Goal: Information Seeking & Learning: Learn about a topic

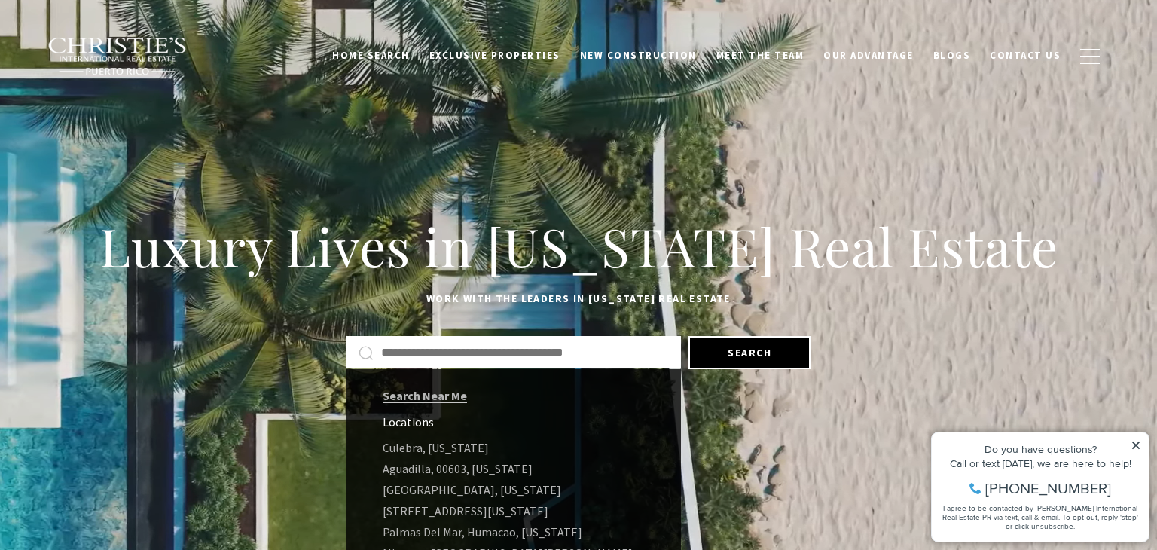
click at [453, 355] on input "Search by Address, City, or Neighborhood" at bounding box center [525, 353] width 288 height 20
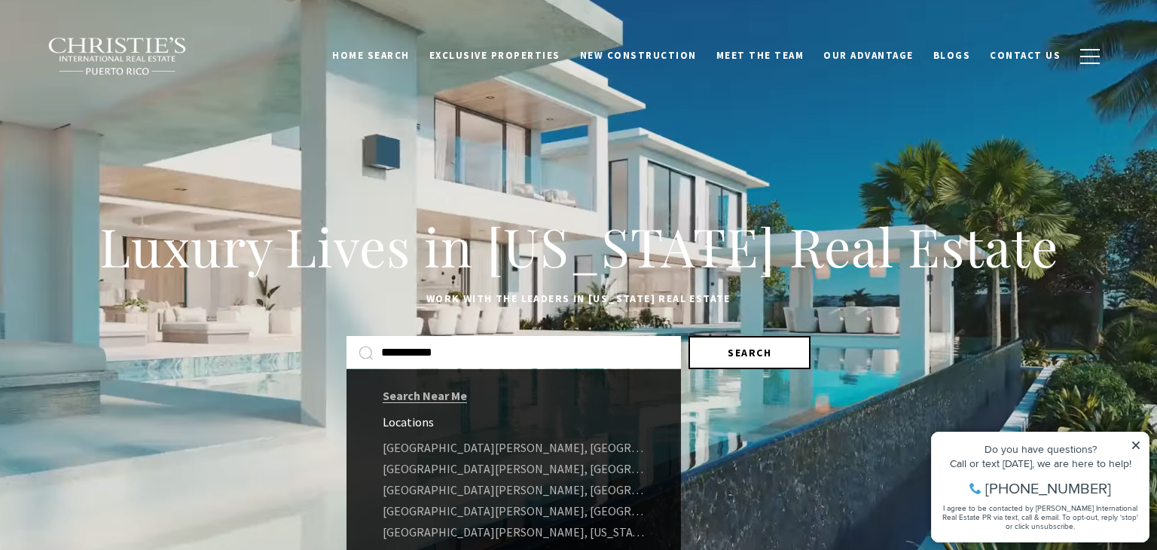
type input "**********"
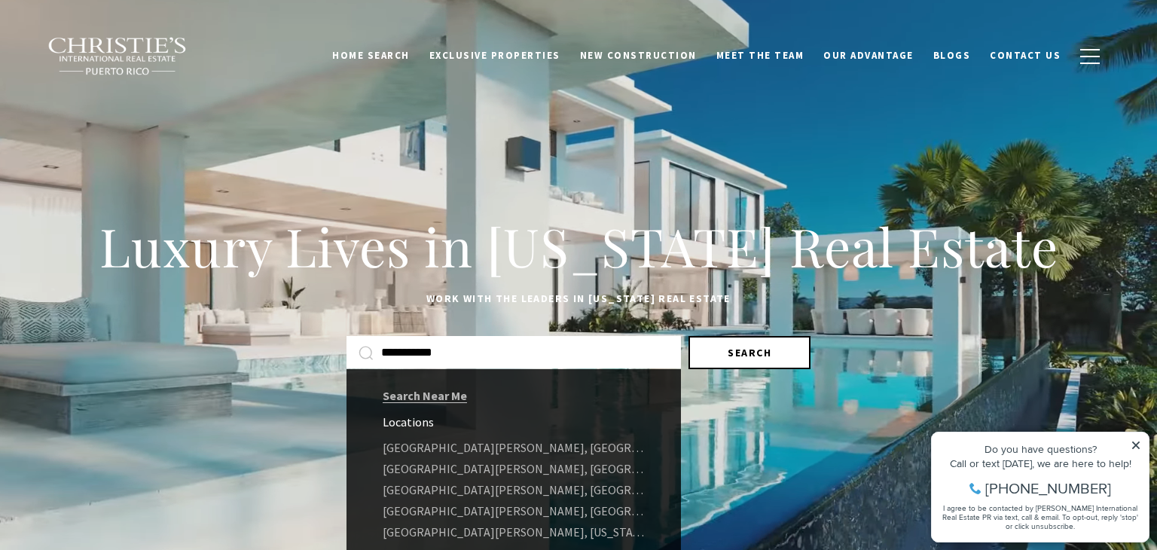
click at [752, 351] on button "Search" at bounding box center [749, 352] width 122 height 33
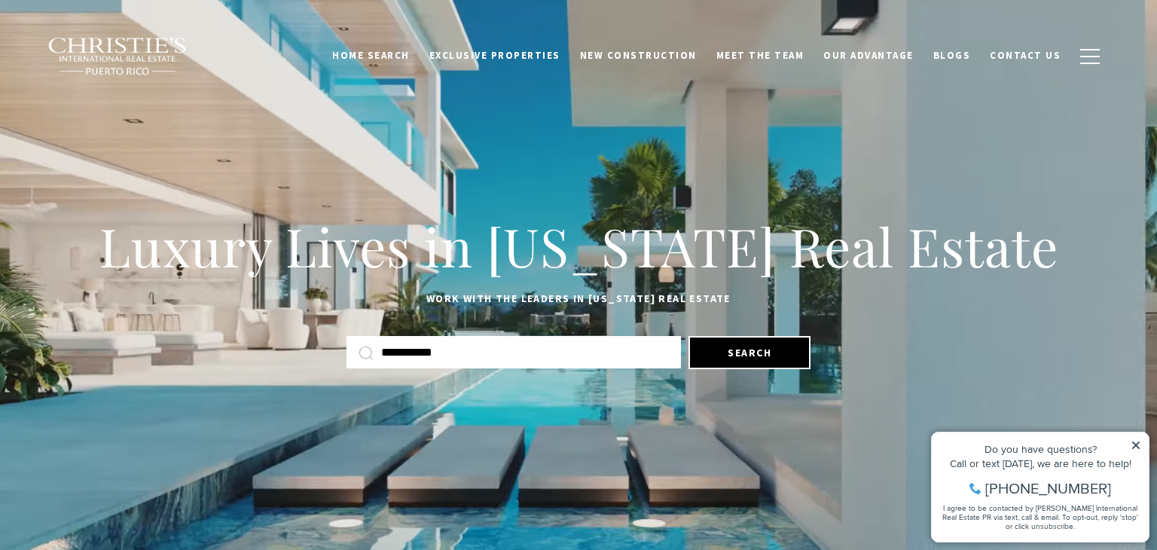
click at [456, 357] on input "**********" at bounding box center [525, 353] width 288 height 20
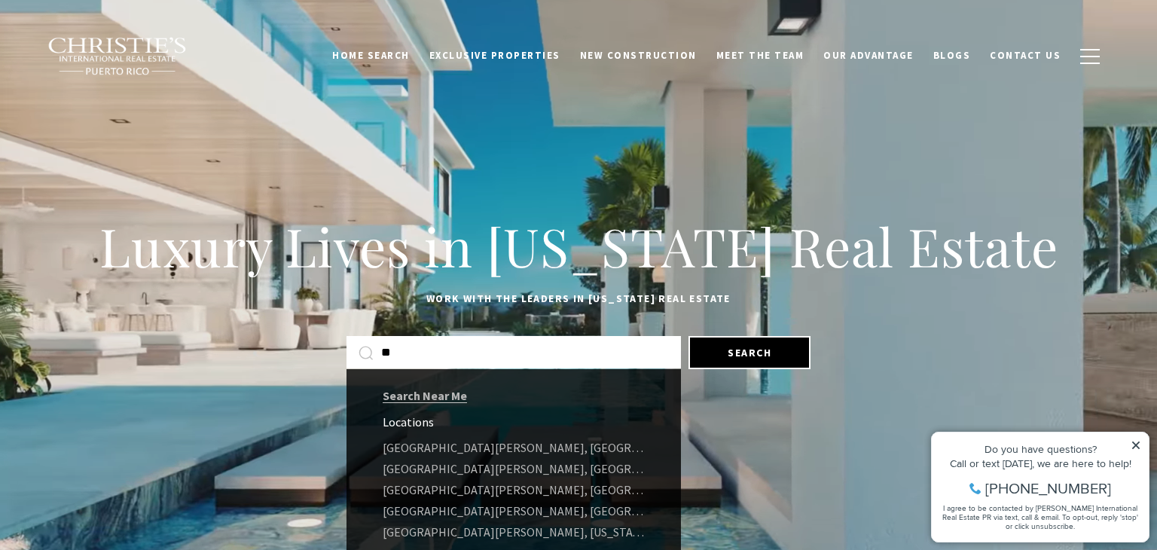
type input "*"
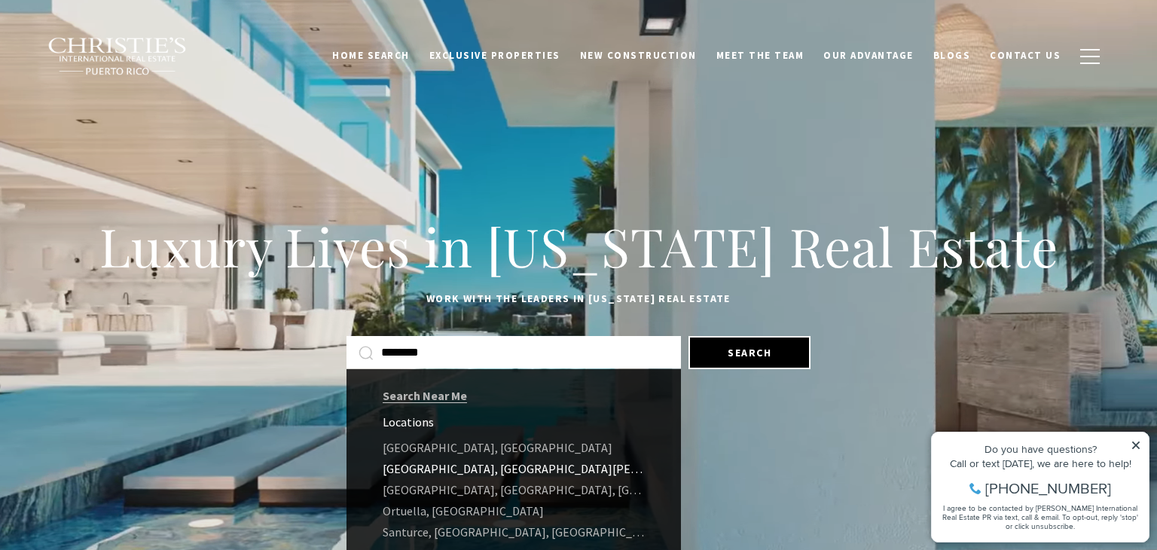
type input "********"
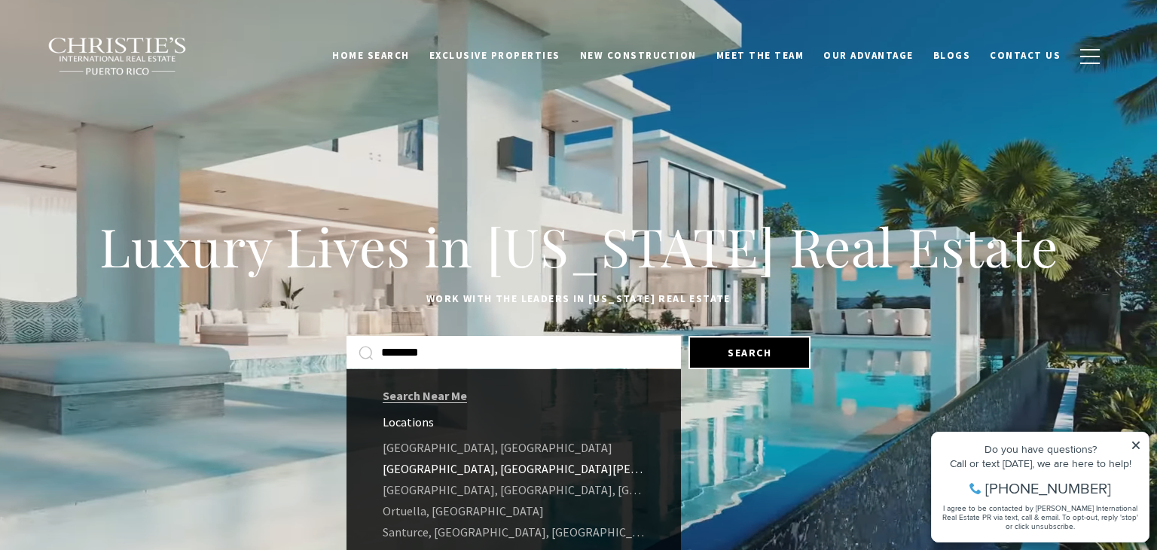
click at [484, 473] on link "Santurce, San Juan, Puerto Rico" at bounding box center [513, 468] width 334 height 21
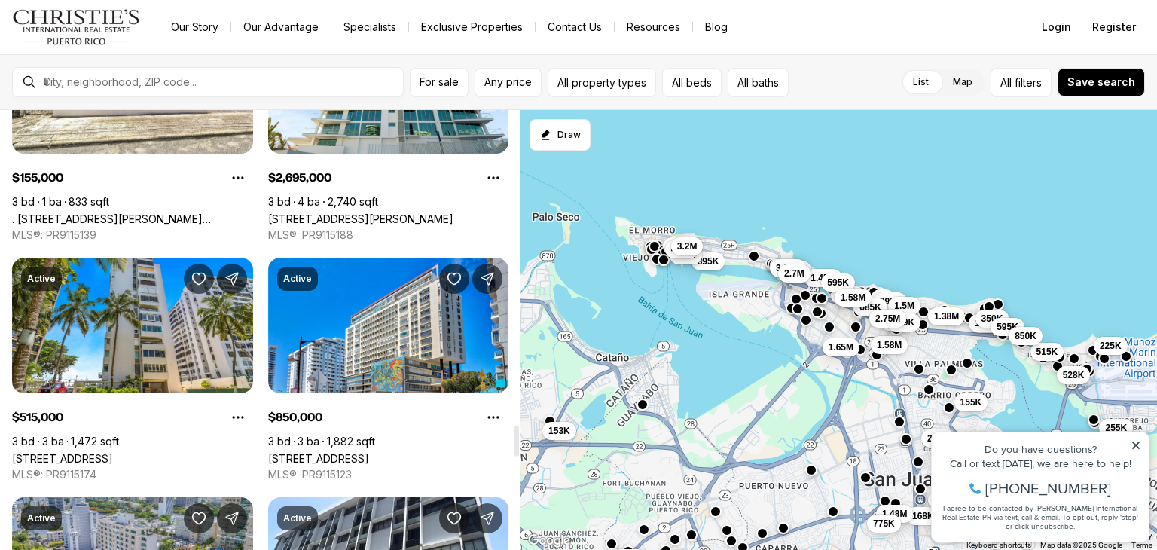
scroll to position [4489, 0]
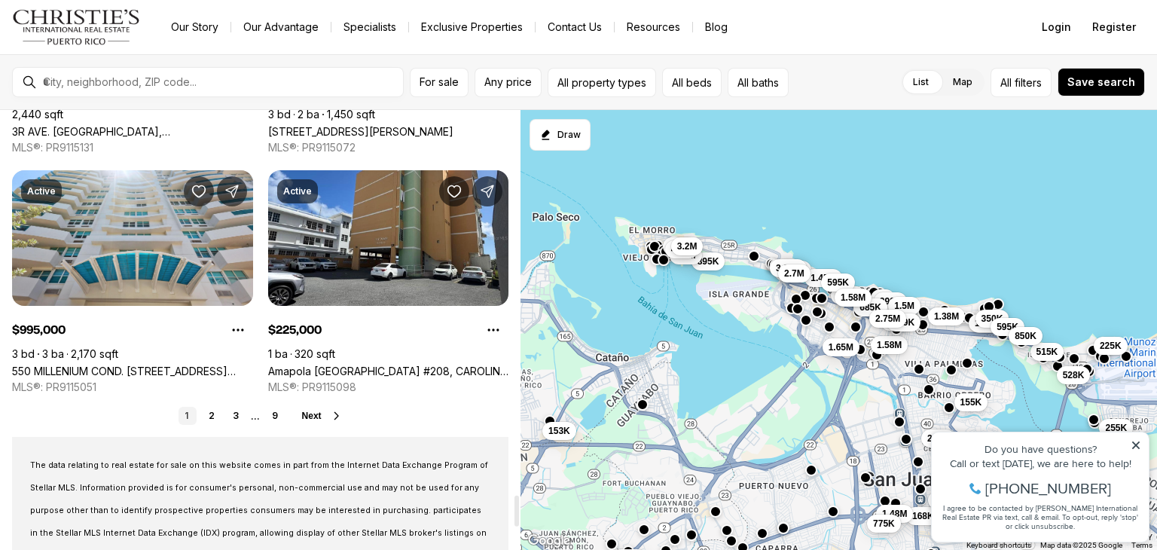
scroll to position [5574, 0]
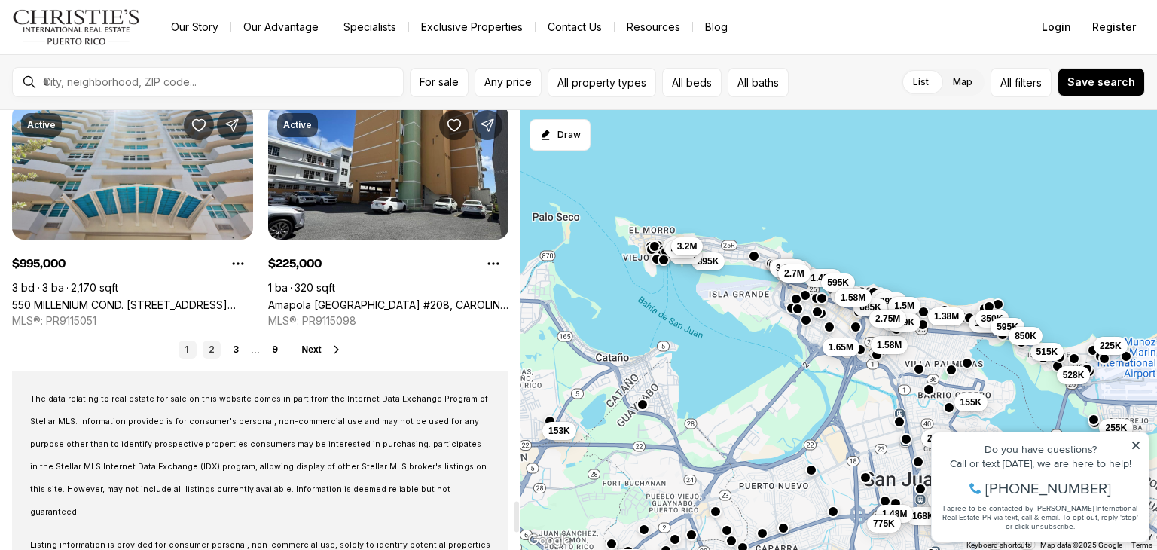
click at [212, 347] on link "2" at bounding box center [212, 349] width 18 height 18
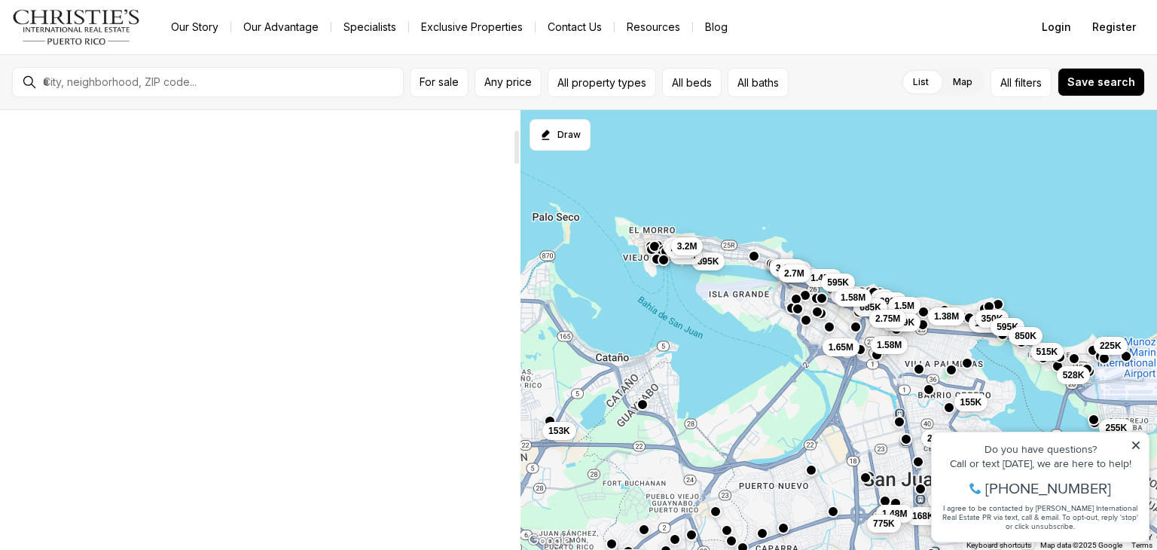
scroll to position [70, 0]
click at [243, 281] on div at bounding box center [132, 268] width 241 height 69
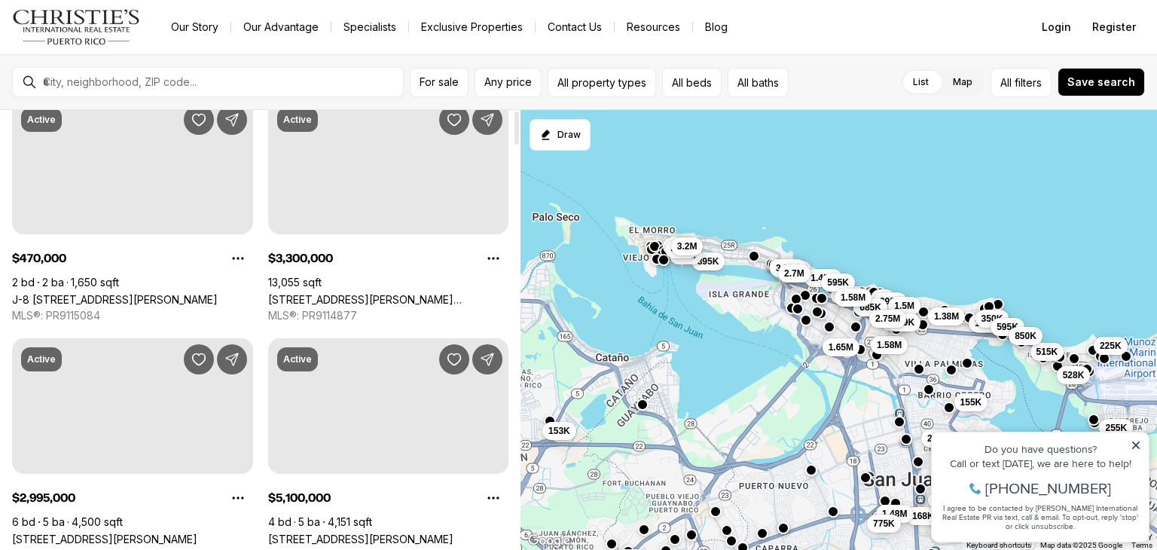
scroll to position [0, 0]
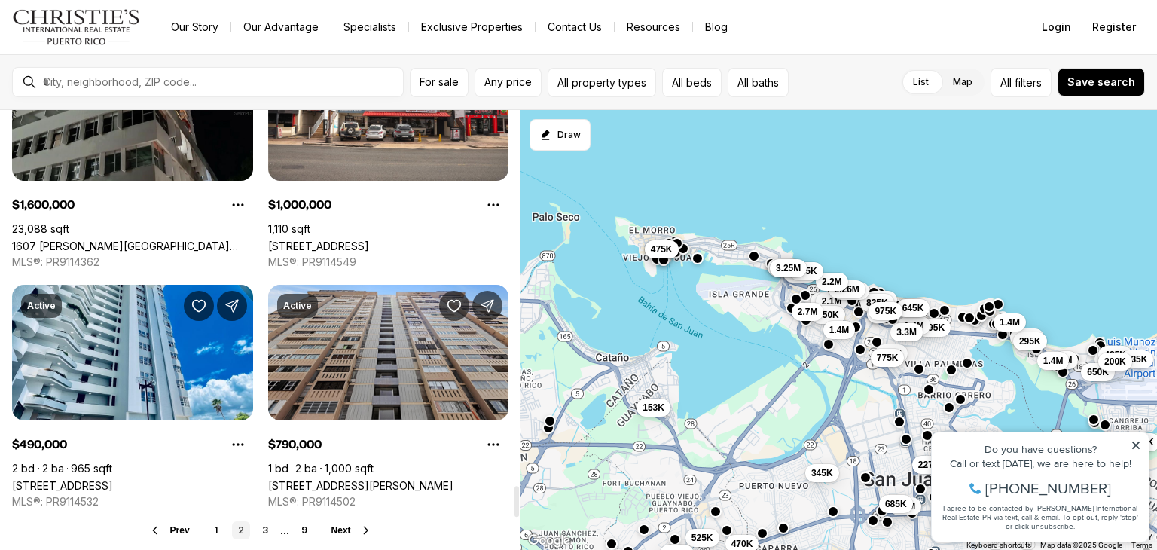
scroll to position [5423, 0]
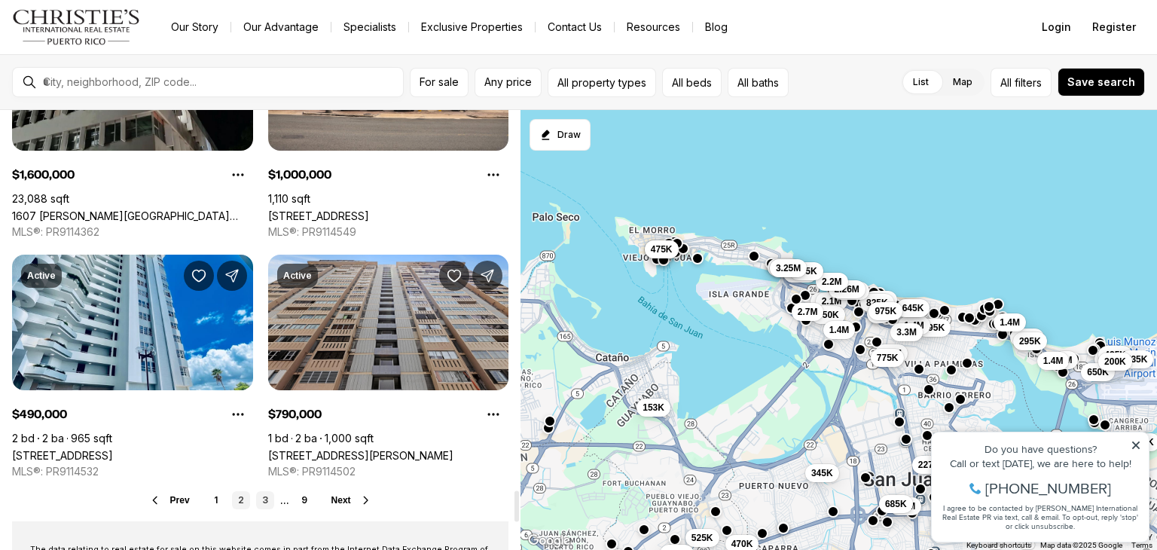
click at [264, 502] on link "3" at bounding box center [265, 500] width 18 height 18
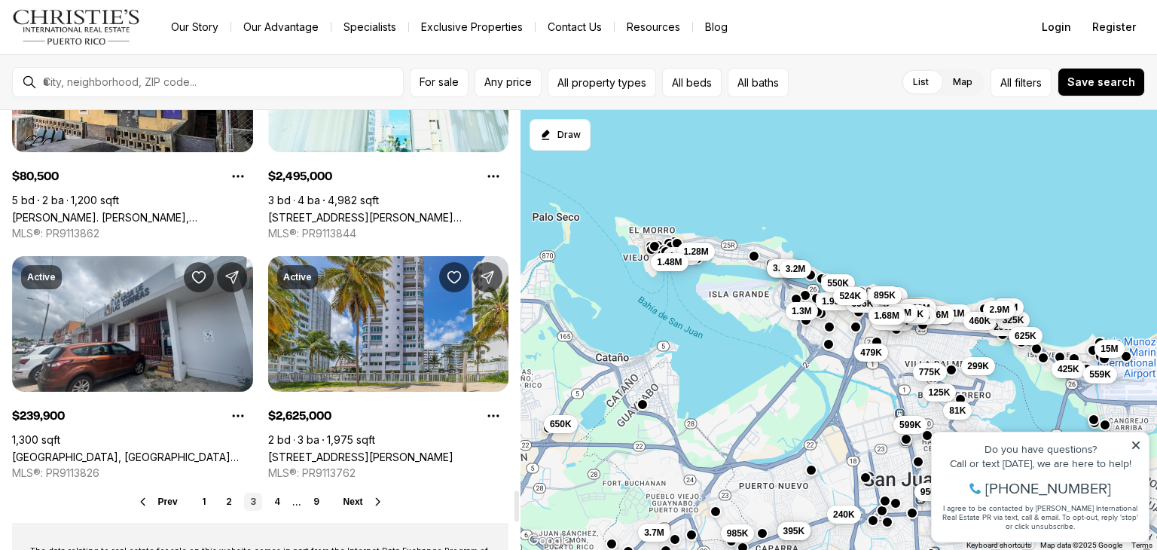
scroll to position [5423, 0]
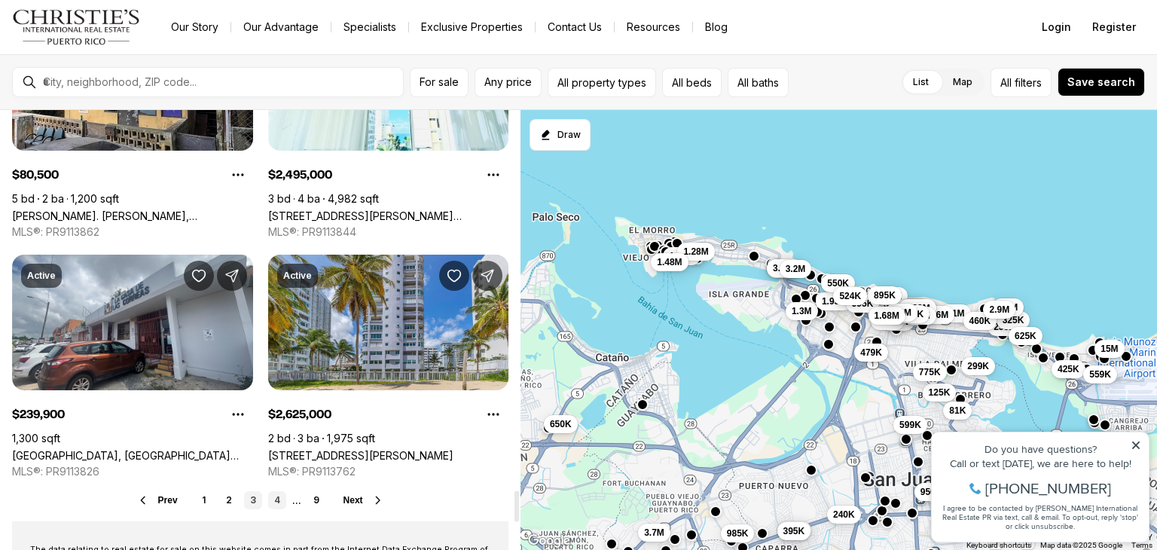
click at [277, 500] on link "4" at bounding box center [277, 500] width 18 height 18
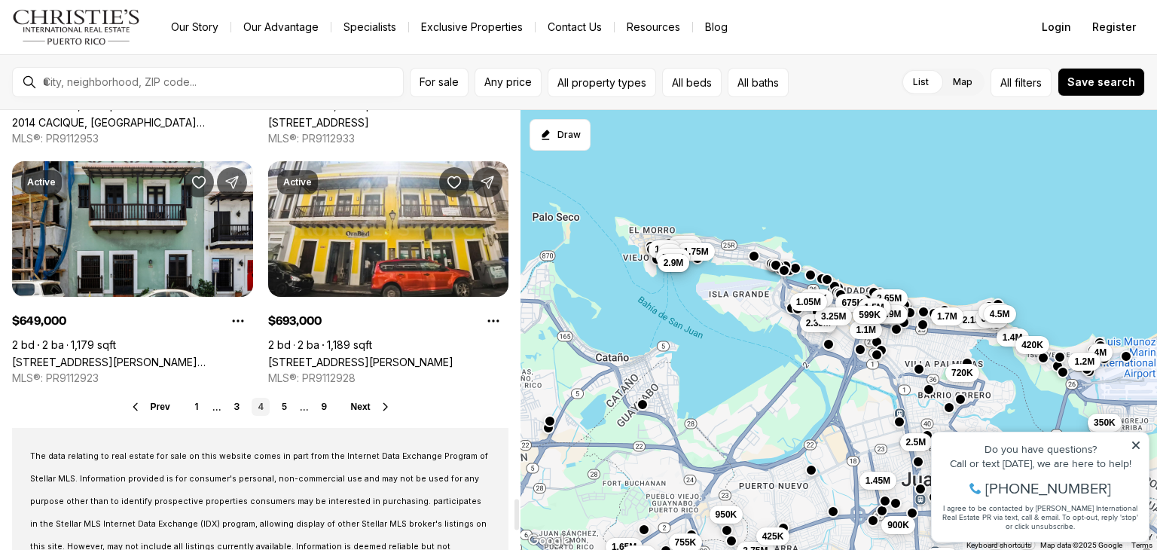
scroll to position [5543, 0]
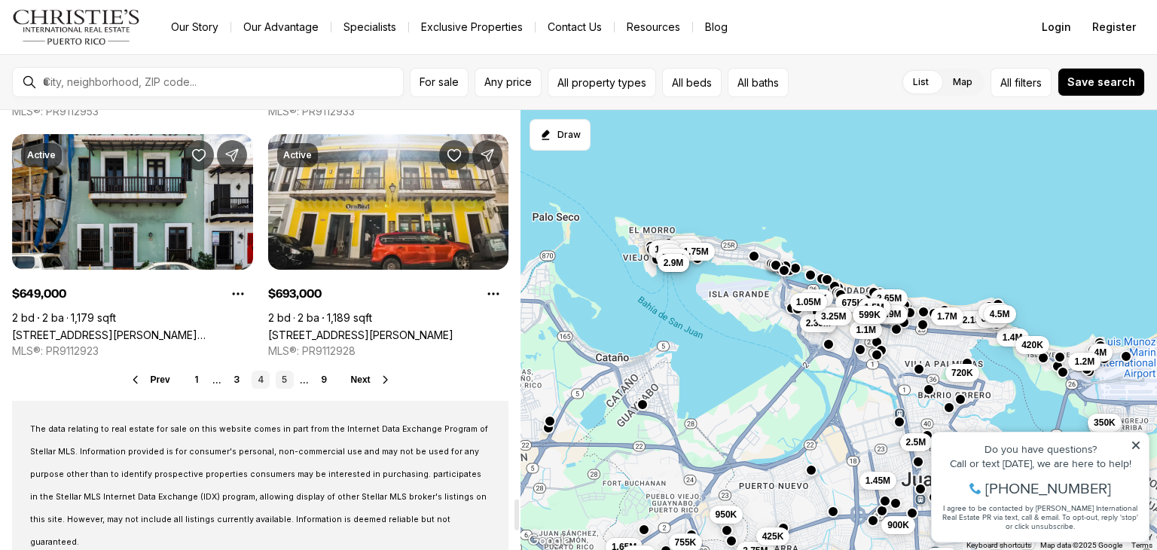
click at [285, 378] on link "5" at bounding box center [285, 380] width 18 height 18
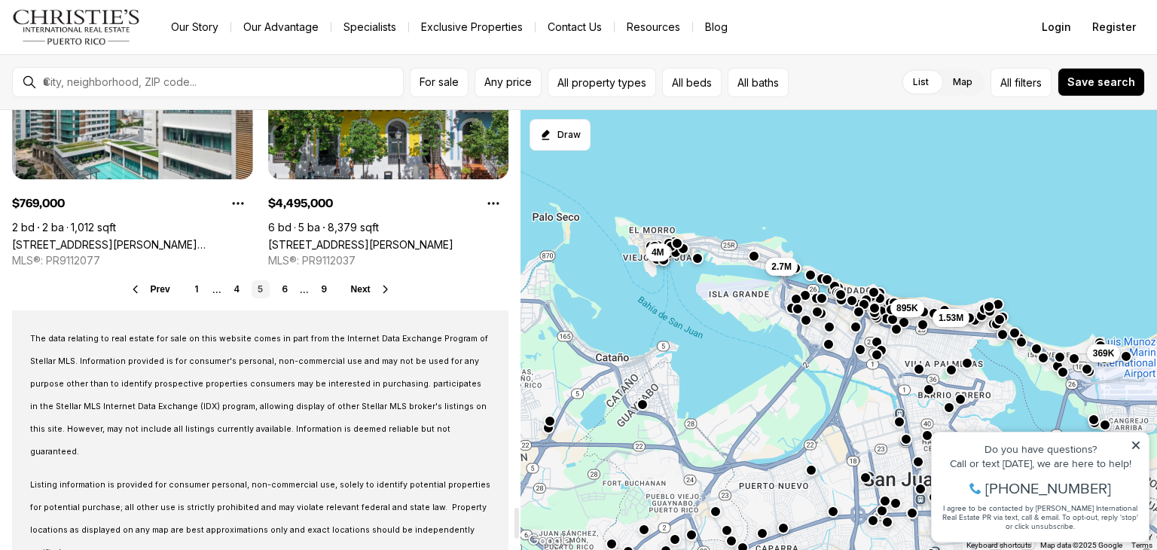
scroll to position [5664, 0]
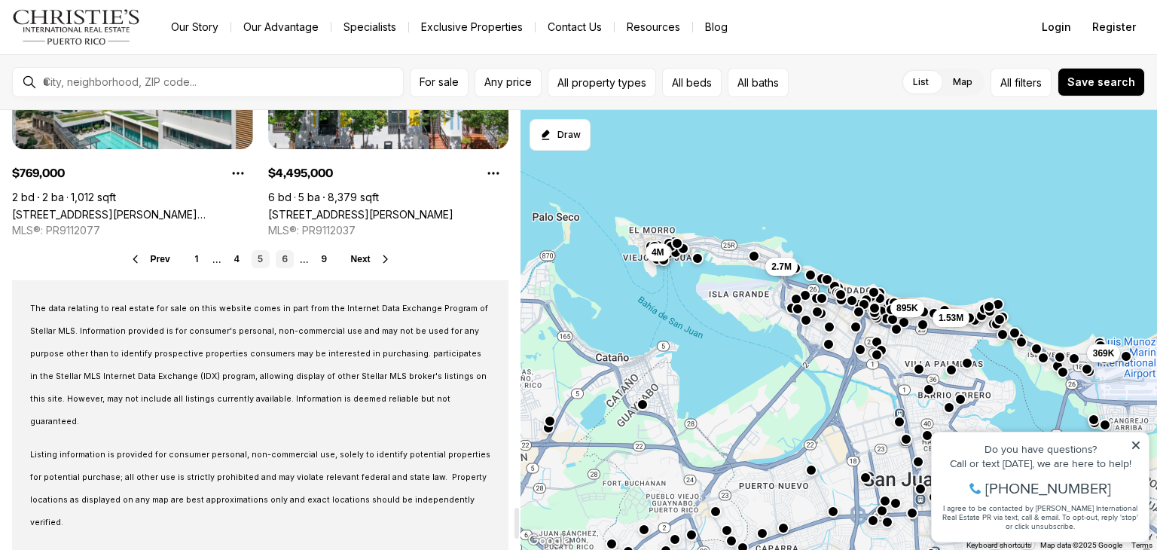
click at [282, 256] on link "6" at bounding box center [285, 259] width 18 height 18
click at [282, 256] on link "7" at bounding box center [285, 259] width 18 height 18
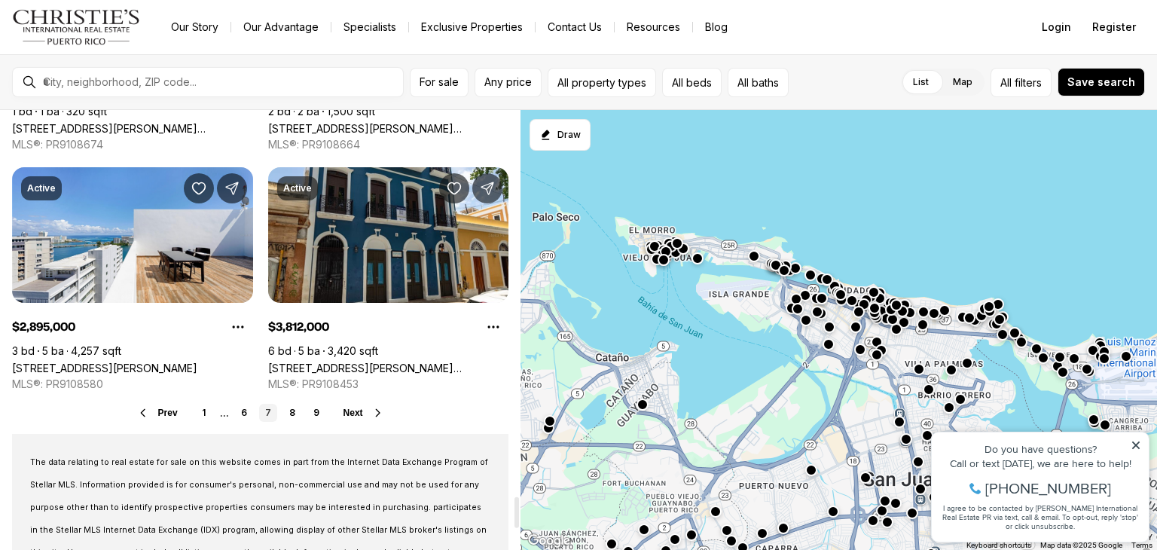
scroll to position [5513, 0]
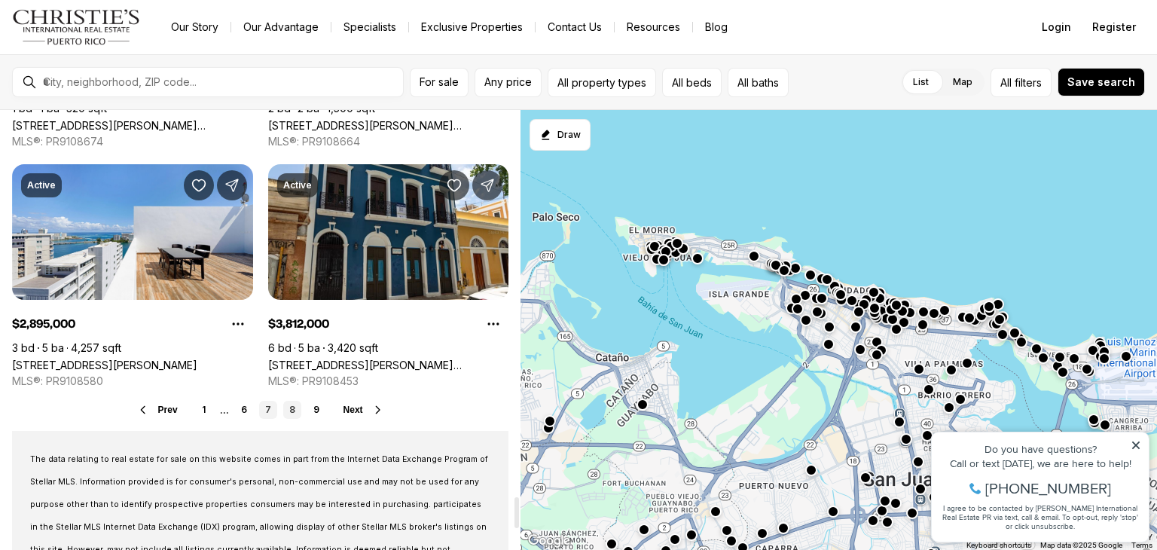
click at [290, 407] on link "8" at bounding box center [292, 410] width 18 height 18
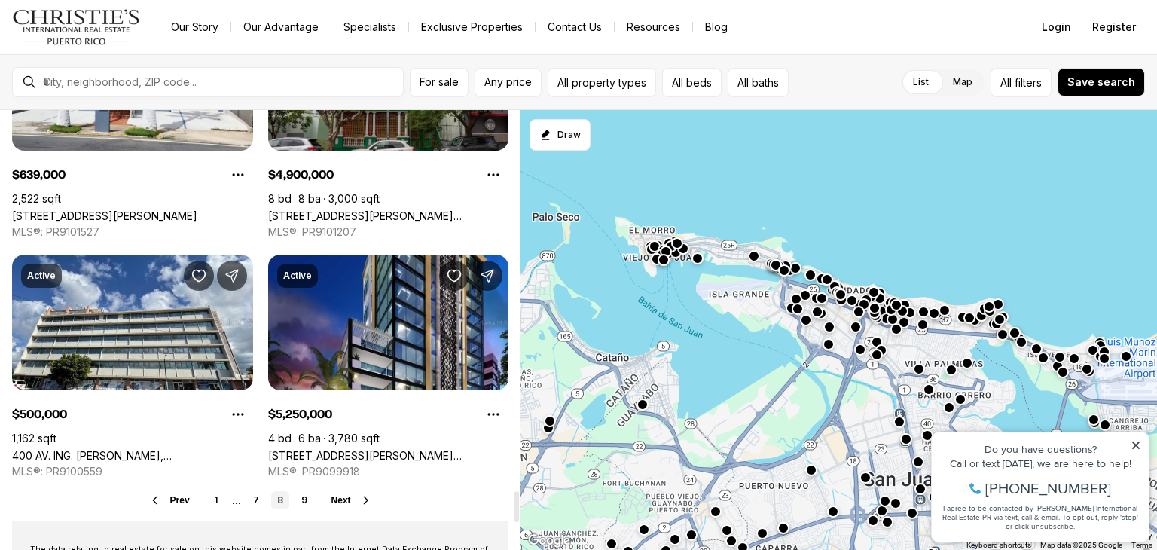
scroll to position [5453, 0]
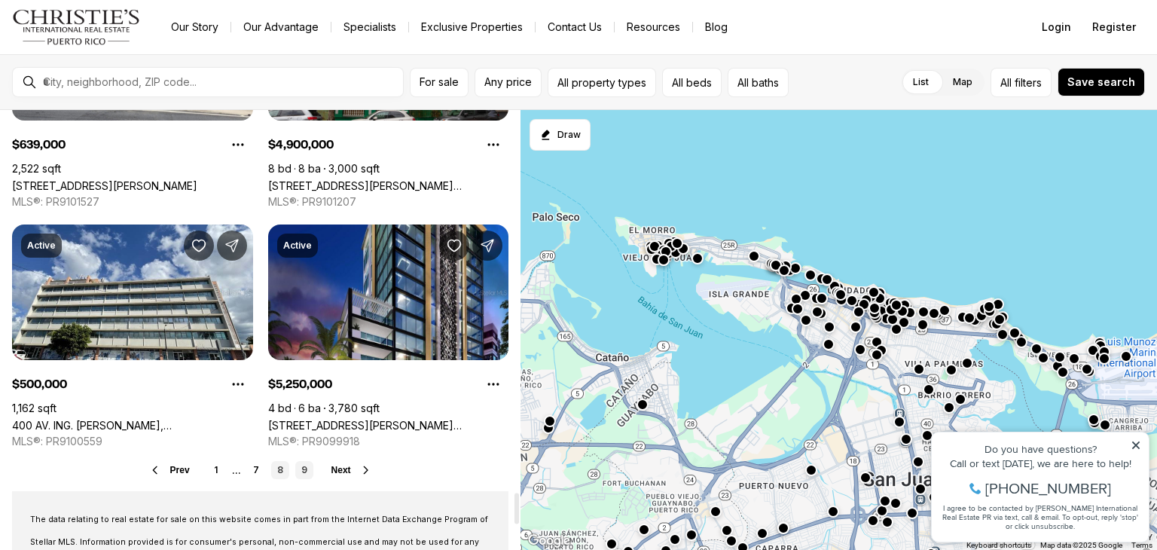
click at [302, 471] on link "9" at bounding box center [304, 470] width 18 height 18
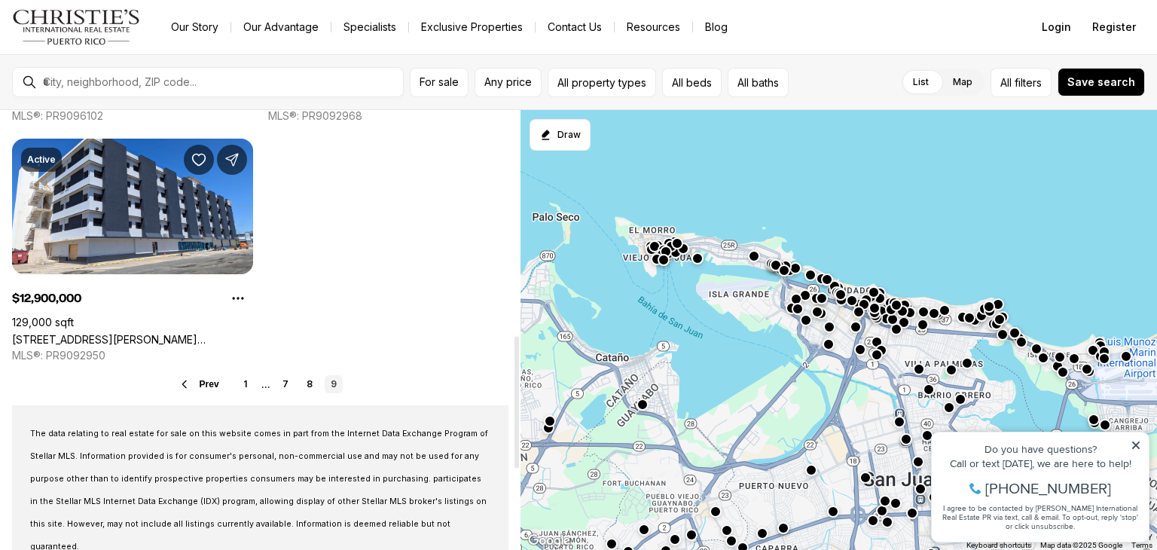
scroll to position [753, 0]
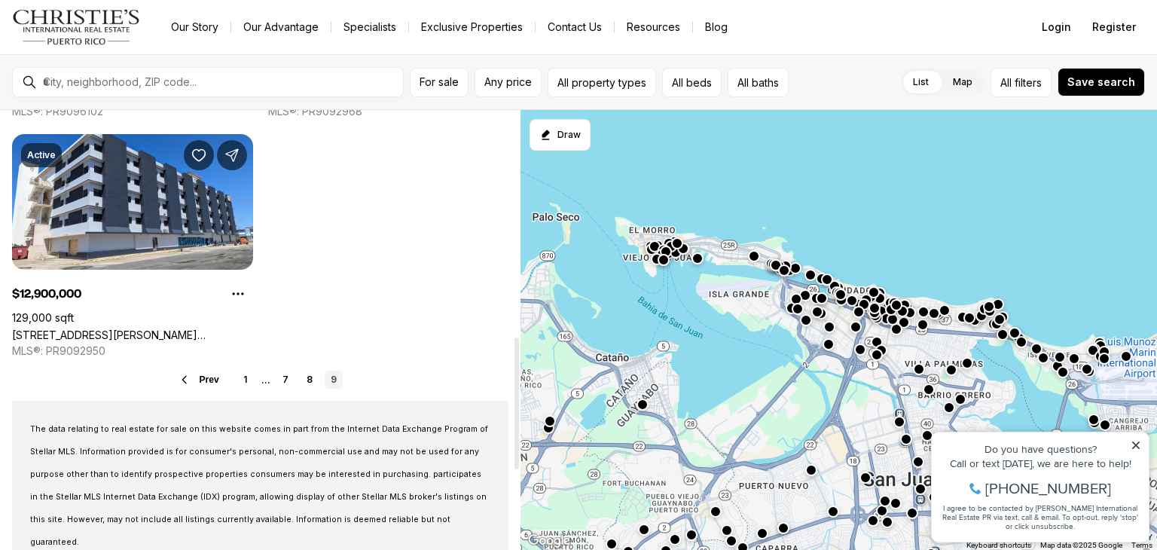
click at [184, 376] on icon at bounding box center [185, 380] width 12 height 12
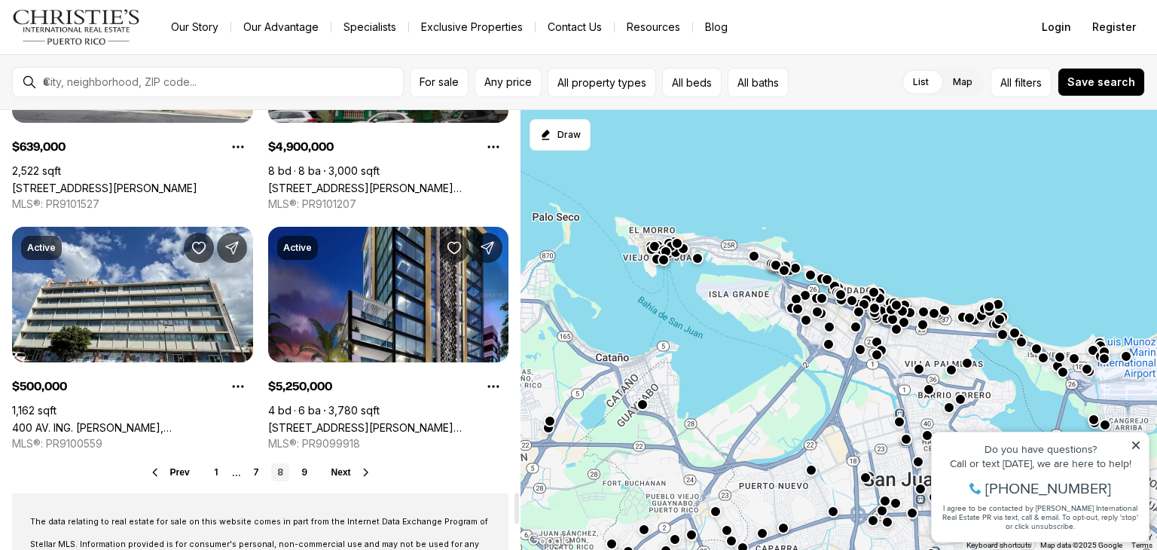
scroll to position [5453, 0]
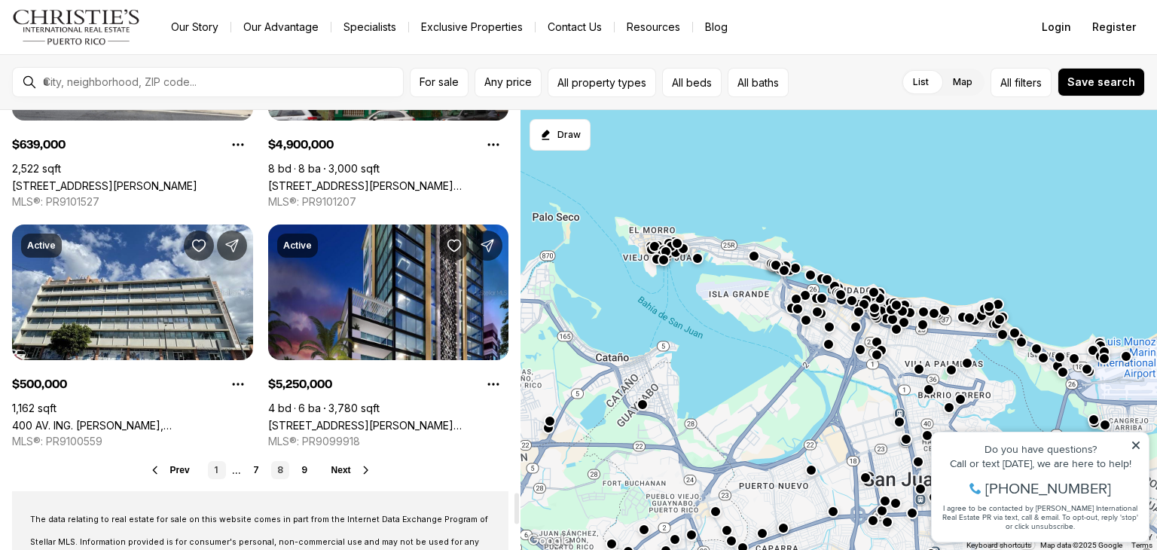
click at [214, 468] on link "1" at bounding box center [217, 470] width 18 height 18
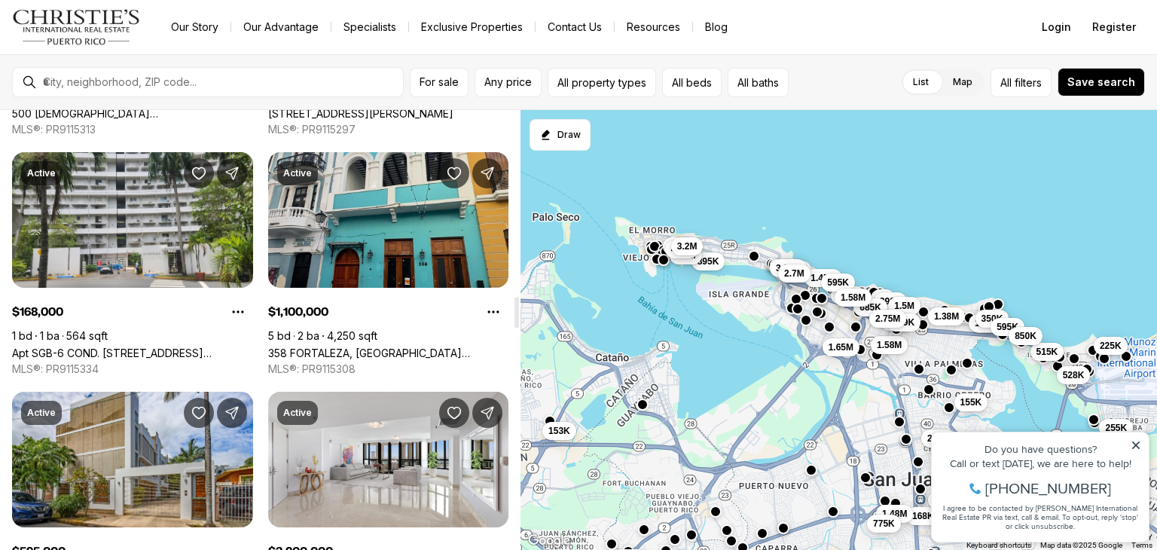
scroll to position [2681, 0]
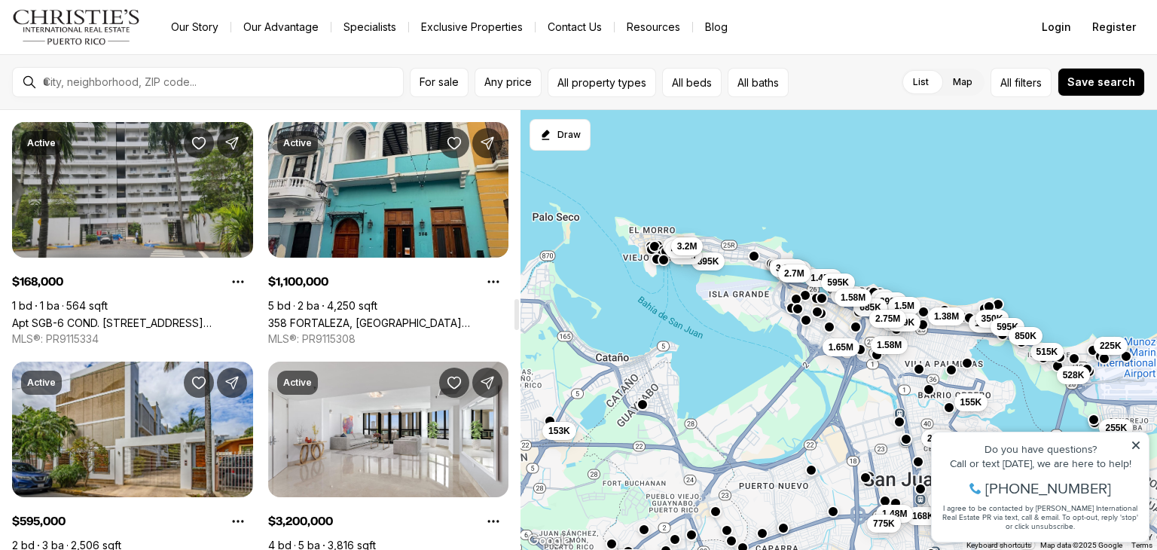
click at [119, 316] on link "Apt SGB-6 COND. MONTE SUR AVE. 180 #SGB-6, SAN JUAN PR, 00918" at bounding box center [132, 322] width 241 height 13
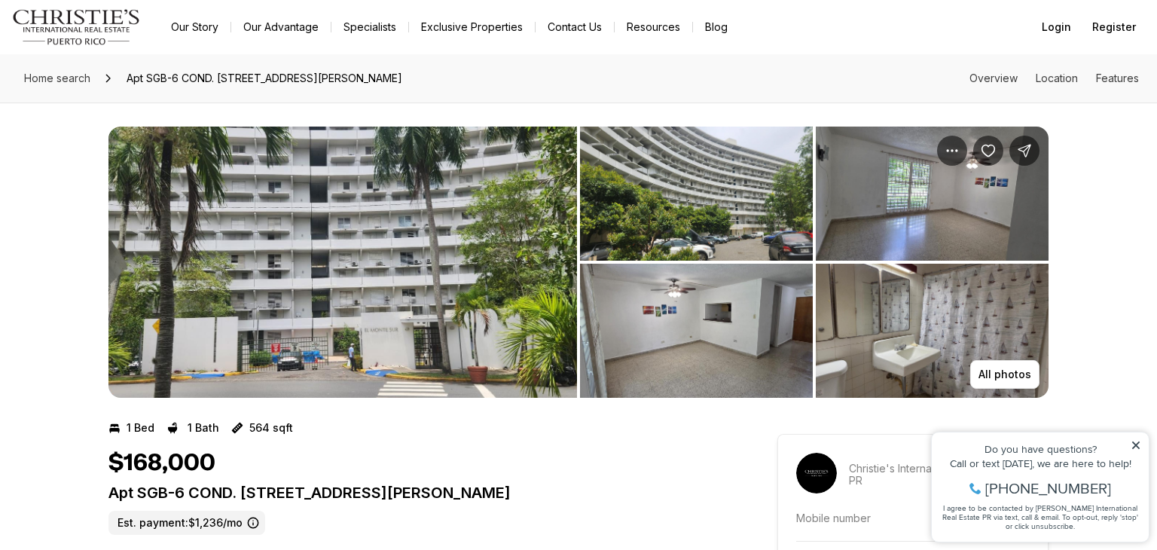
click at [407, 322] on img "View image gallery" at bounding box center [342, 262] width 468 height 271
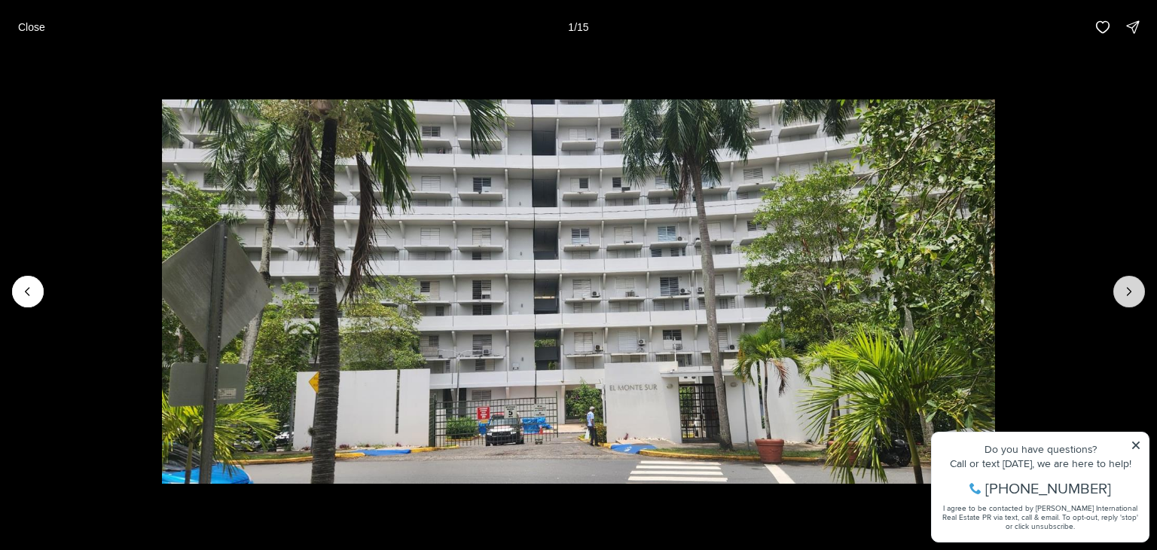
click at [1134, 292] on icon "Next slide" at bounding box center [1128, 291] width 15 height 15
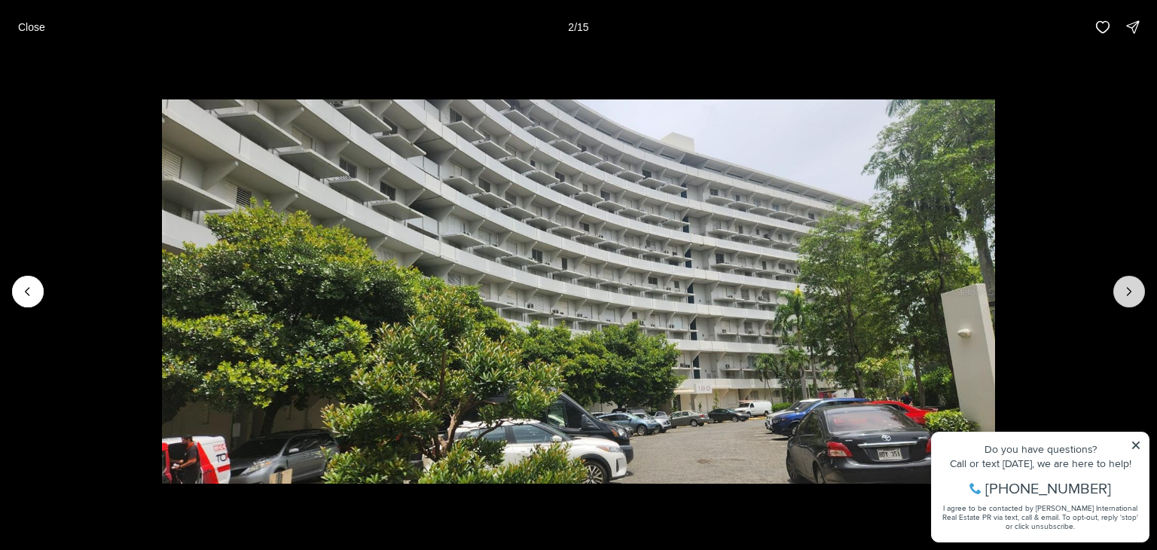
click at [1134, 293] on icon "Next slide" at bounding box center [1128, 291] width 15 height 15
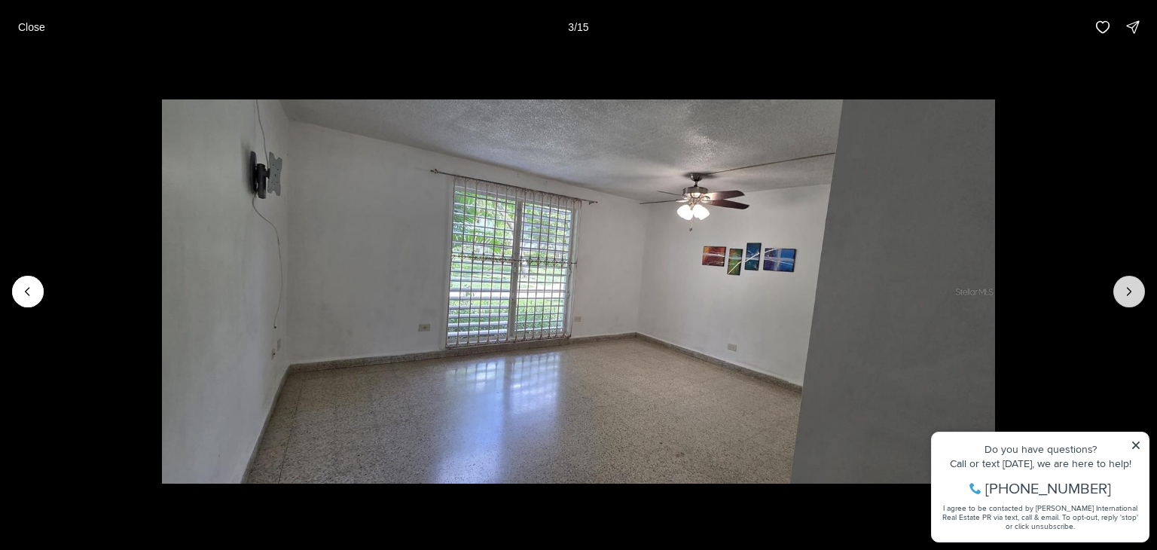
click at [1134, 293] on icon "Next slide" at bounding box center [1128, 291] width 15 height 15
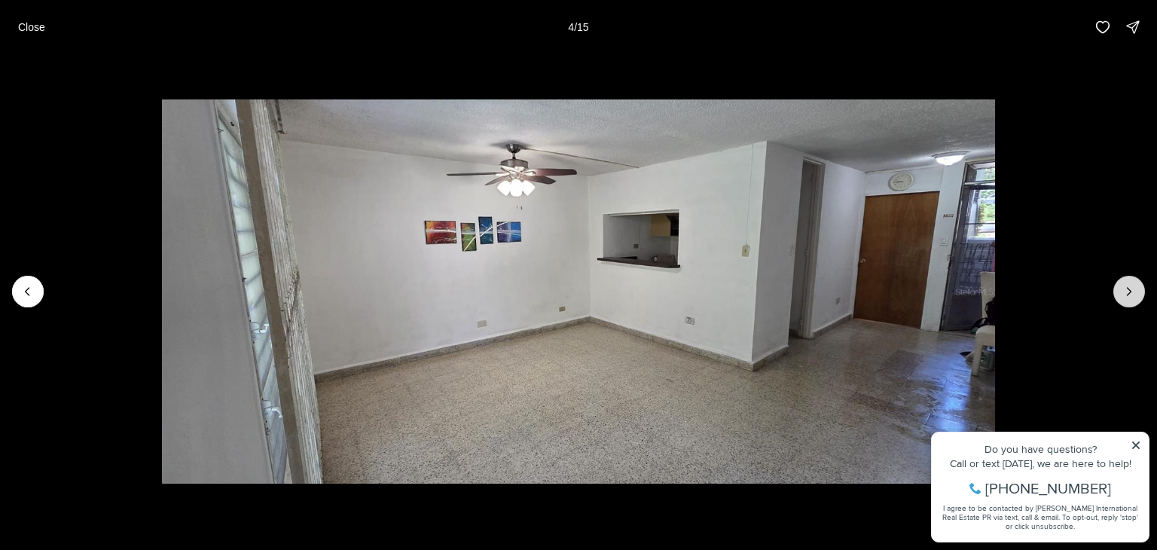
click at [1134, 293] on icon "Next slide" at bounding box center [1128, 291] width 15 height 15
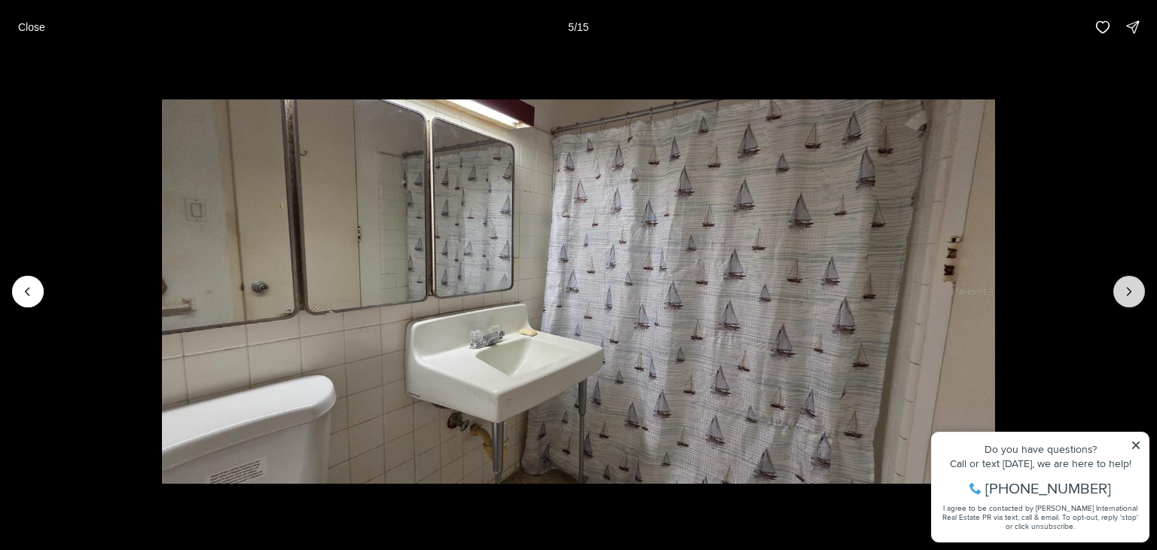
click at [1134, 293] on icon "Next slide" at bounding box center [1128, 291] width 15 height 15
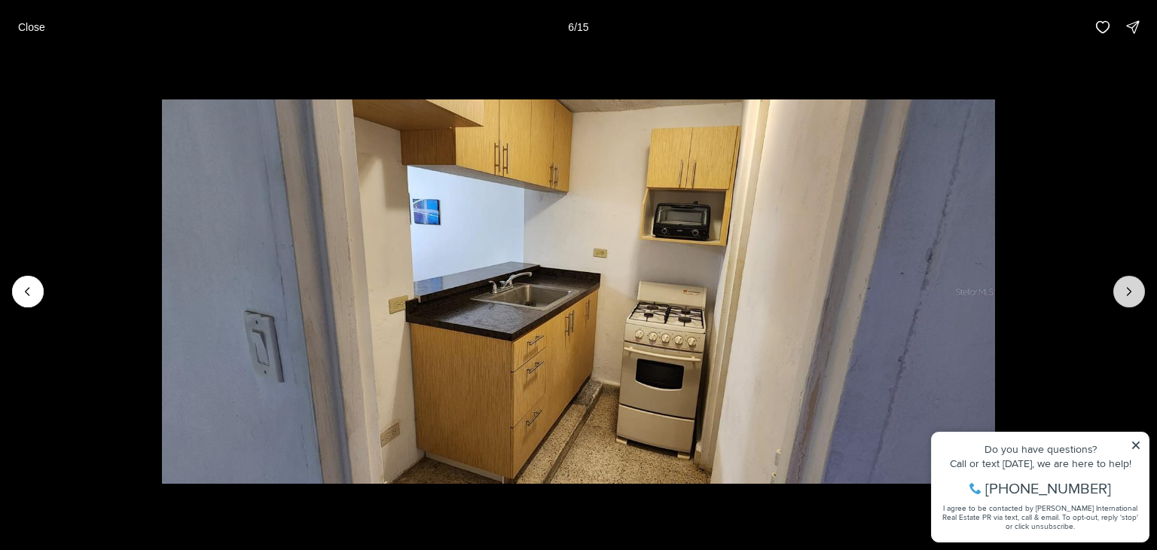
click at [1134, 293] on icon "Next slide" at bounding box center [1128, 291] width 15 height 15
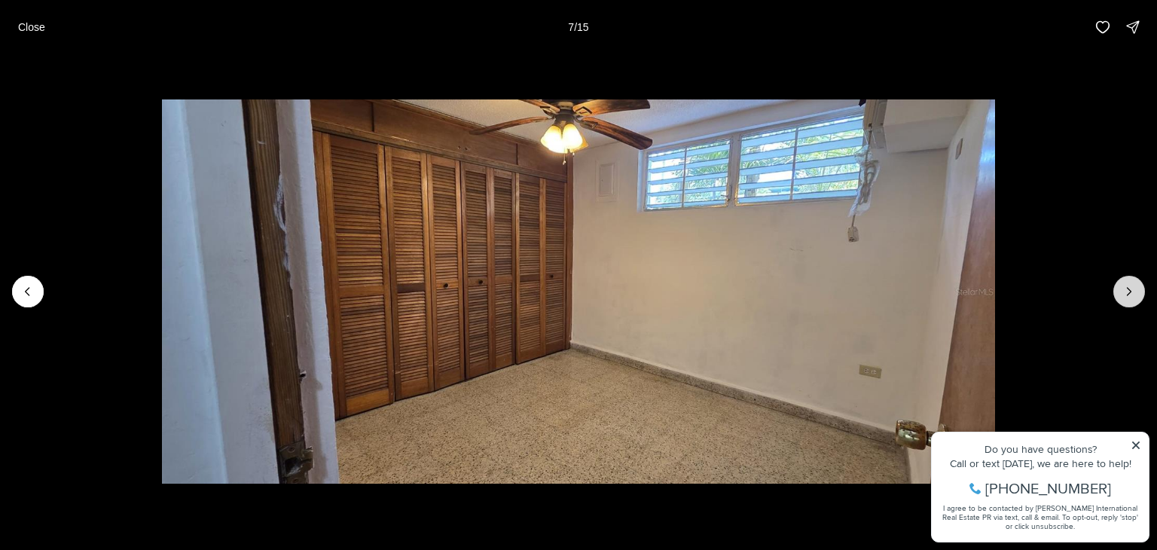
click at [1134, 293] on icon "Next slide" at bounding box center [1128, 291] width 15 height 15
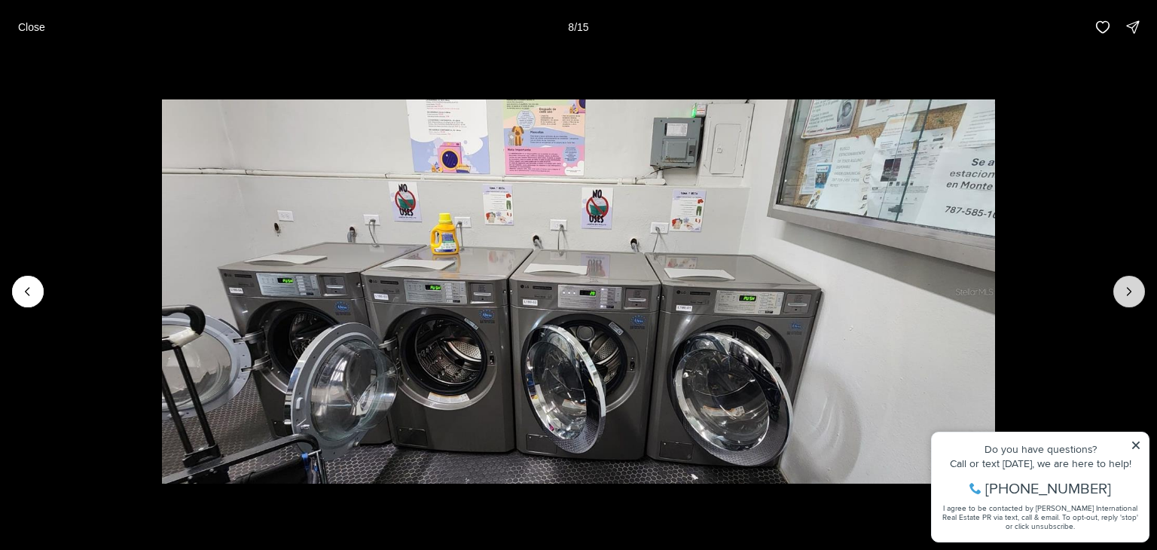
click at [1134, 293] on icon "Next slide" at bounding box center [1128, 291] width 15 height 15
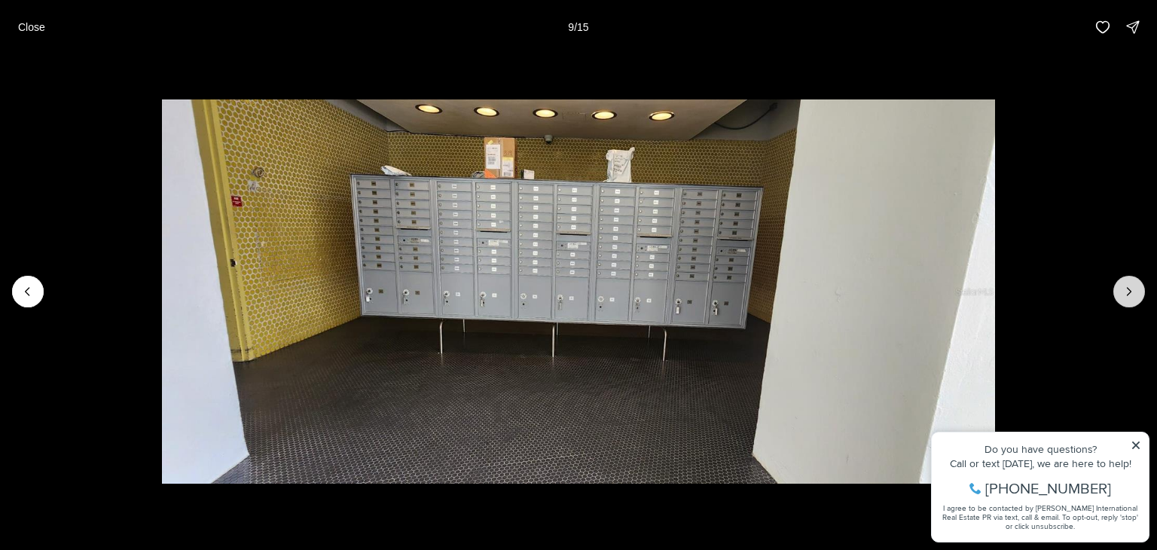
click at [1134, 293] on icon "Next slide" at bounding box center [1128, 291] width 15 height 15
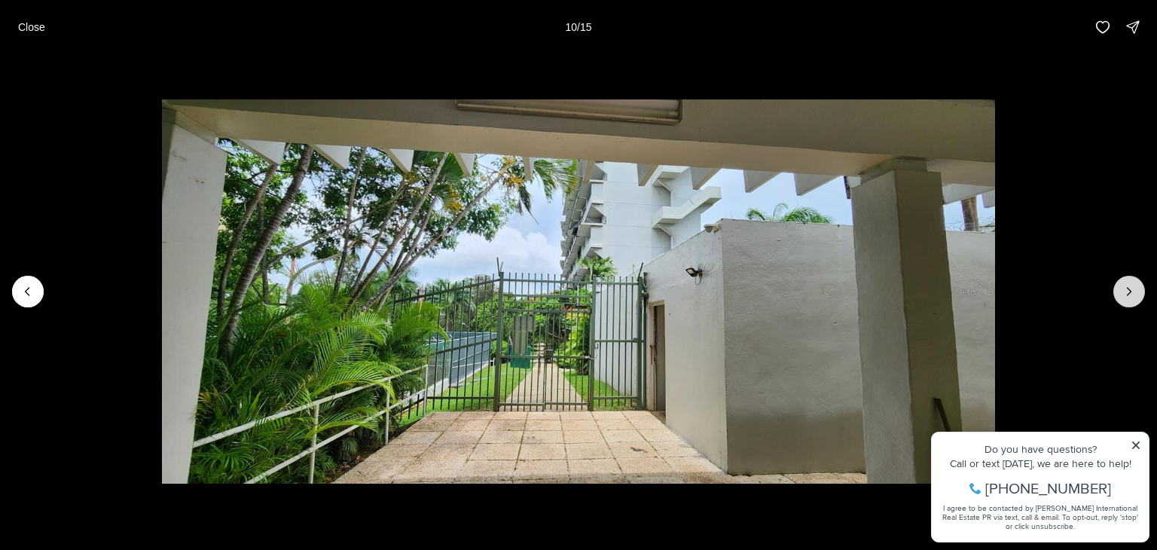
click at [1134, 293] on icon "Next slide" at bounding box center [1128, 291] width 15 height 15
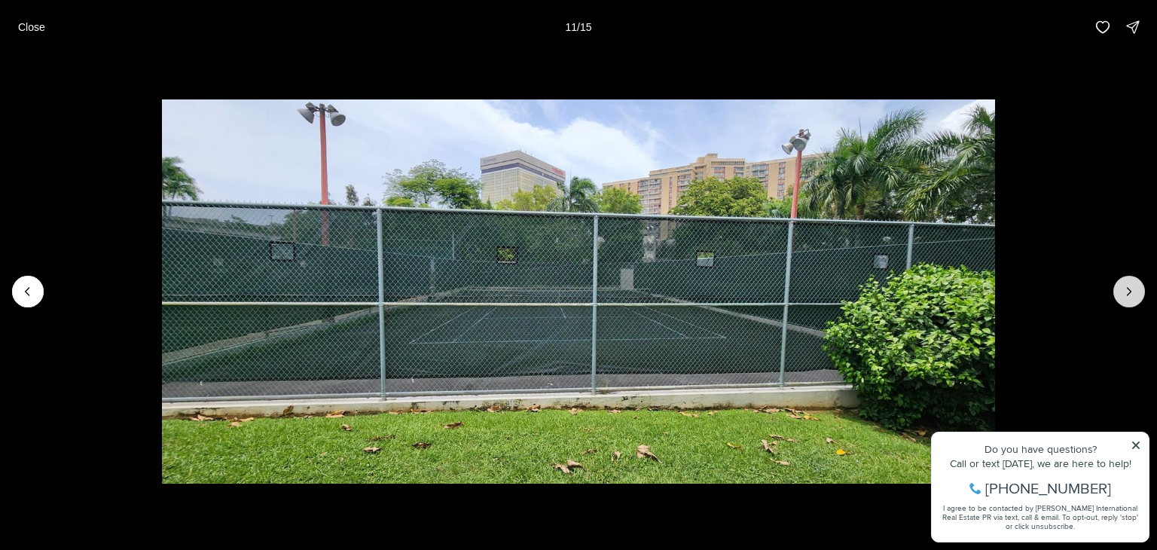
click at [1134, 293] on icon "Next slide" at bounding box center [1128, 291] width 15 height 15
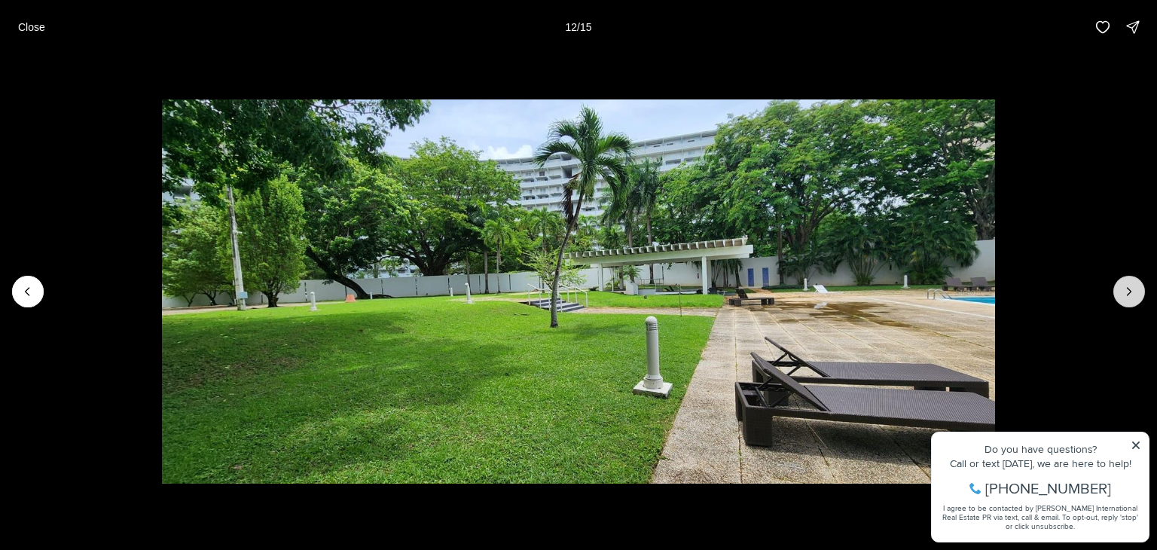
click at [1134, 293] on icon "Next slide" at bounding box center [1128, 291] width 15 height 15
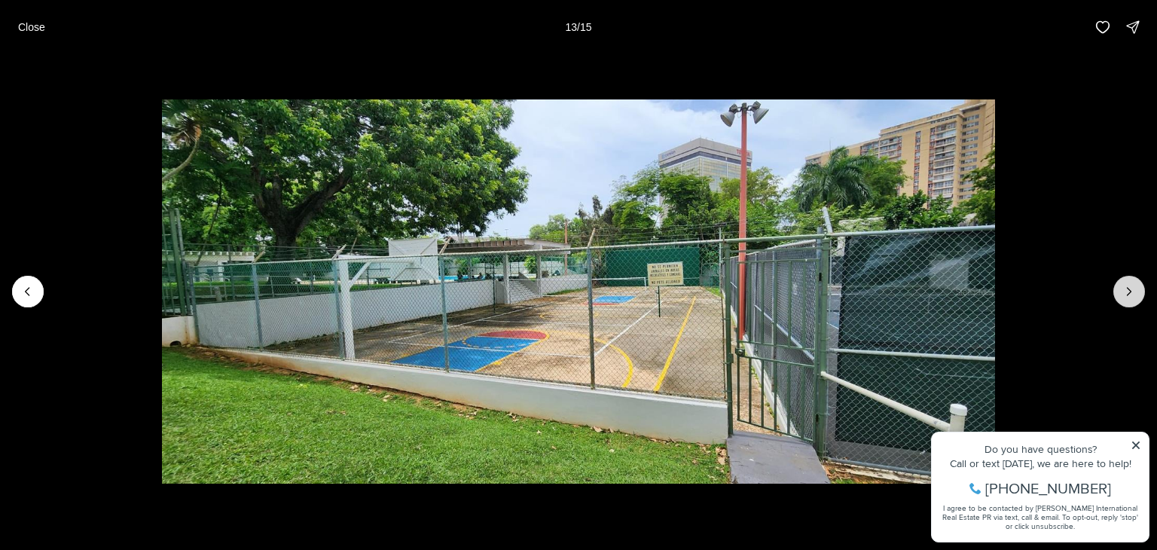
click at [1134, 293] on icon "Next slide" at bounding box center [1128, 291] width 15 height 15
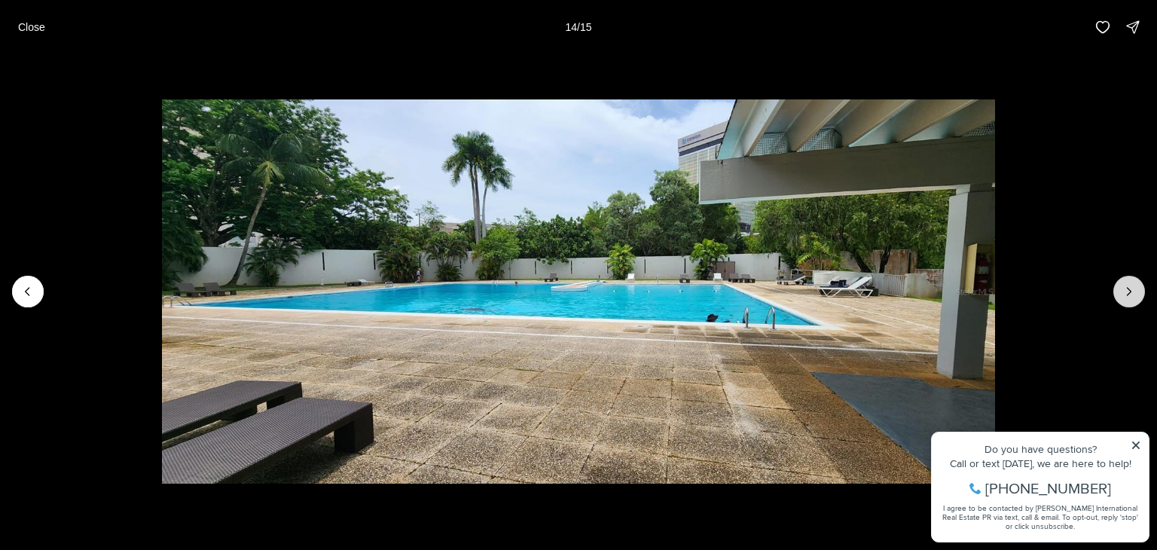
click at [1134, 293] on icon "Next slide" at bounding box center [1128, 291] width 15 height 15
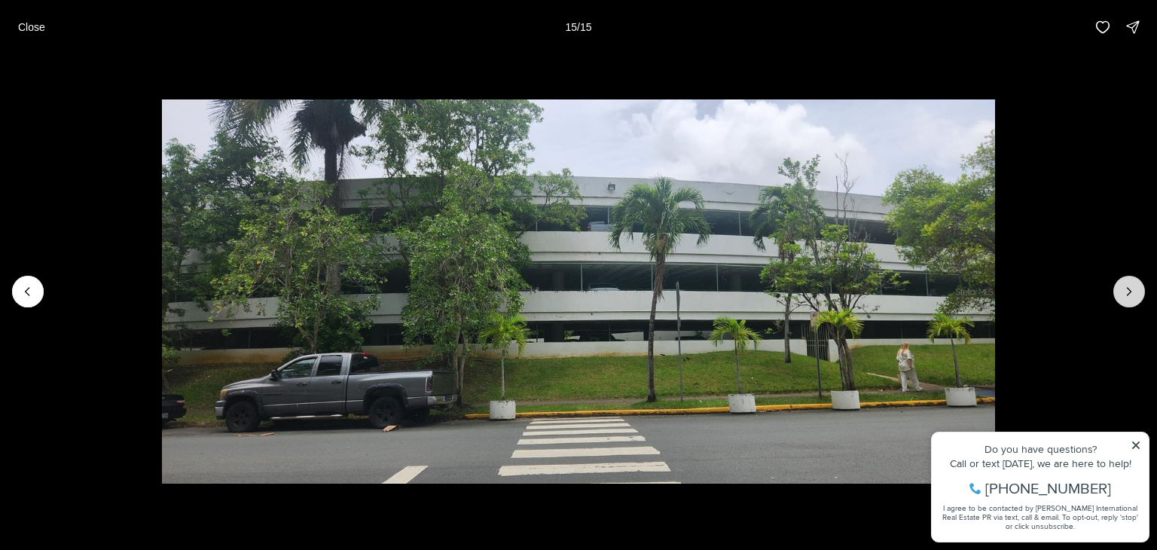
click at [1134, 293] on div at bounding box center [1129, 292] width 32 height 32
click at [23, 26] on p "Close" at bounding box center [31, 27] width 27 height 12
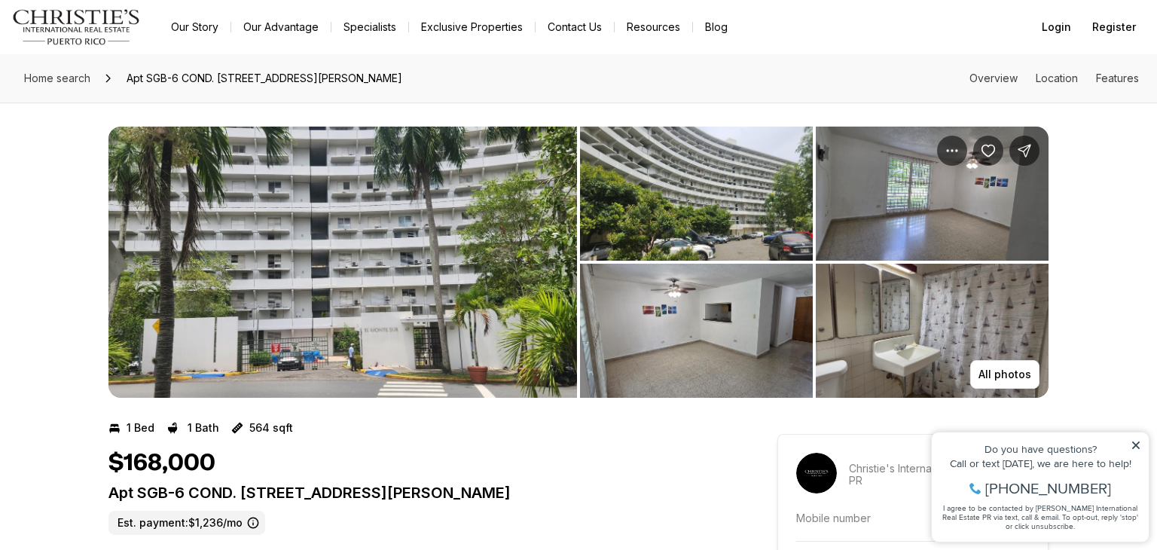
click at [1089, 265] on div "All photos" at bounding box center [578, 249] width 1157 height 295
click at [1121, 333] on div "All photos" at bounding box center [578, 249] width 1157 height 295
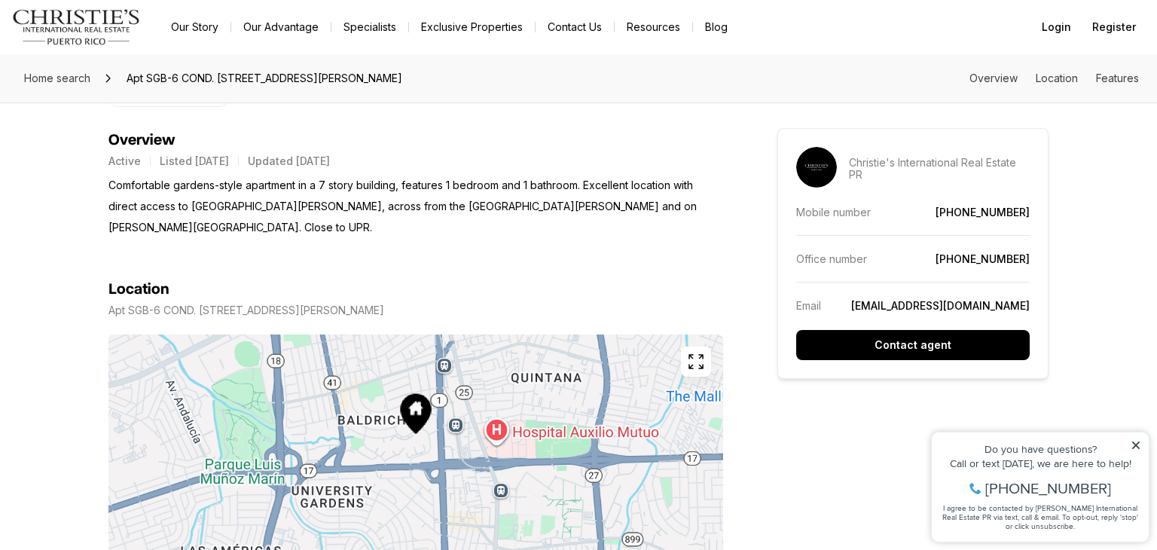
scroll to position [663, 0]
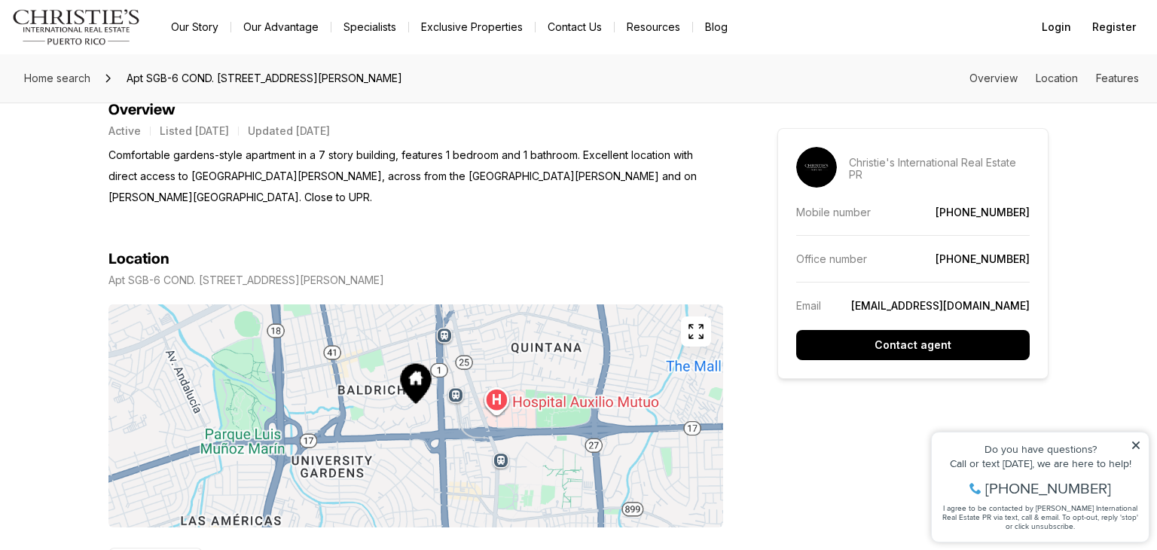
click at [693, 322] on icon "button" at bounding box center [696, 331] width 18 height 18
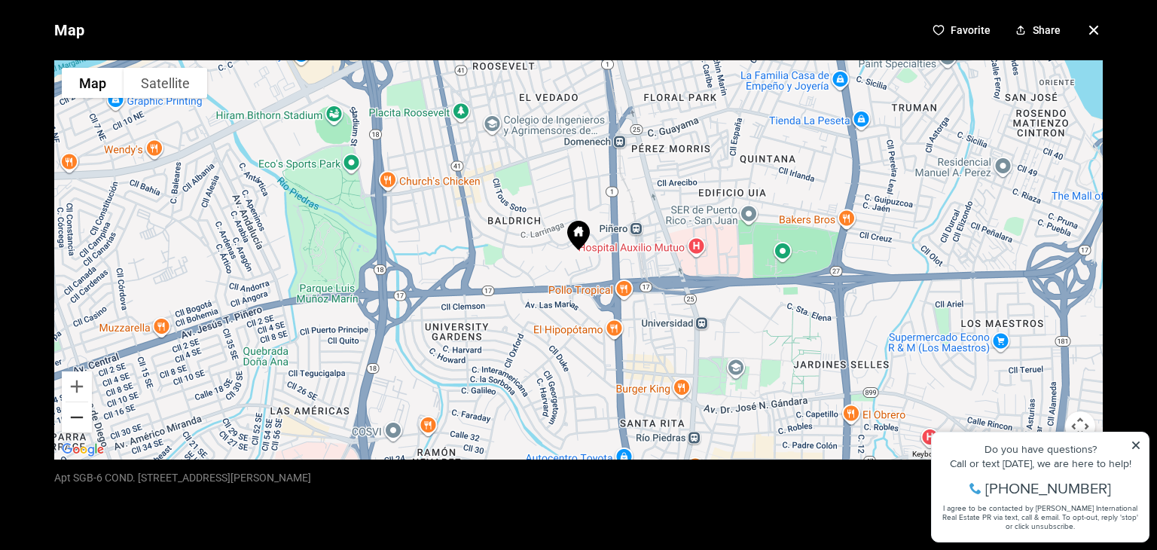
click at [73, 415] on button "Zoom out" at bounding box center [77, 417] width 30 height 30
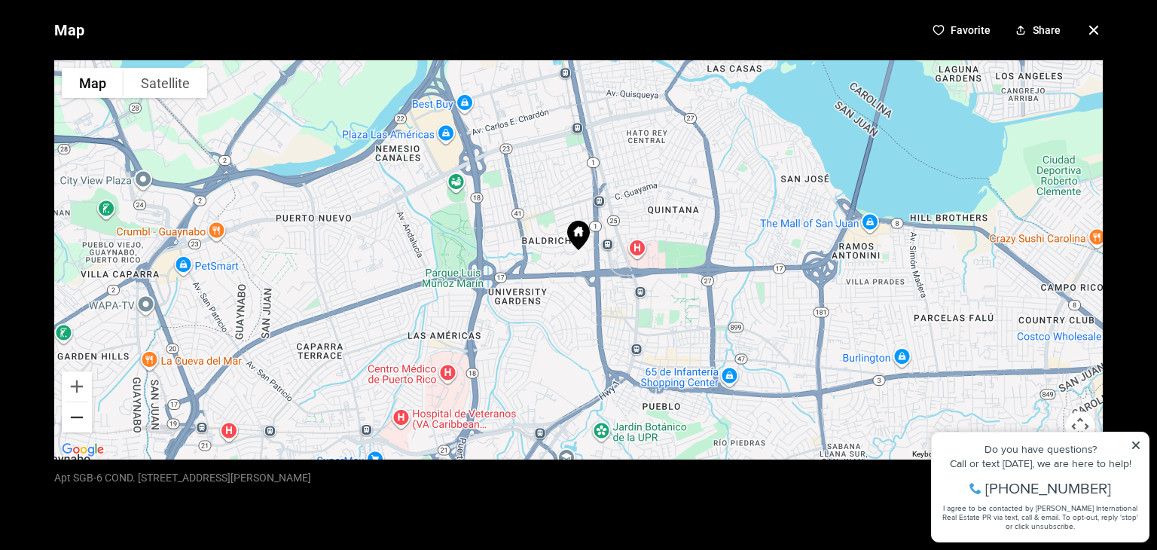
click at [73, 415] on button "Zoom out" at bounding box center [77, 417] width 30 height 30
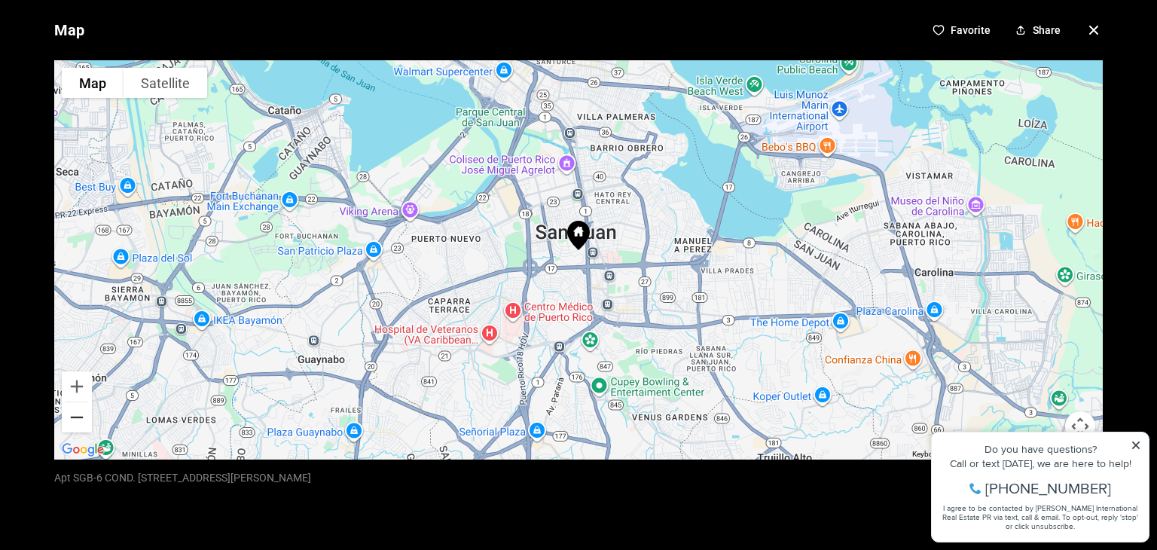
click at [73, 415] on button "Zoom out" at bounding box center [77, 417] width 30 height 30
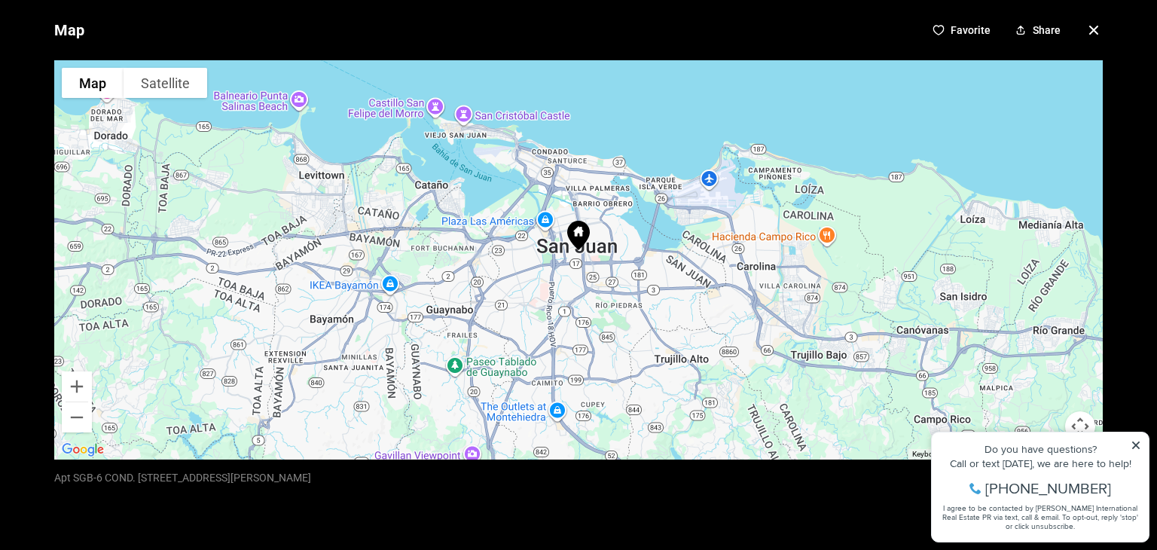
click at [1093, 26] on icon "button" at bounding box center [1094, 30] width 18 height 18
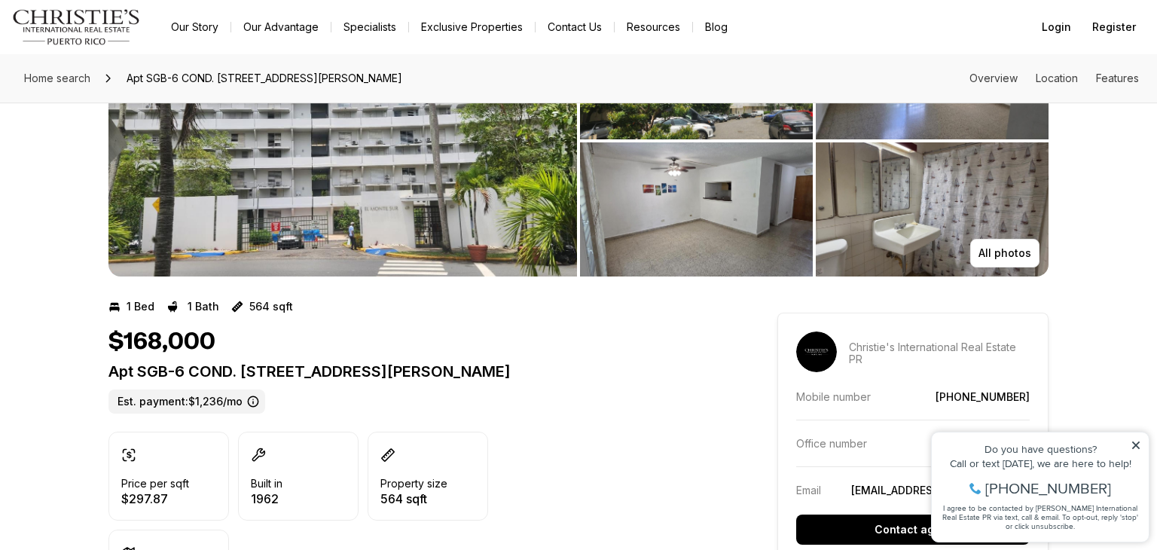
scroll to position [0, 0]
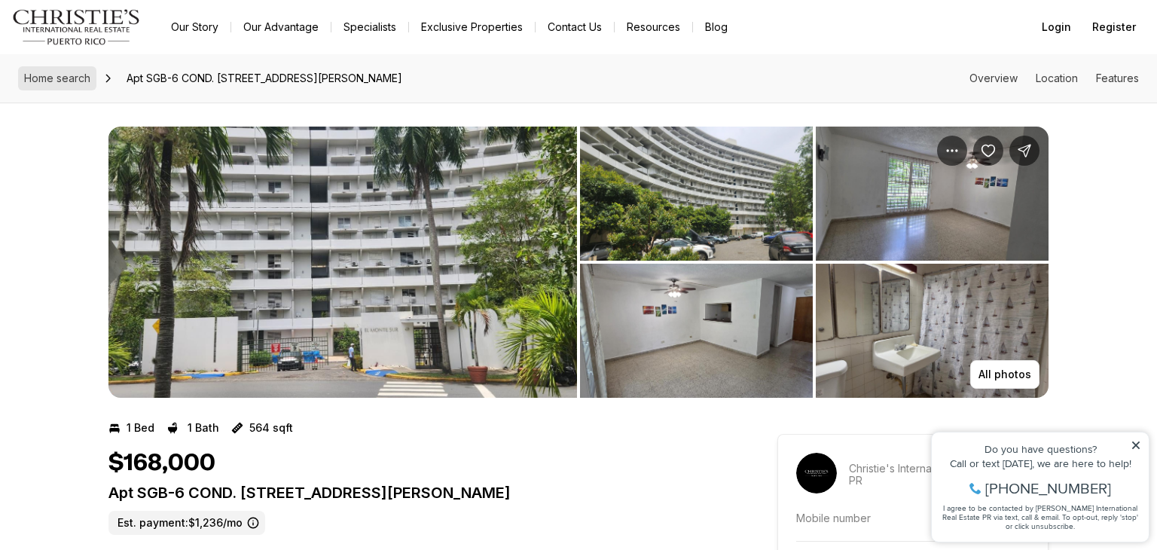
click at [69, 78] on span "Home search" at bounding box center [57, 78] width 66 height 13
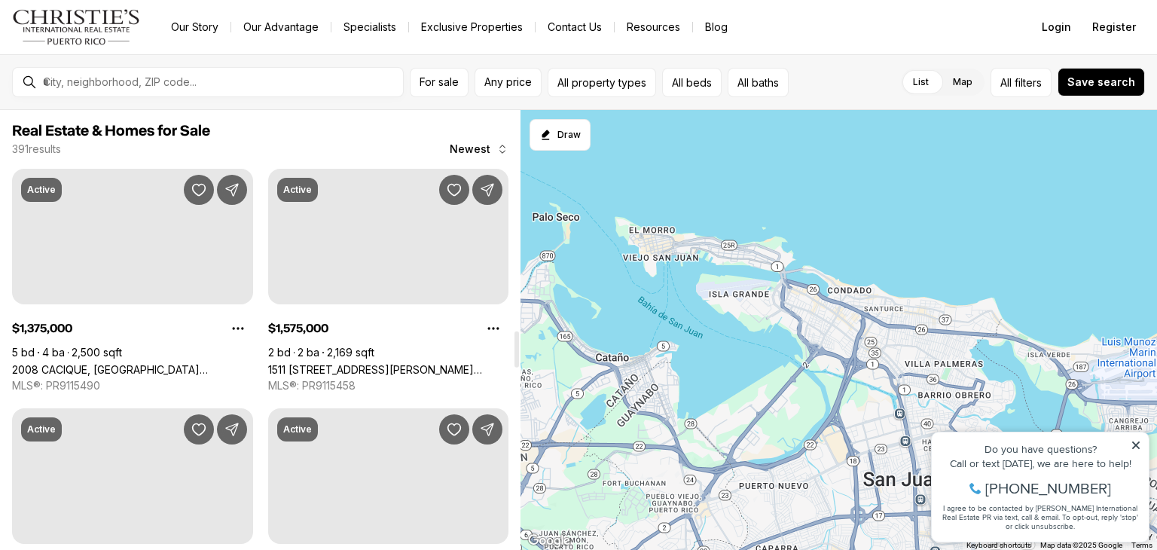
scroll to position [2681, 0]
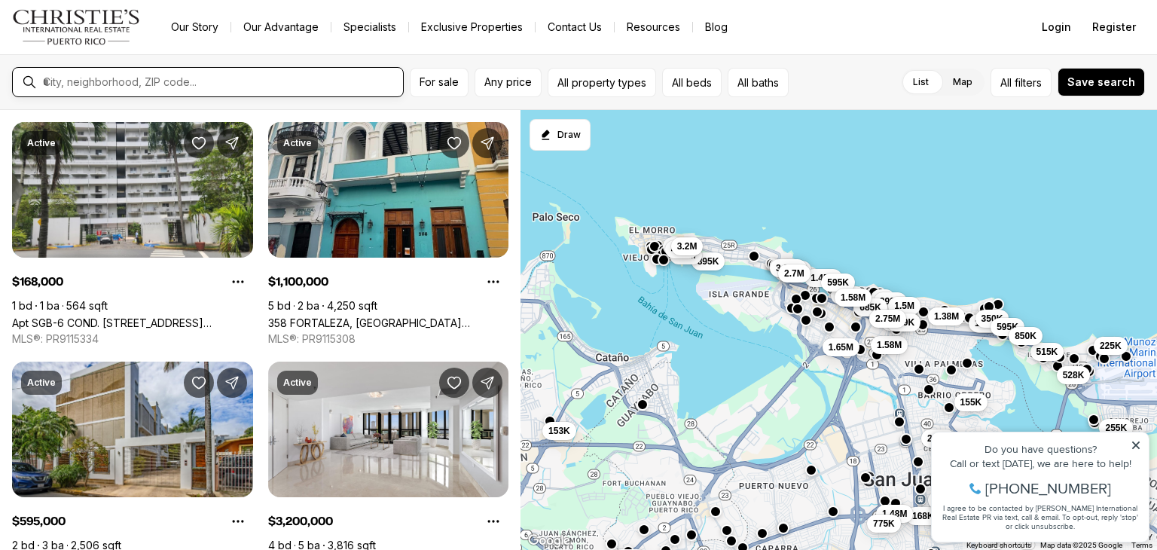
click at [87, 77] on input "text" at bounding box center [220, 82] width 354 height 14
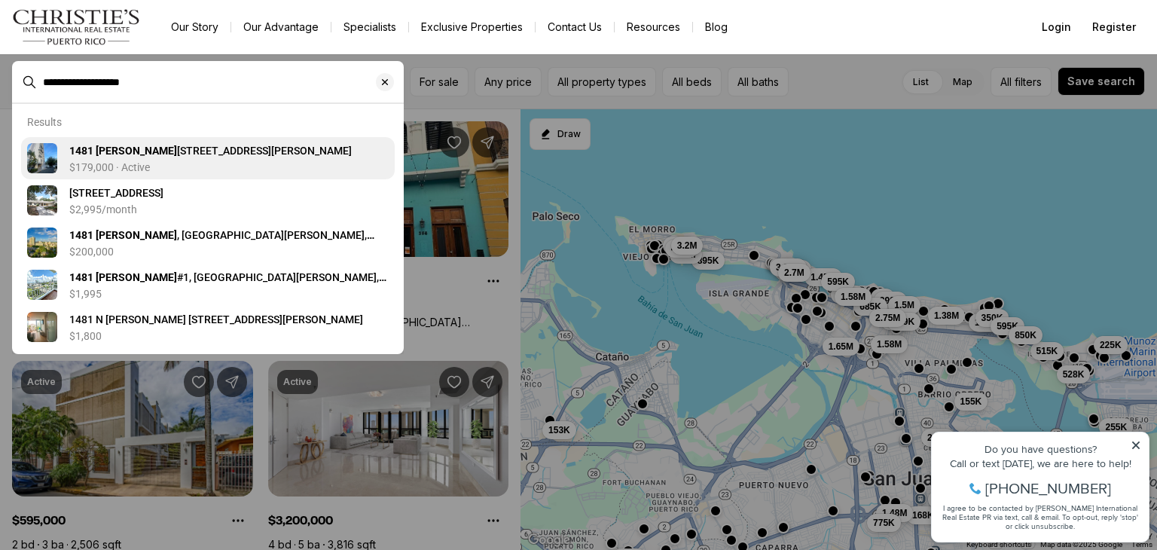
type input "**********"
click at [177, 152] on b "1481 MARTIN TRAVIESO" at bounding box center [123, 151] width 108 height 12
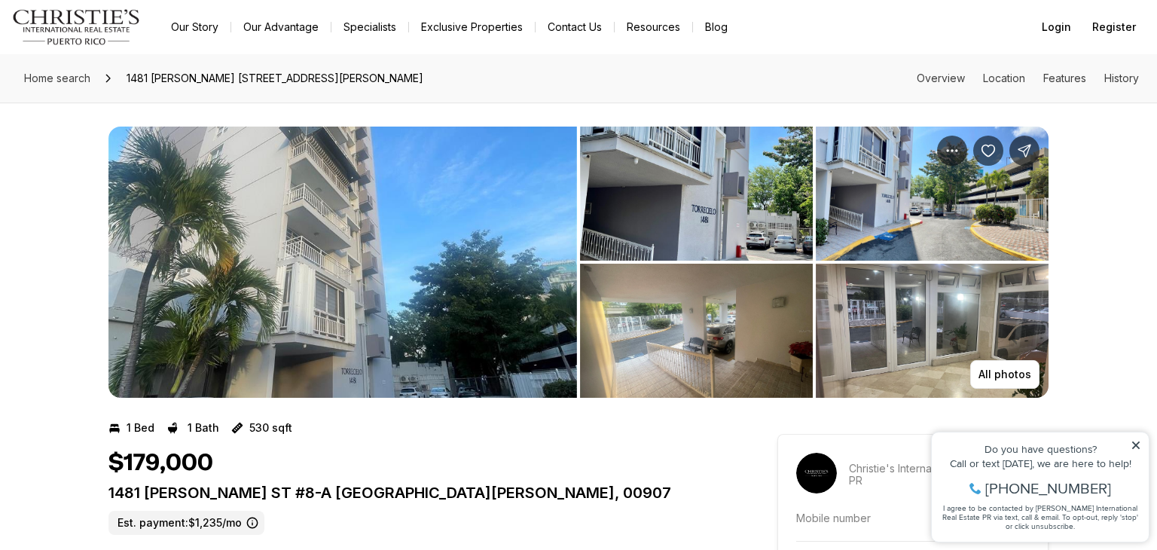
click at [1110, 341] on div "All photos" at bounding box center [578, 249] width 1157 height 295
click at [379, 248] on img "View image gallery" at bounding box center [342, 262] width 468 height 271
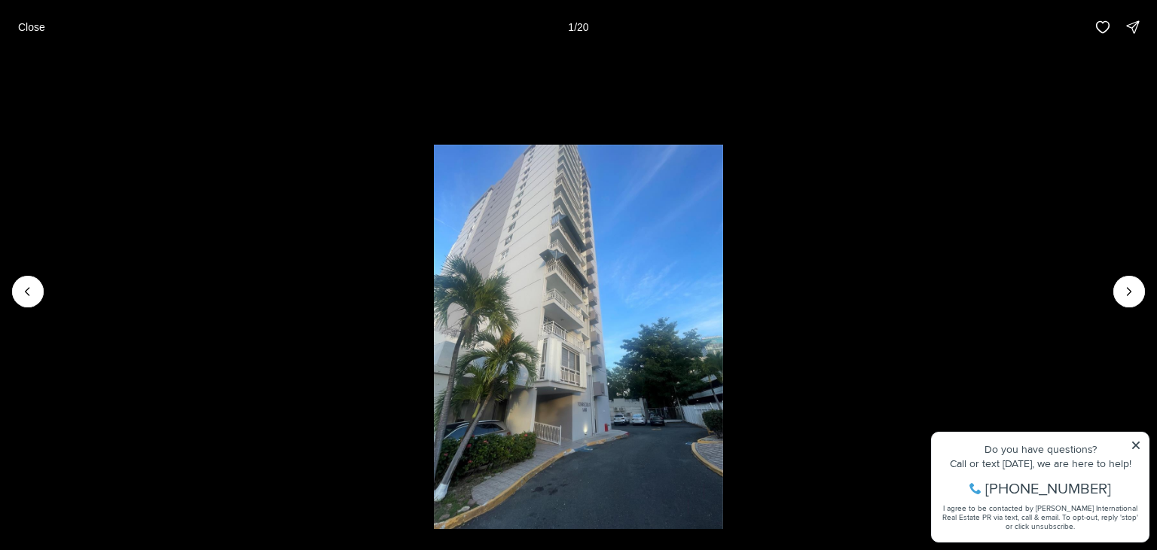
click at [836, 417] on li "1 of 20" at bounding box center [578, 291] width 1157 height 475
click at [1128, 287] on icon "Next slide" at bounding box center [1128, 291] width 15 height 15
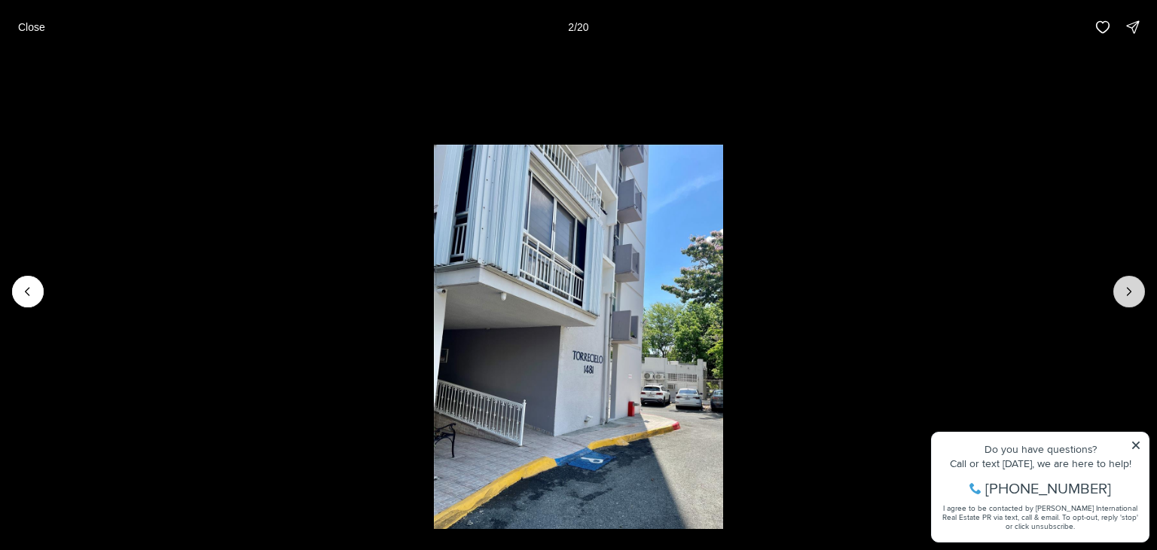
click at [1128, 287] on icon "Next slide" at bounding box center [1128, 291] width 15 height 15
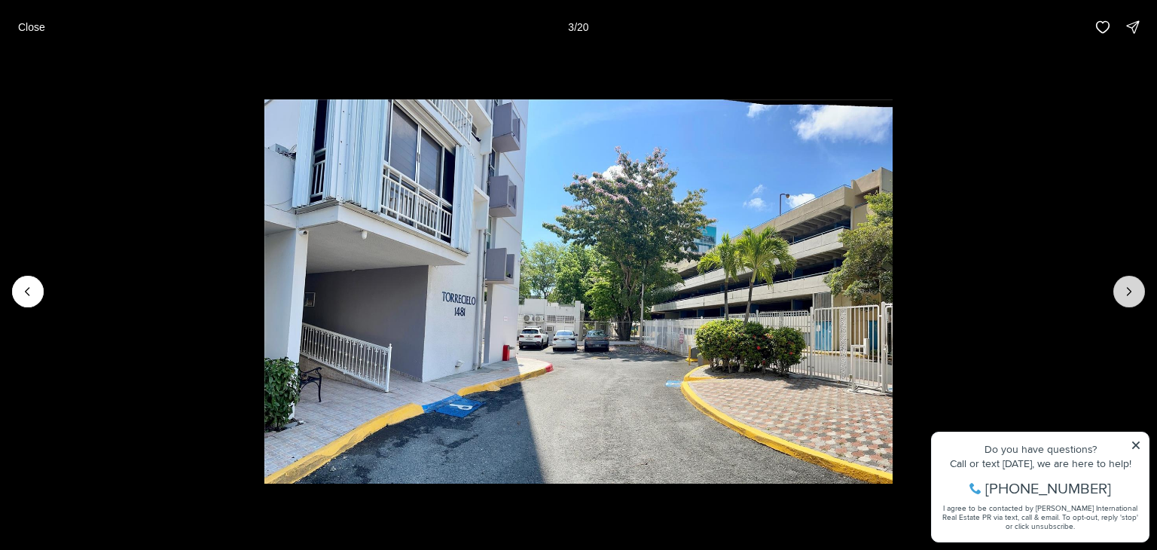
click at [1128, 287] on icon "Next slide" at bounding box center [1128, 291] width 15 height 15
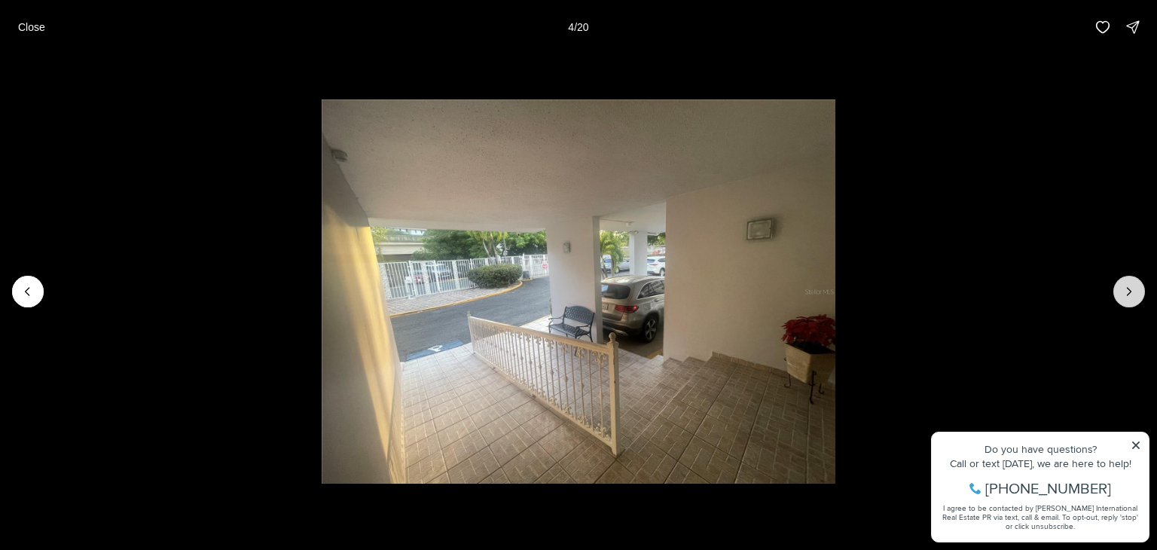
click at [1128, 287] on icon "Next slide" at bounding box center [1128, 291] width 15 height 15
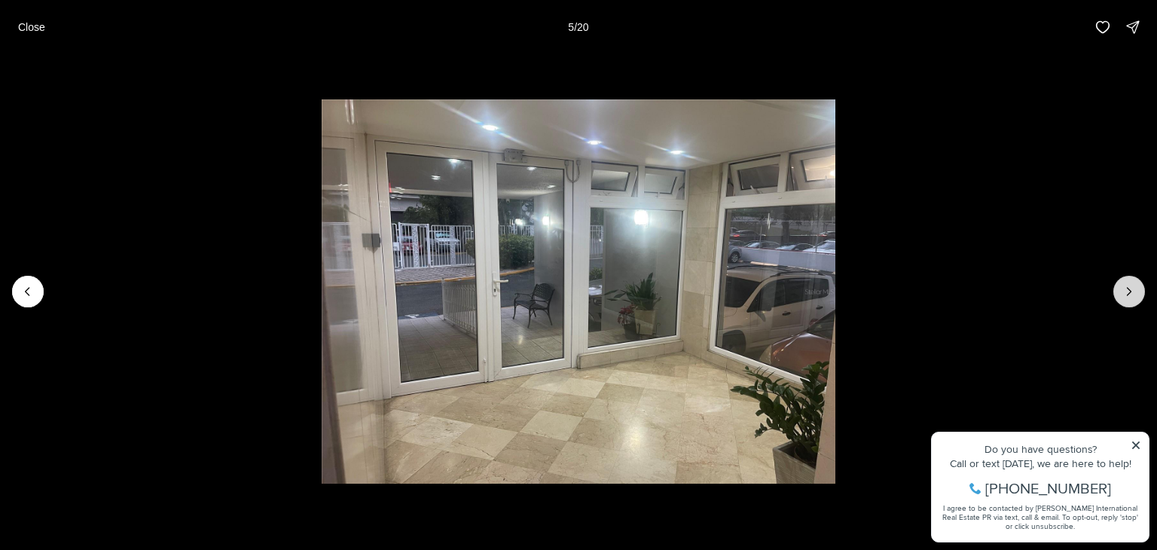
click at [1128, 287] on icon "Next slide" at bounding box center [1128, 291] width 15 height 15
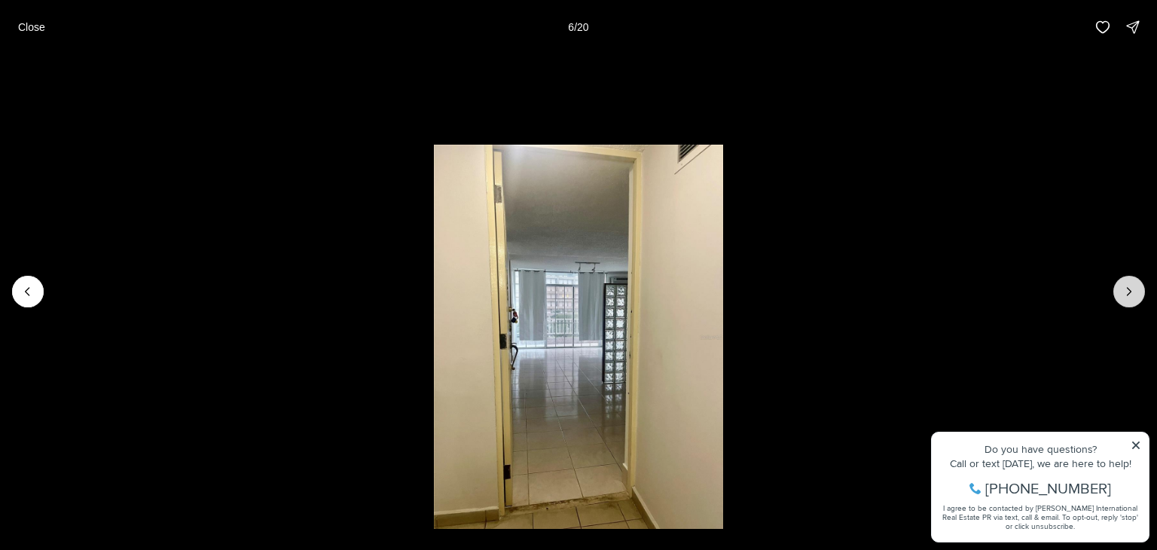
click at [1128, 287] on icon "Next slide" at bounding box center [1128, 291] width 15 height 15
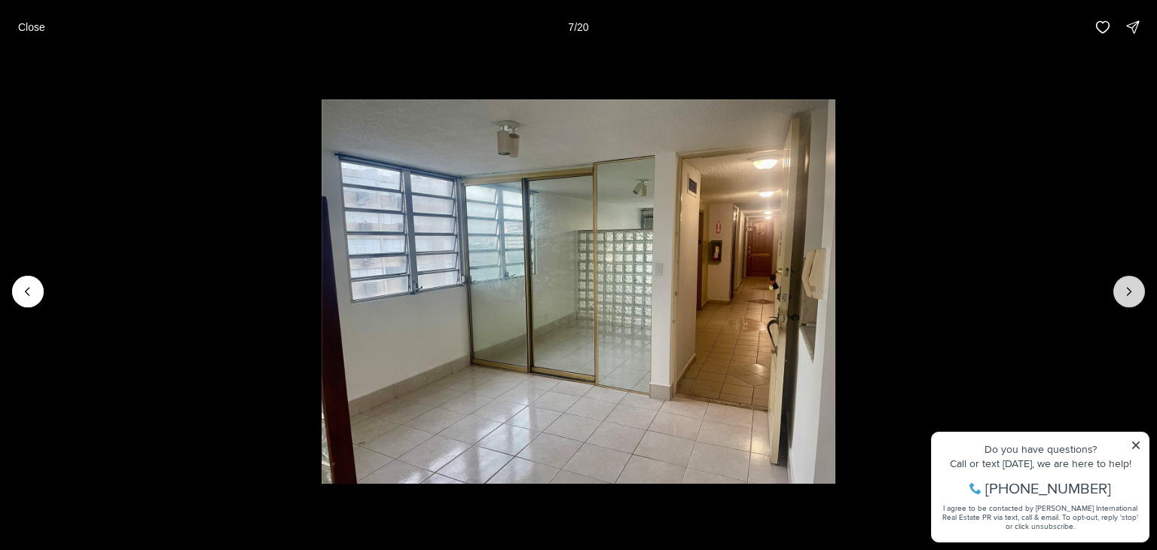
click at [1128, 287] on icon "Next slide" at bounding box center [1128, 291] width 15 height 15
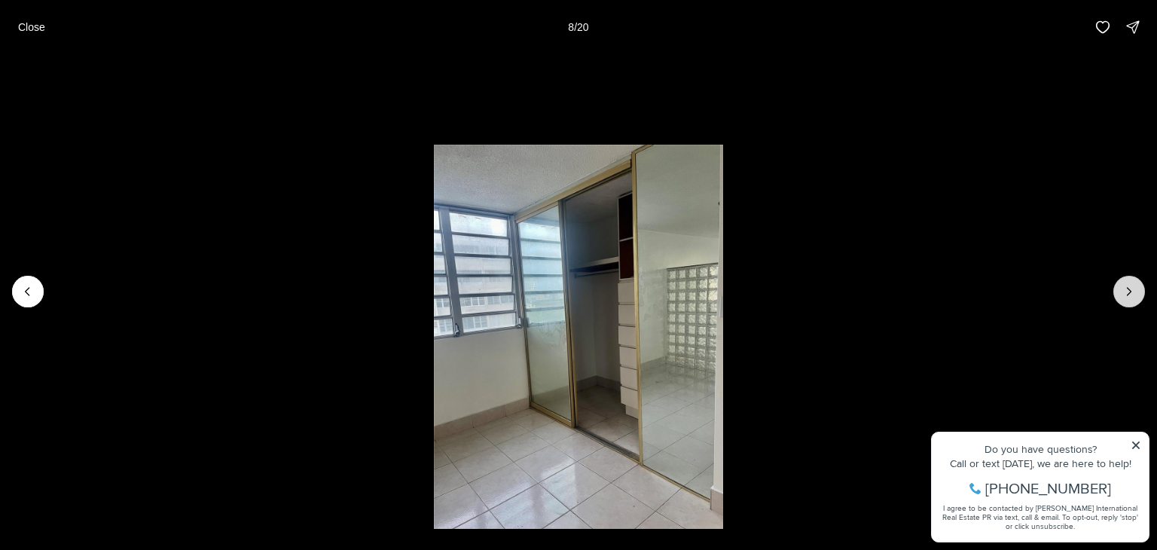
click at [1128, 287] on icon "Next slide" at bounding box center [1128, 291] width 15 height 15
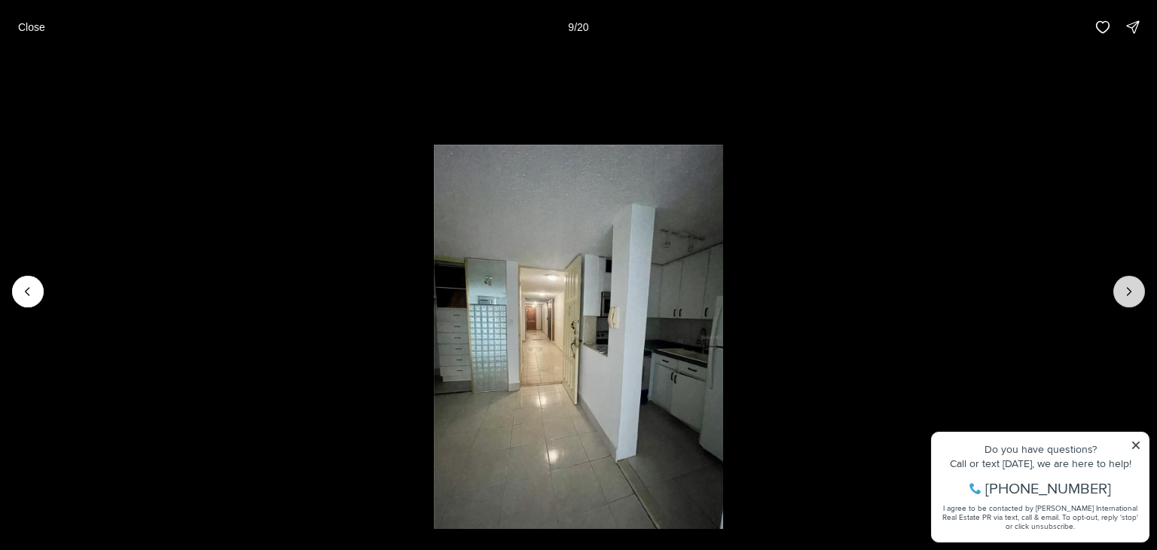
click at [1128, 287] on icon "Next slide" at bounding box center [1128, 291] width 15 height 15
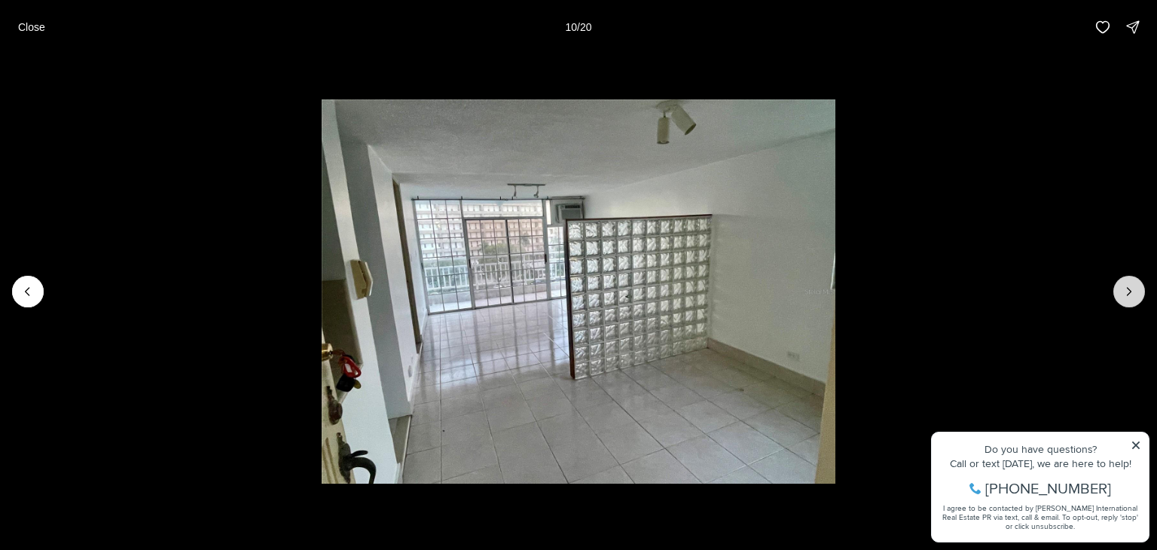
click at [1128, 287] on icon "Next slide" at bounding box center [1128, 291] width 15 height 15
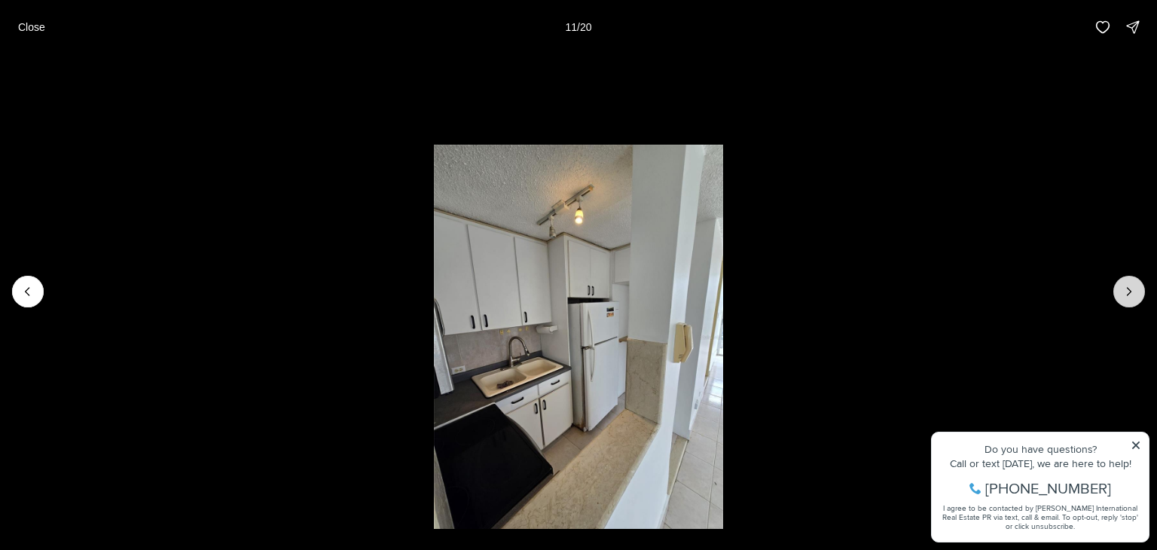
click at [1128, 287] on icon "Next slide" at bounding box center [1128, 291] width 15 height 15
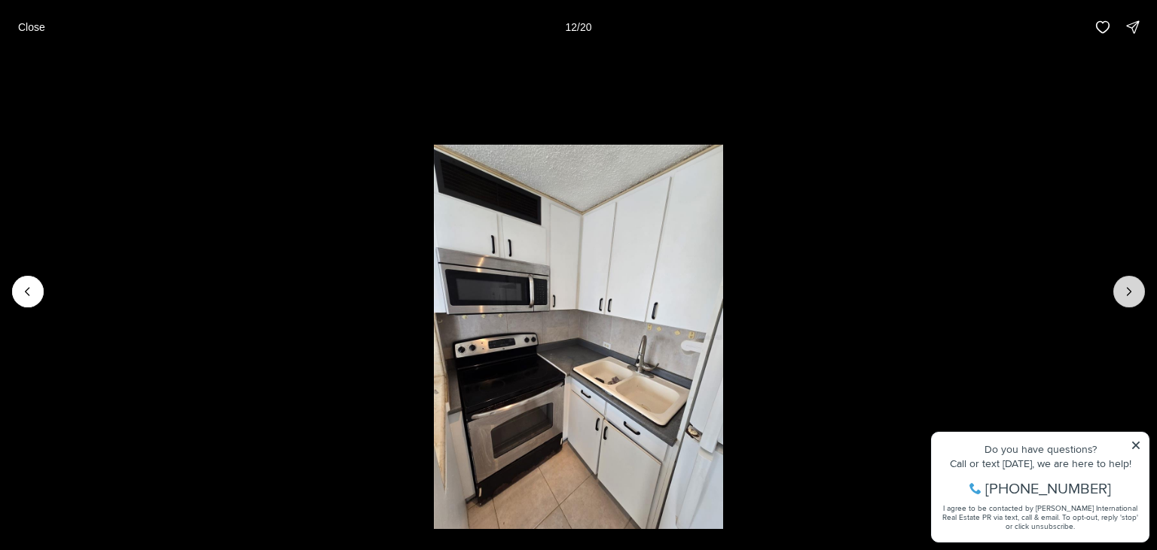
click at [1128, 287] on icon "Next slide" at bounding box center [1128, 291] width 15 height 15
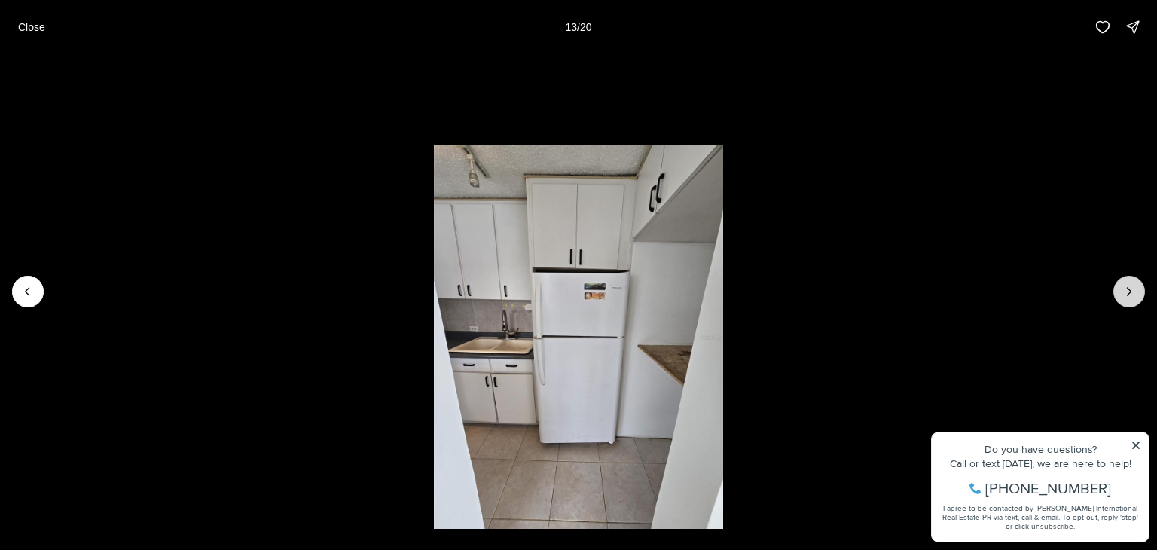
click at [1128, 287] on icon "Next slide" at bounding box center [1128, 291] width 15 height 15
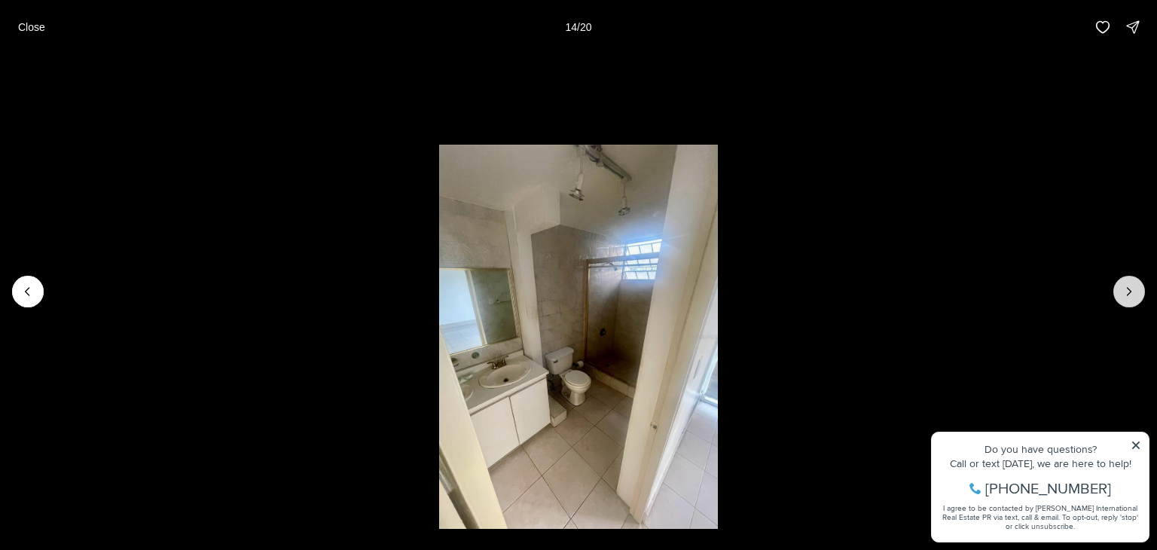
click at [1128, 287] on icon "Next slide" at bounding box center [1128, 291] width 15 height 15
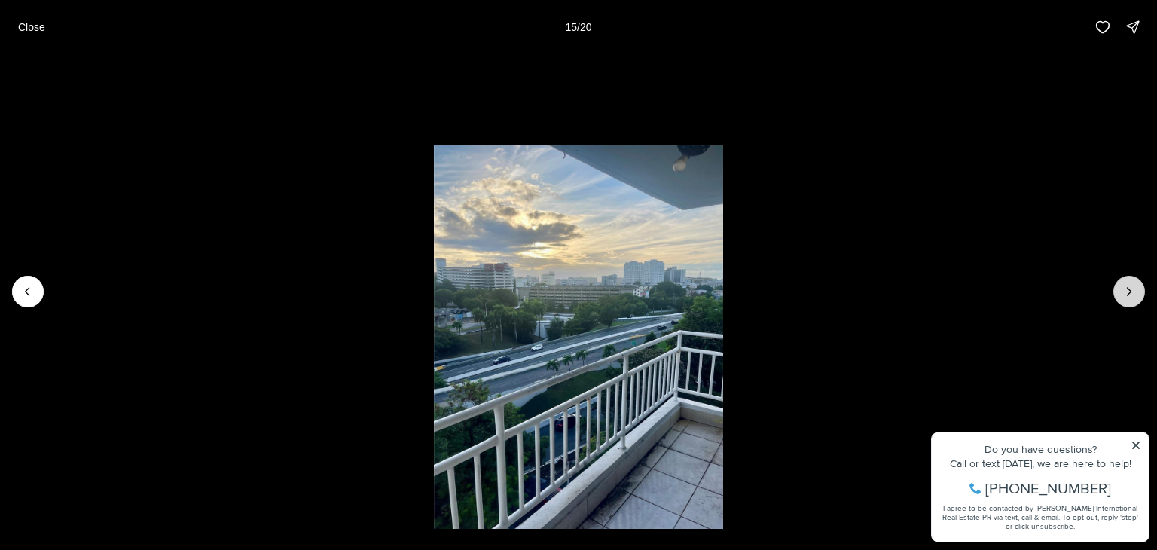
click at [1128, 287] on icon "Next slide" at bounding box center [1128, 291] width 15 height 15
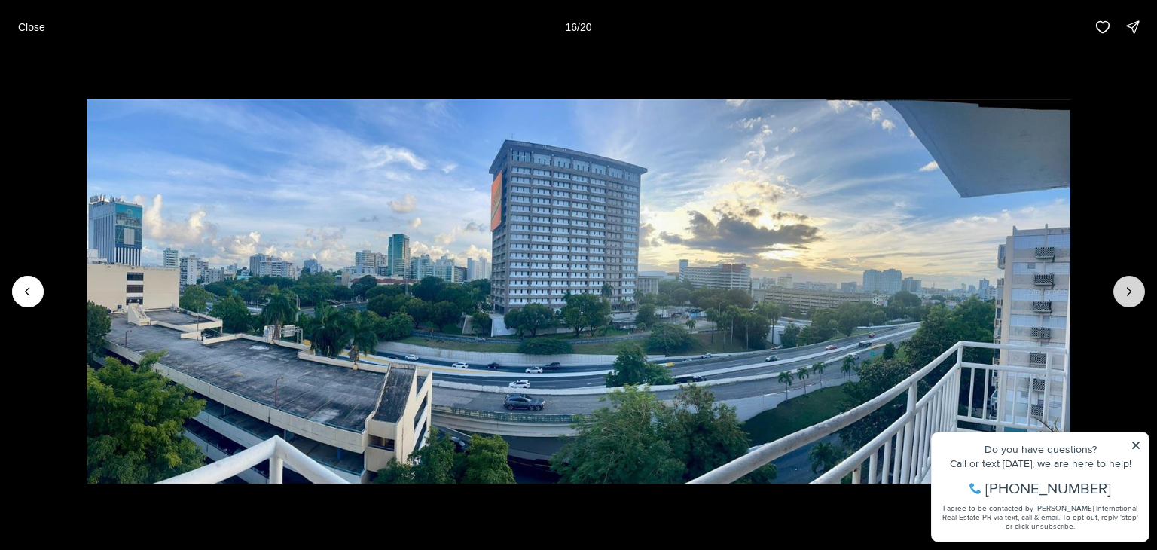
click at [1128, 287] on icon "Next slide" at bounding box center [1128, 291] width 15 height 15
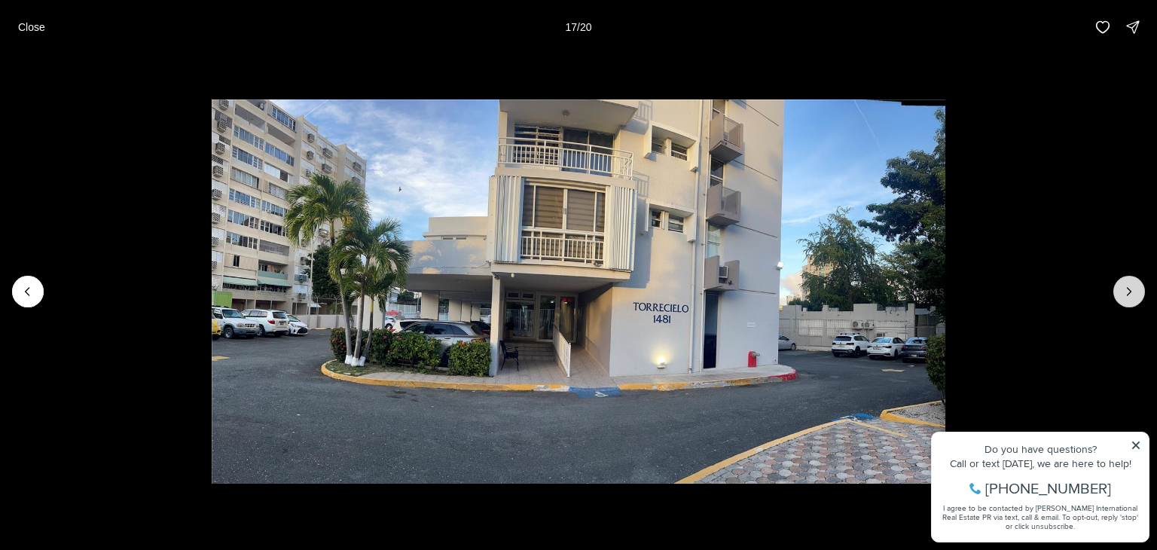
click at [1128, 287] on icon "Next slide" at bounding box center [1128, 291] width 15 height 15
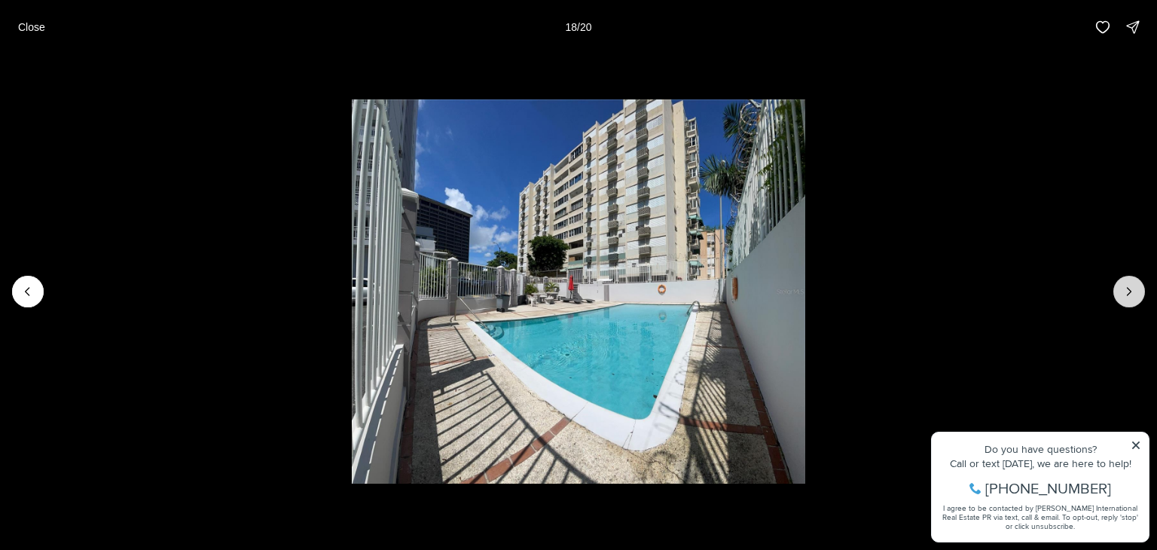
click at [1128, 287] on icon "Next slide" at bounding box center [1128, 291] width 15 height 15
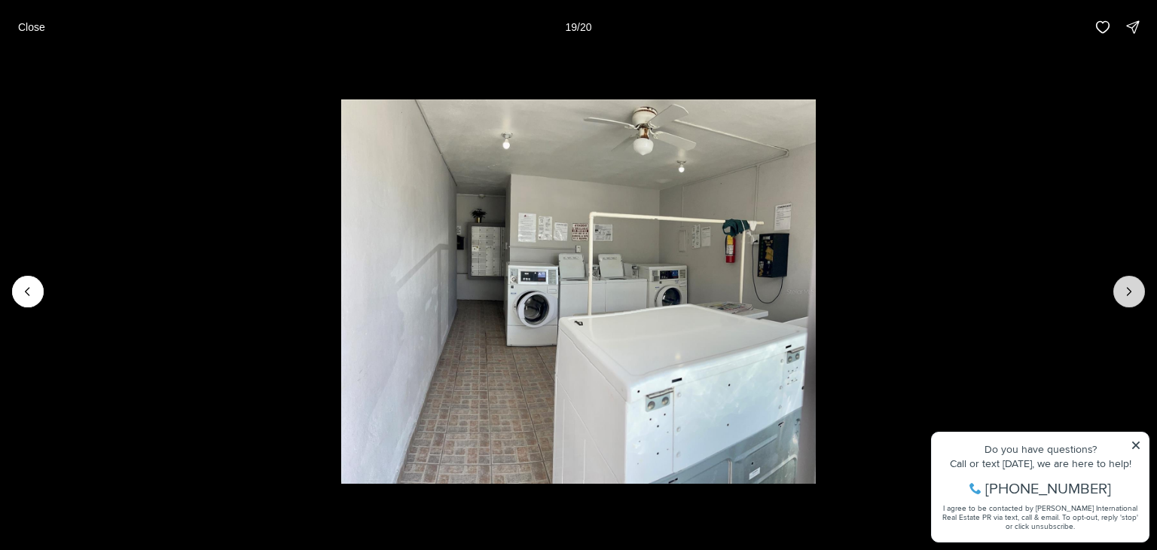
click at [1128, 287] on icon "Next slide" at bounding box center [1128, 291] width 15 height 15
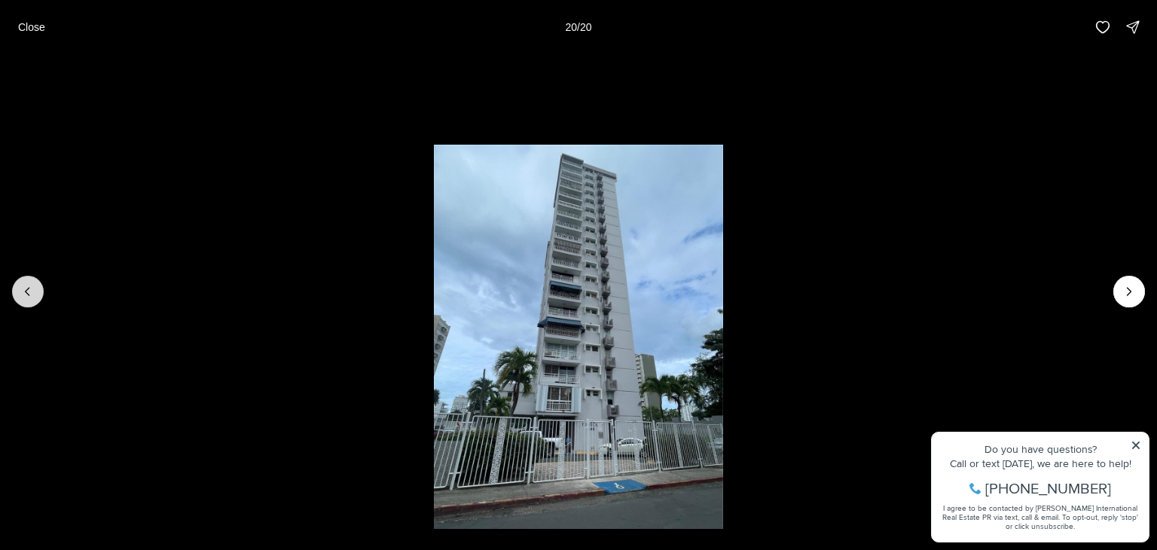
click at [28, 287] on icon "Previous slide" at bounding box center [27, 291] width 15 height 15
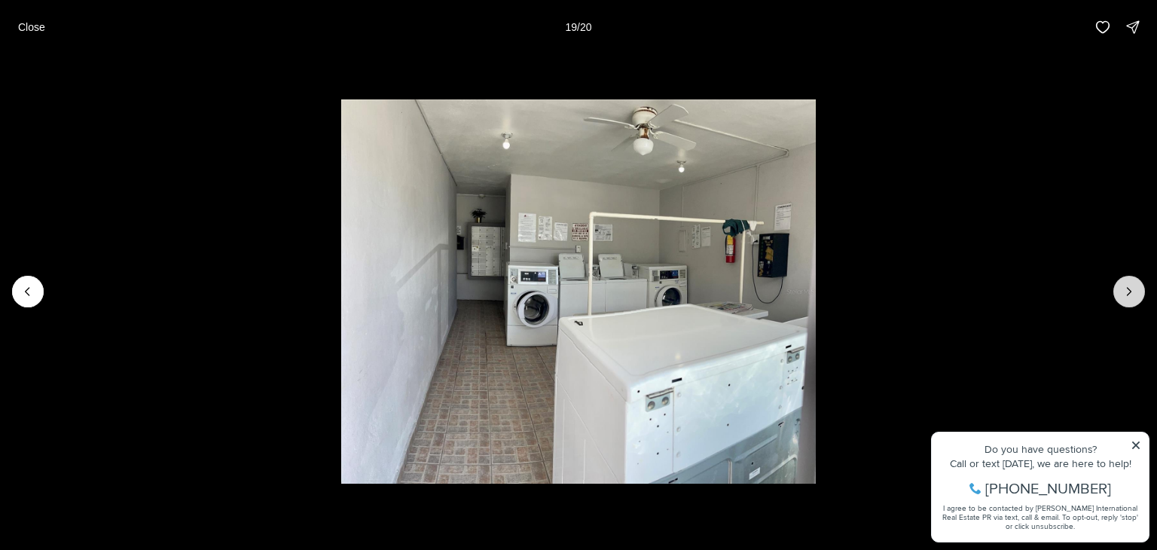
click at [1128, 289] on icon "Next slide" at bounding box center [1128, 291] width 15 height 15
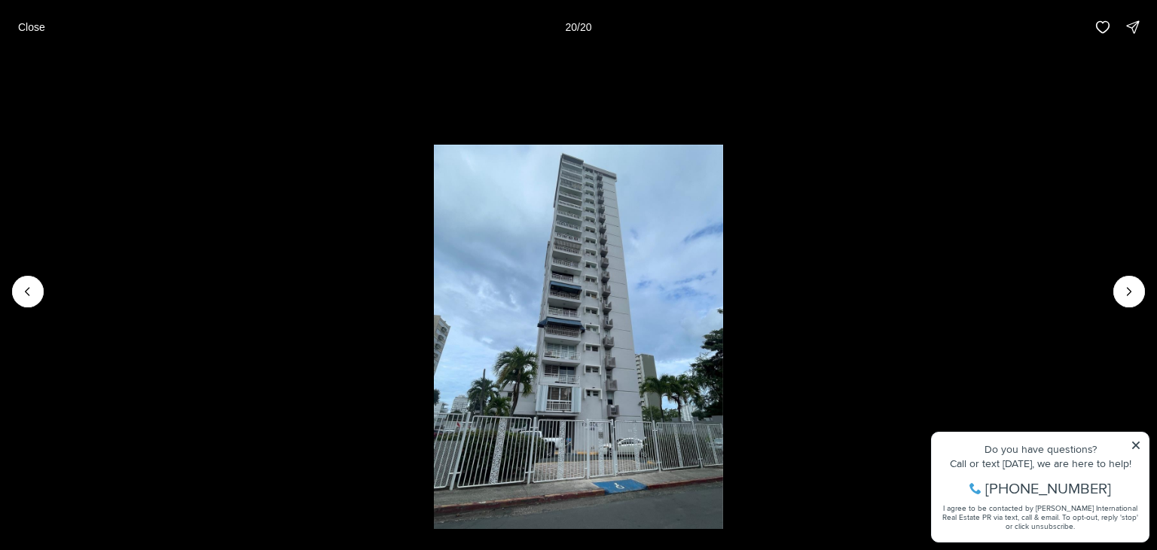
click at [1129, 289] on div at bounding box center [1129, 292] width 32 height 32
click at [35, 28] on p "Close" at bounding box center [31, 27] width 27 height 12
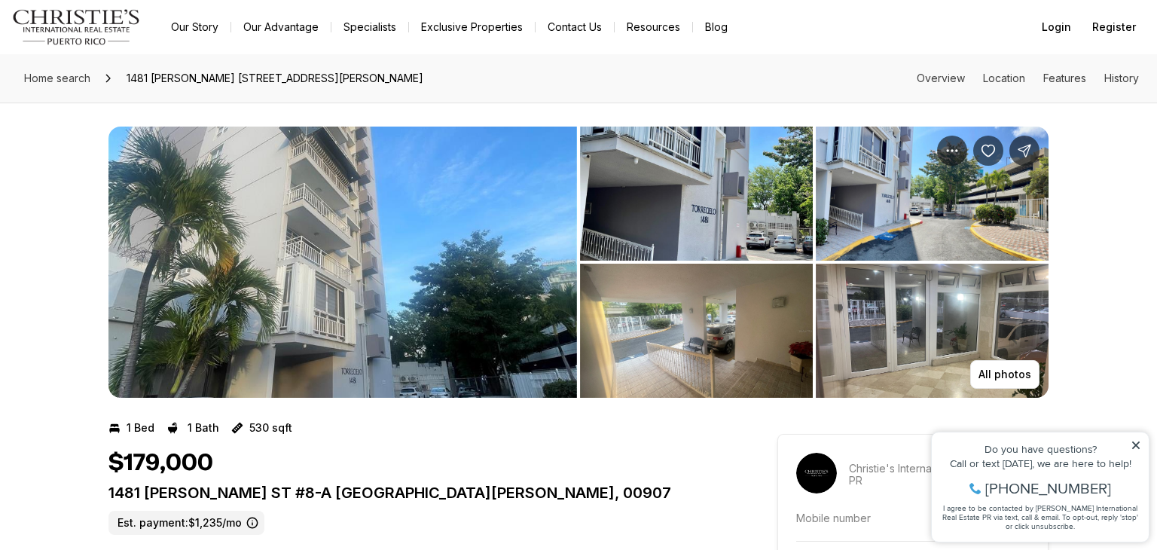
click at [626, 462] on div "$179,000" at bounding box center [415, 463] width 615 height 29
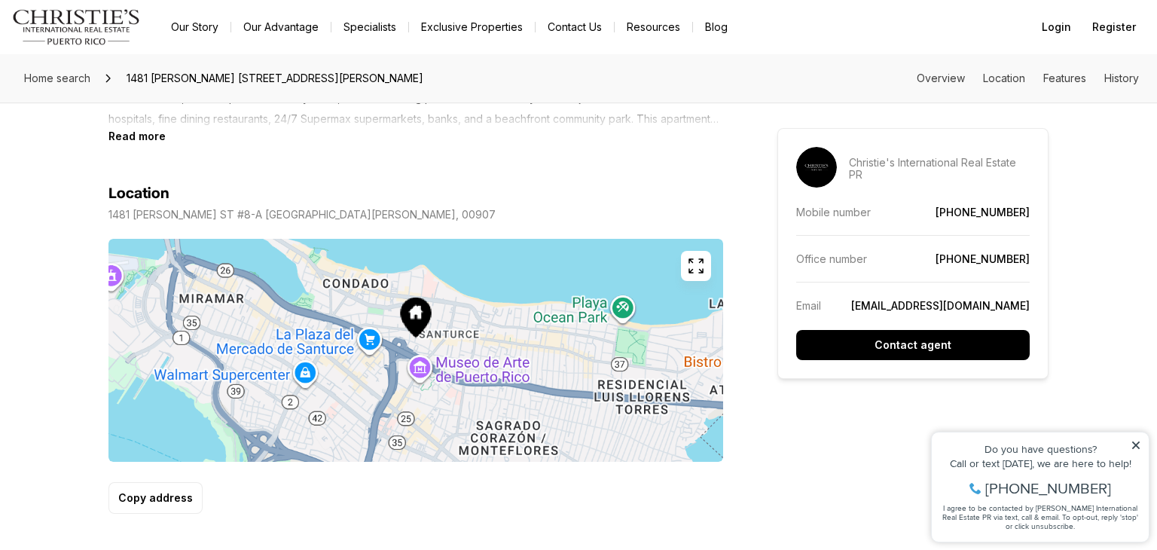
scroll to position [844, 0]
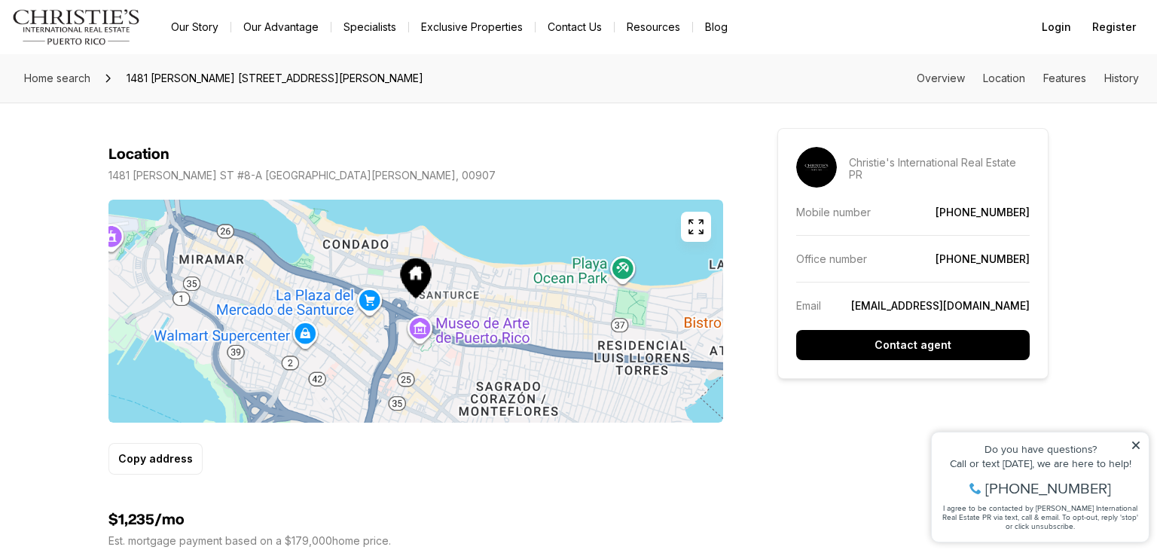
click at [695, 227] on icon "button" at bounding box center [696, 227] width 18 height 18
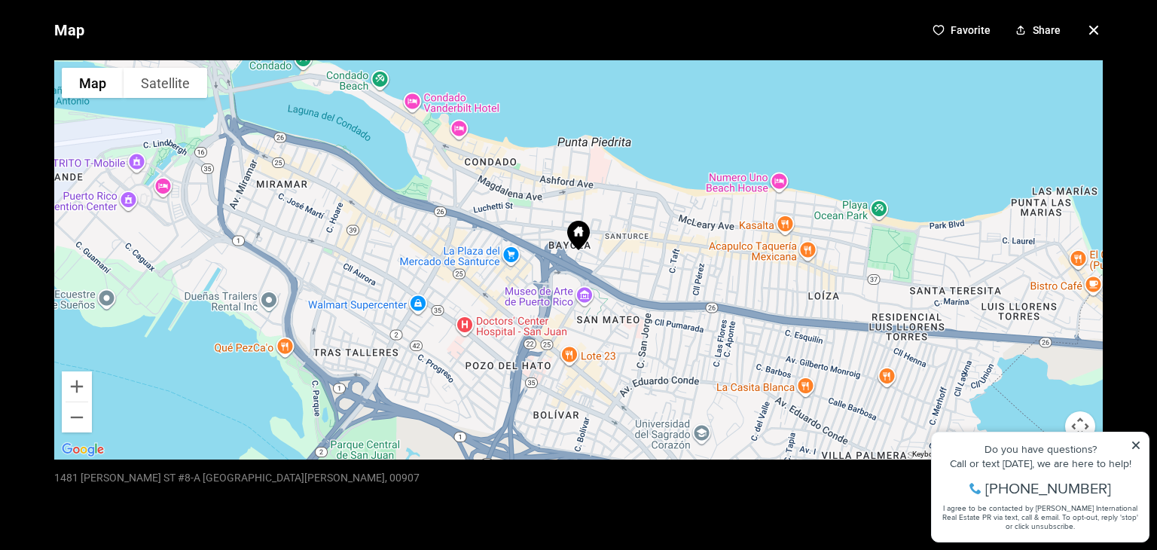
click at [1091, 30] on icon "button" at bounding box center [1094, 30] width 8 height 8
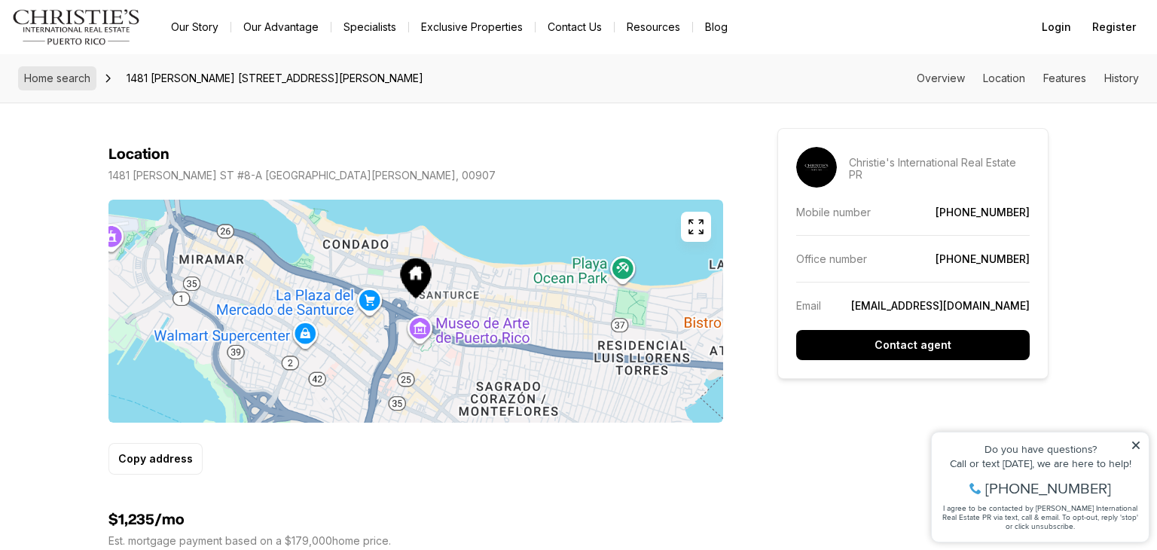
click at [58, 75] on span "Home search" at bounding box center [57, 78] width 66 height 13
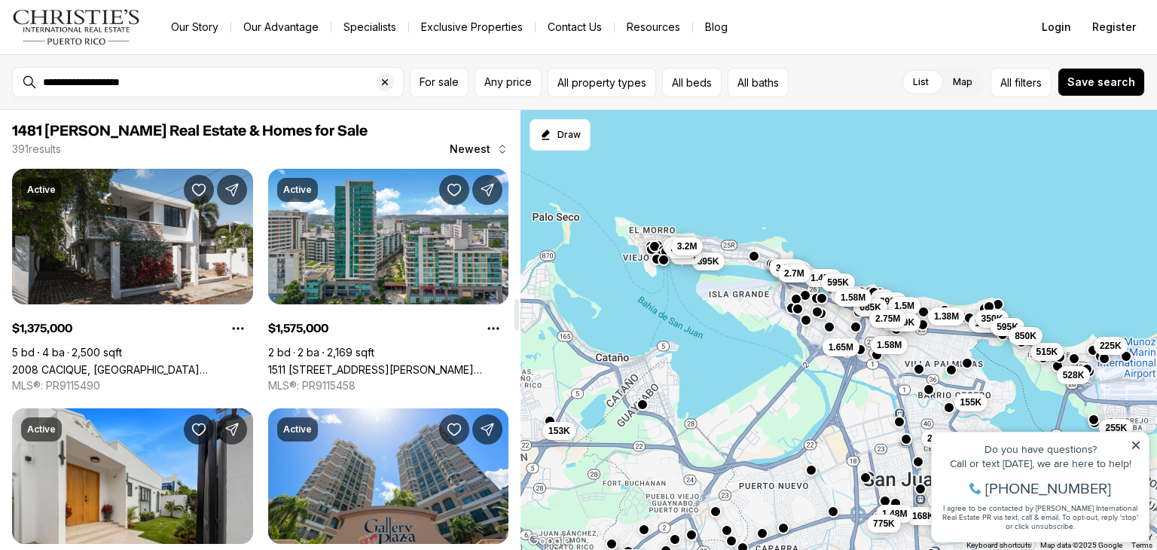
scroll to position [2681, 0]
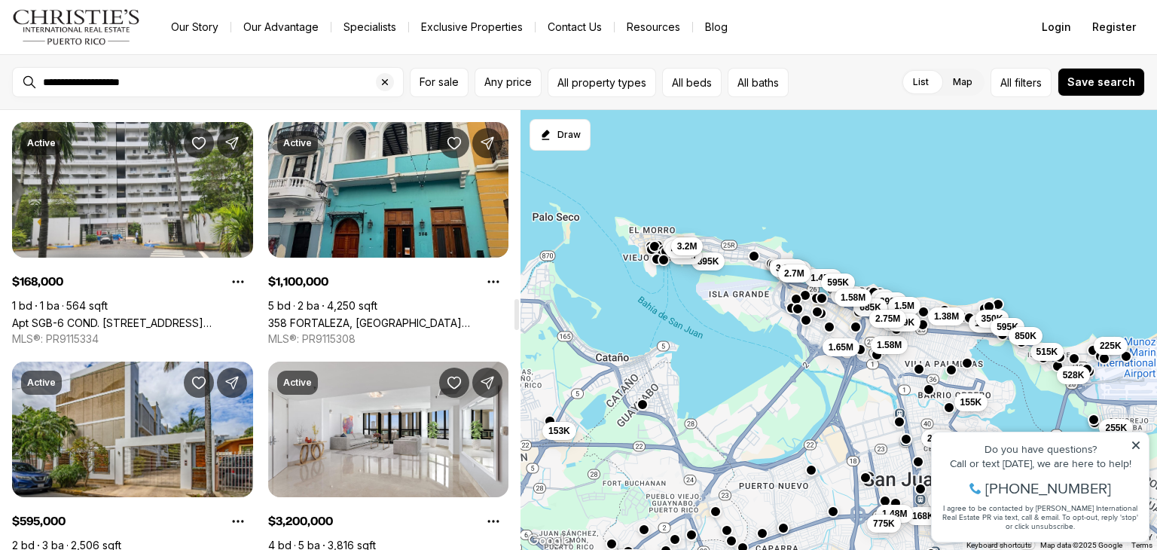
click at [260, 352] on div "Active $1,375,000 5 bd 4 ba 2,500 sqft [GEOGRAPHIC_DATA][PERSON_NAME] MLS®: PR9…" at bounding box center [260, 353] width 496 height 5733
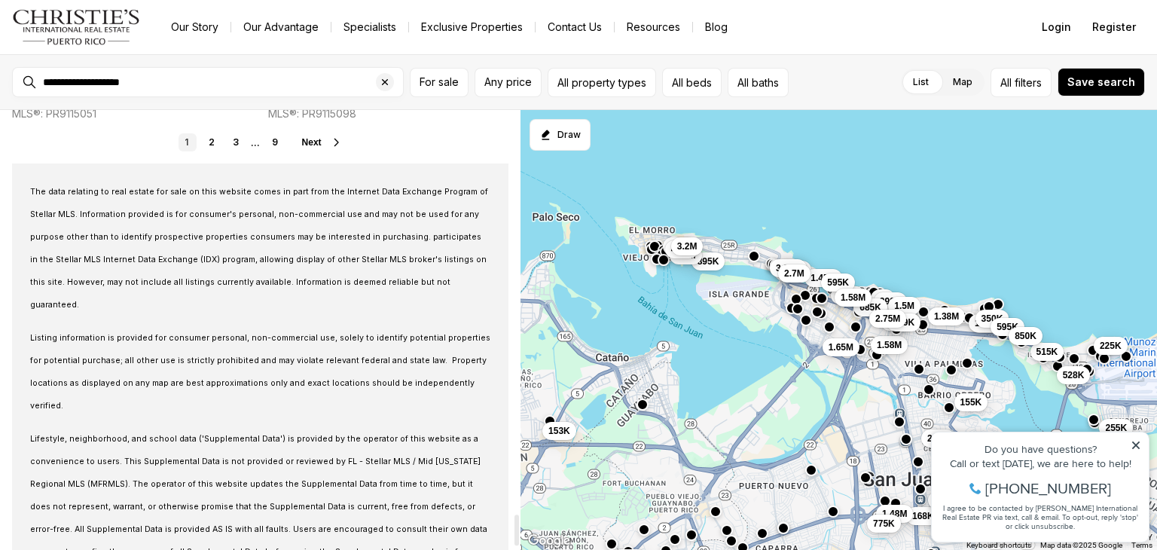
scroll to position [5784, 0]
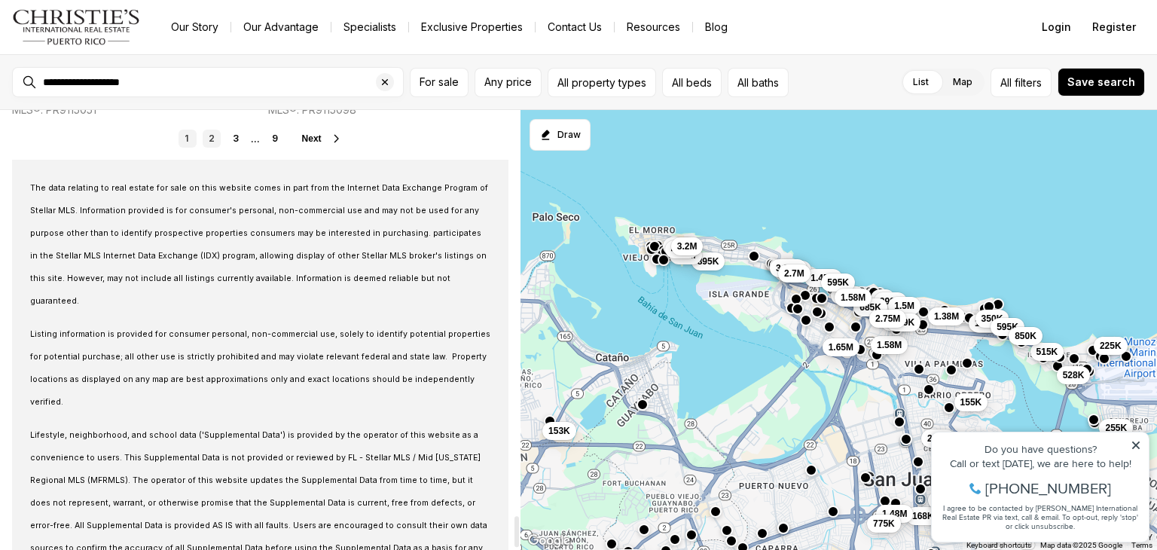
click at [211, 140] on link "2" at bounding box center [212, 139] width 18 height 18
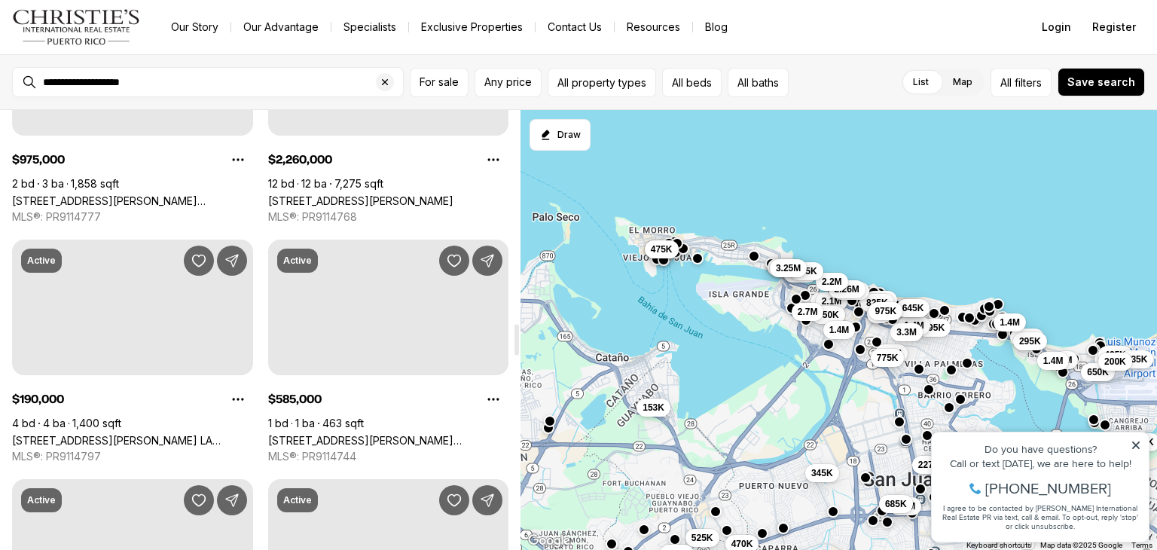
scroll to position [3073, 0]
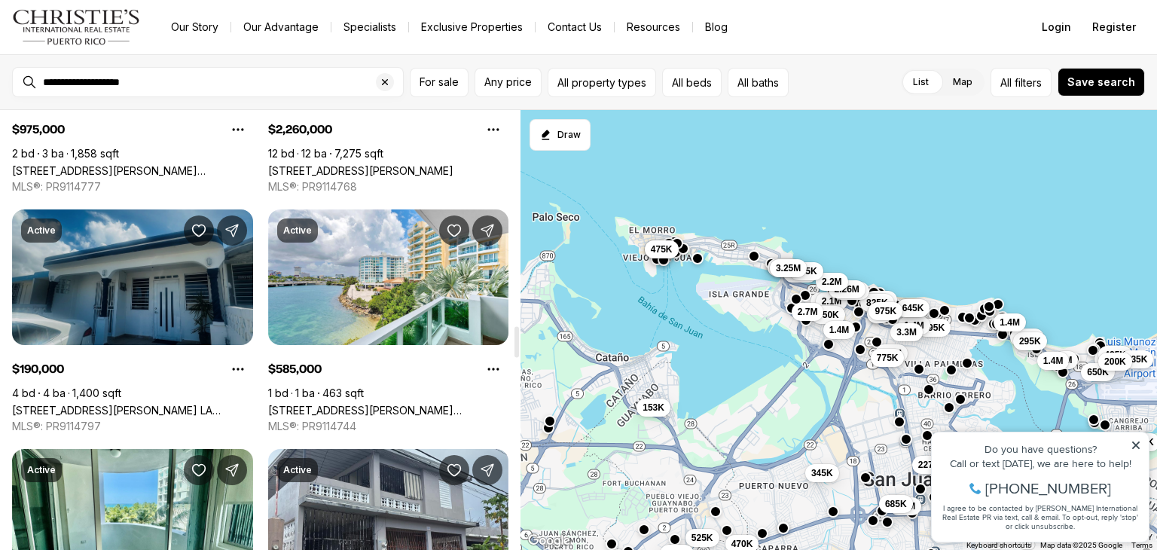
click at [128, 404] on link "[STREET_ADDRESS][PERSON_NAME] LA MARINA, CAROLINA PR, 00979" at bounding box center [132, 410] width 241 height 13
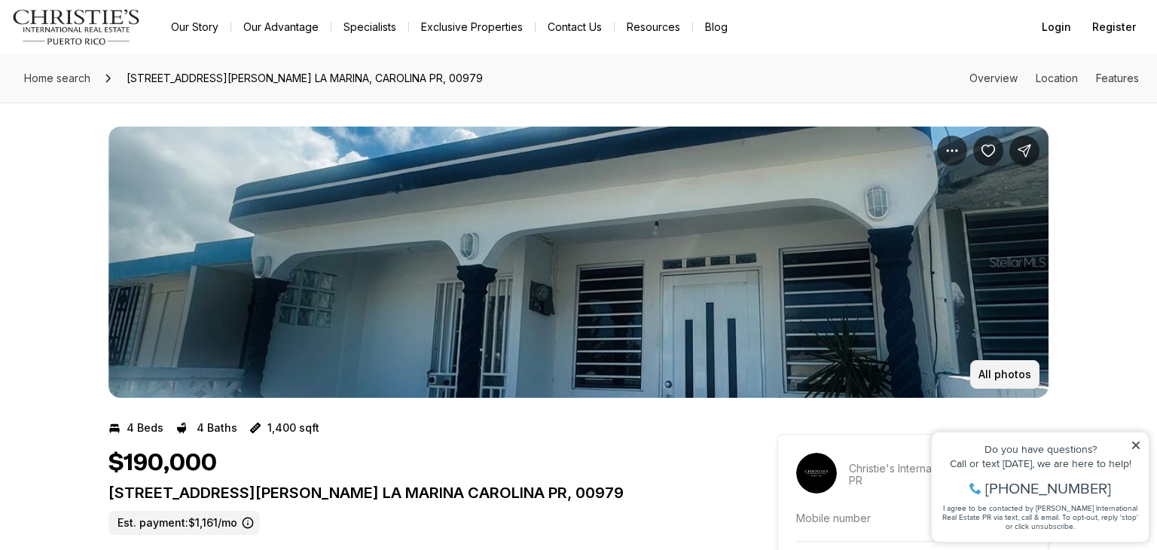
click at [1005, 377] on p "All photos" at bounding box center [1004, 374] width 53 height 12
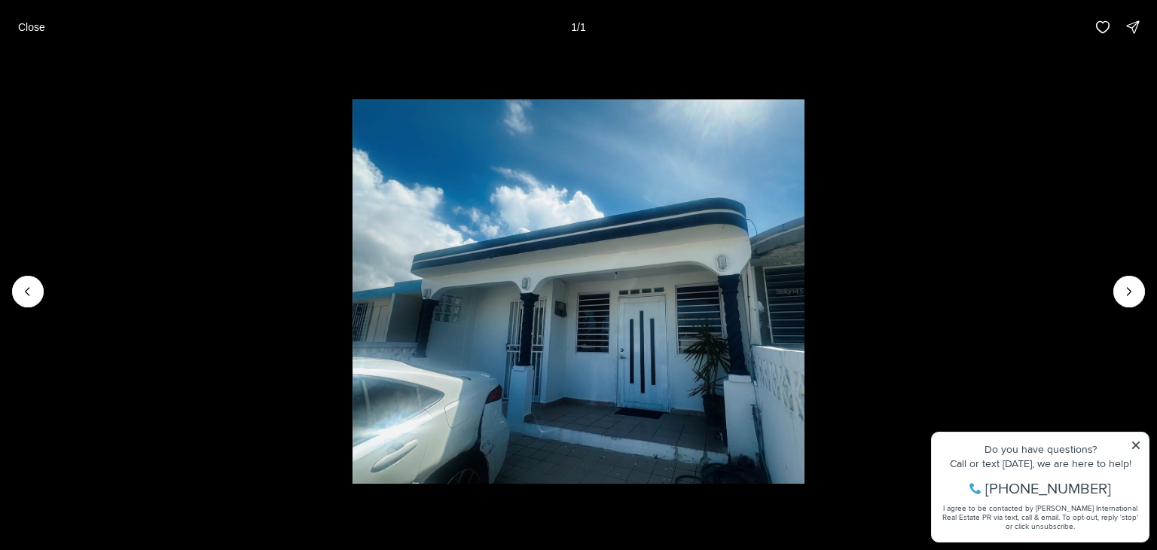
click at [1128, 294] on div at bounding box center [1129, 292] width 32 height 32
click at [1128, 285] on div at bounding box center [1129, 292] width 32 height 32
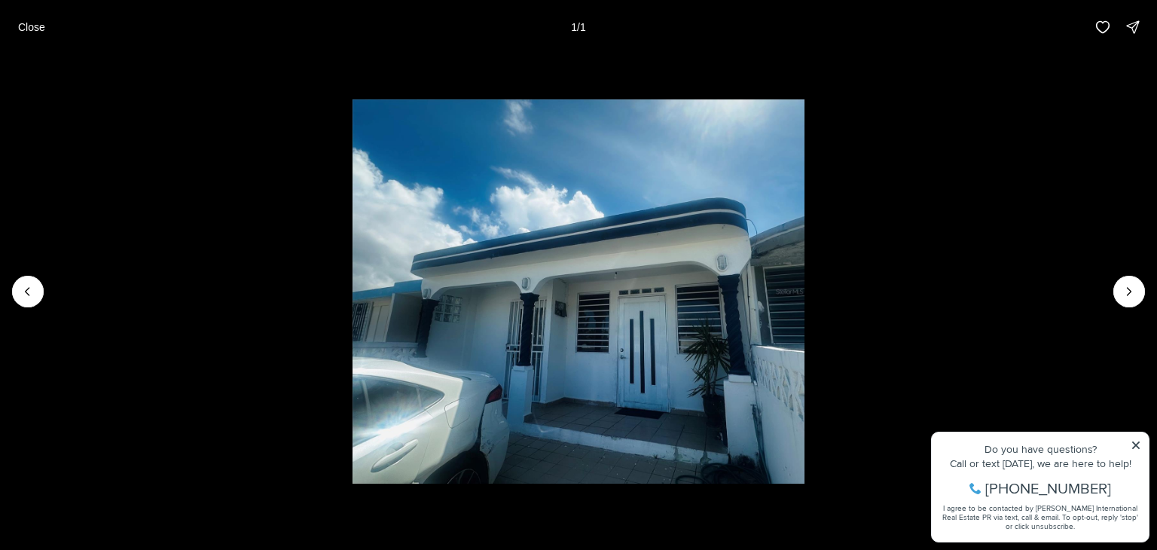
click at [1128, 285] on div at bounding box center [1129, 292] width 32 height 32
click at [18, 288] on div at bounding box center [28, 292] width 32 height 32
click at [32, 24] on p "Close" at bounding box center [31, 27] width 27 height 12
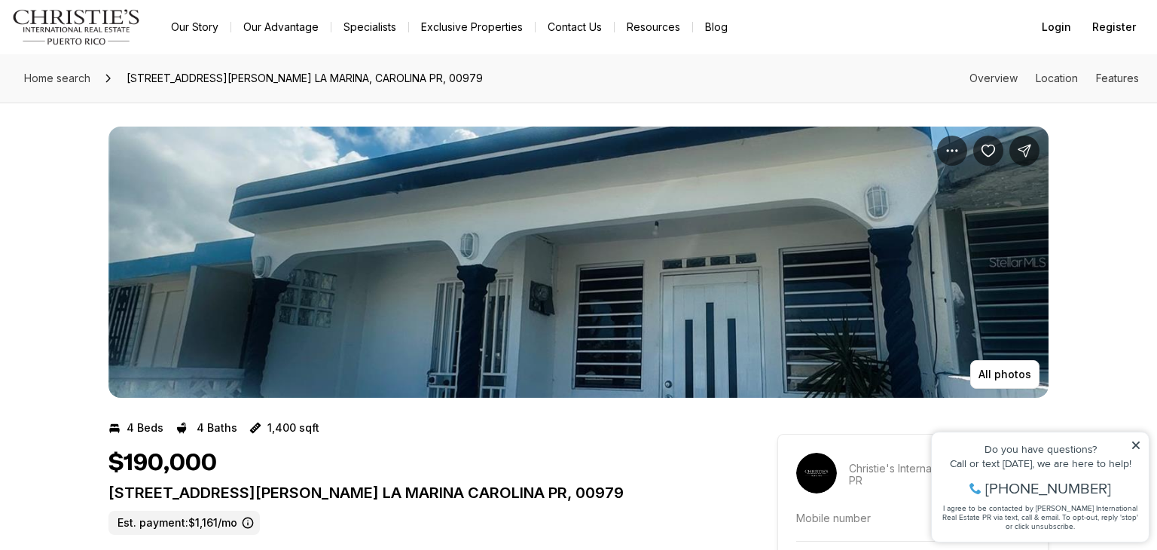
click at [1121, 346] on div "All photos" at bounding box center [578, 249] width 1157 height 295
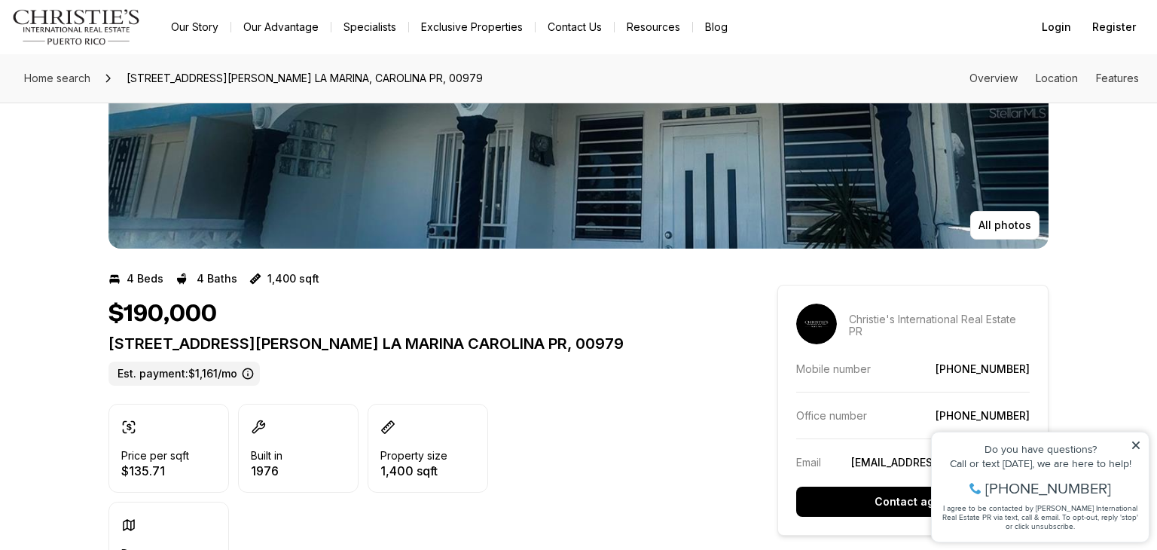
scroll to position [151, 0]
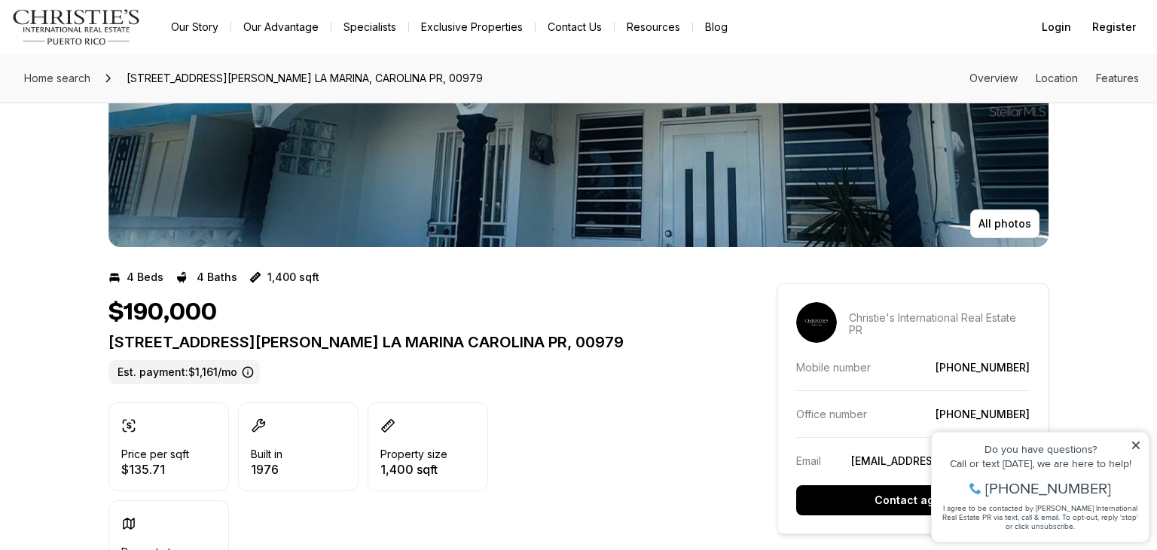
click at [657, 342] on p "54 CALLE ESTRELLA URB. LA MARINA CAROLINA PR, 00979" at bounding box center [415, 342] width 615 height 18
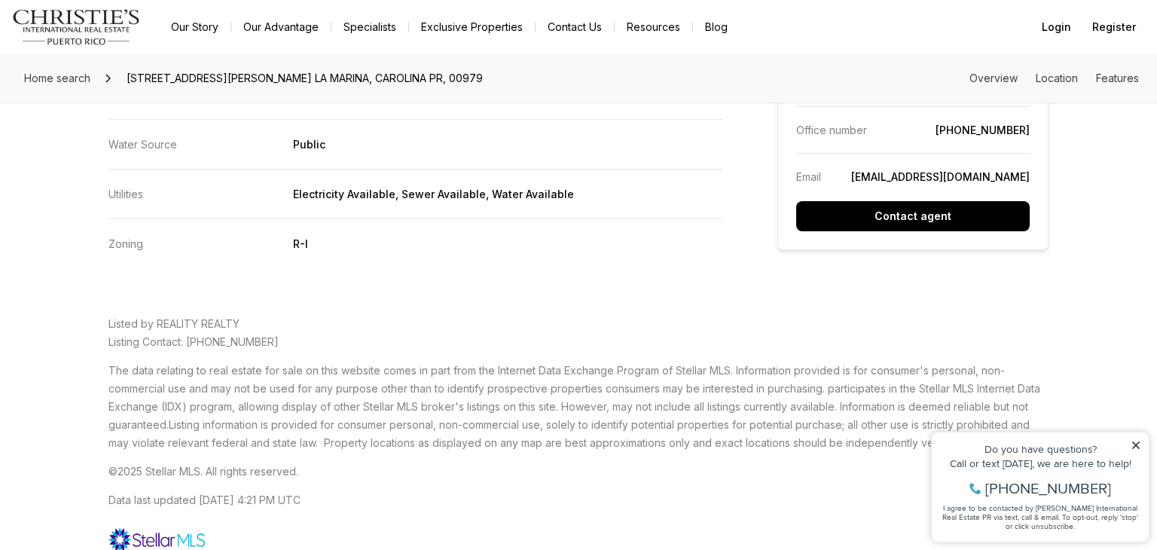
scroll to position [3013, 0]
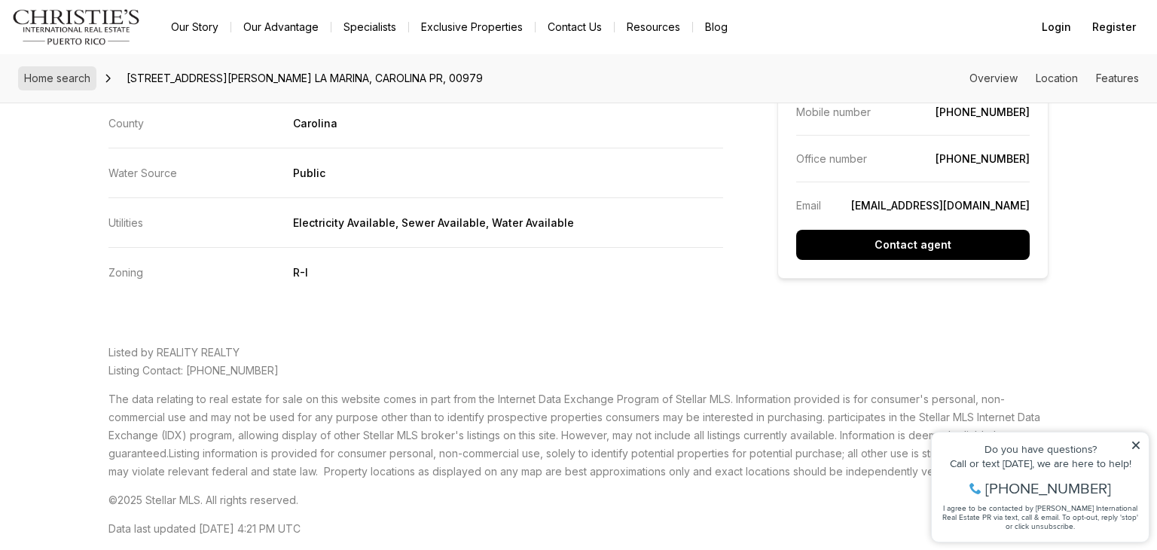
click at [51, 77] on span "Home search" at bounding box center [57, 78] width 66 height 13
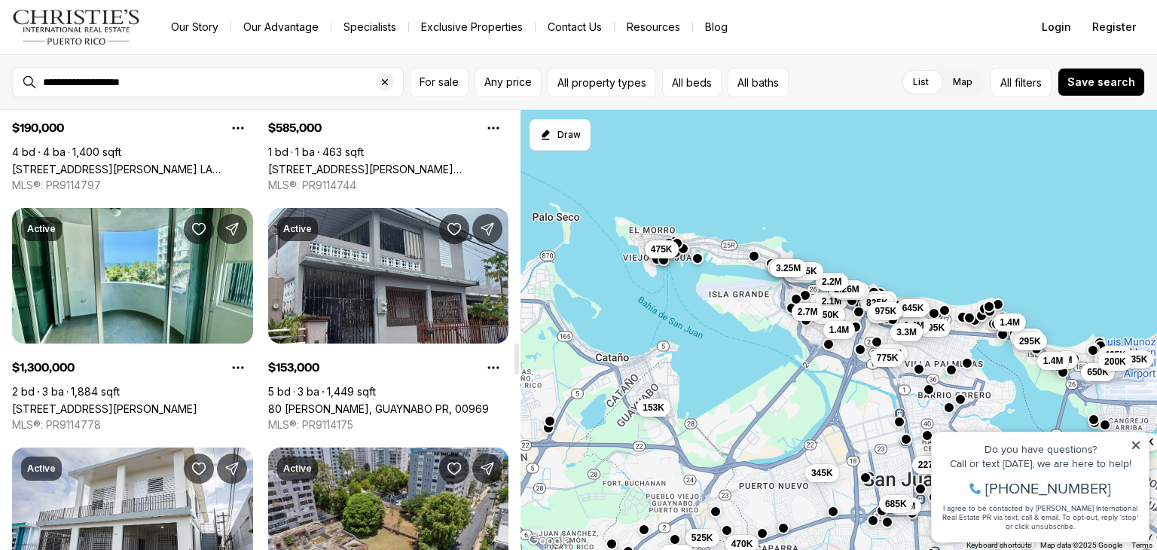
scroll to position [3344, 0]
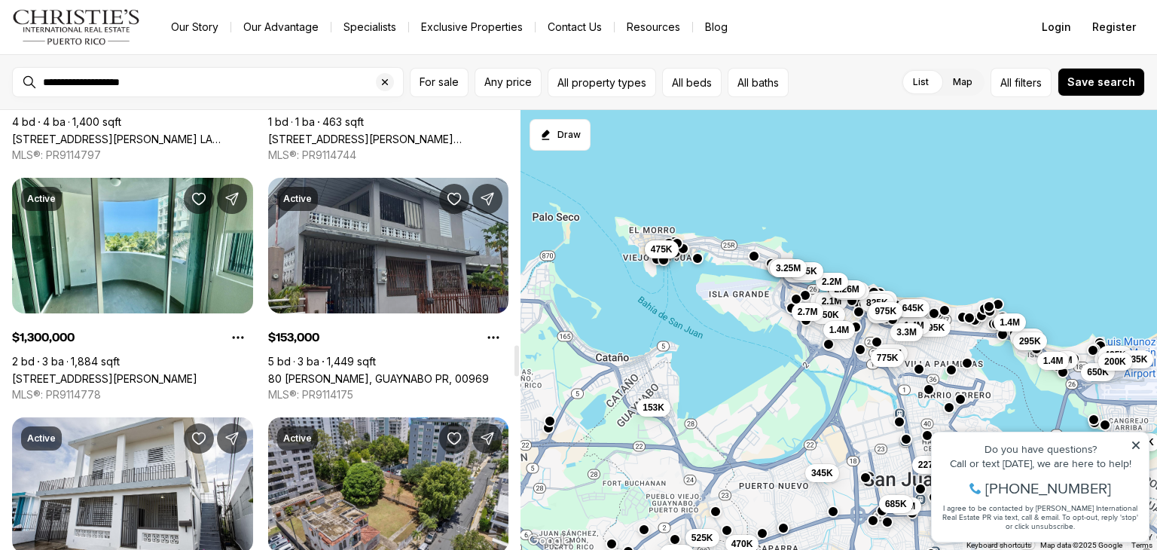
click at [366, 372] on link "80 [PERSON_NAME], GUAYNABO PR, 00969" at bounding box center [378, 378] width 221 height 13
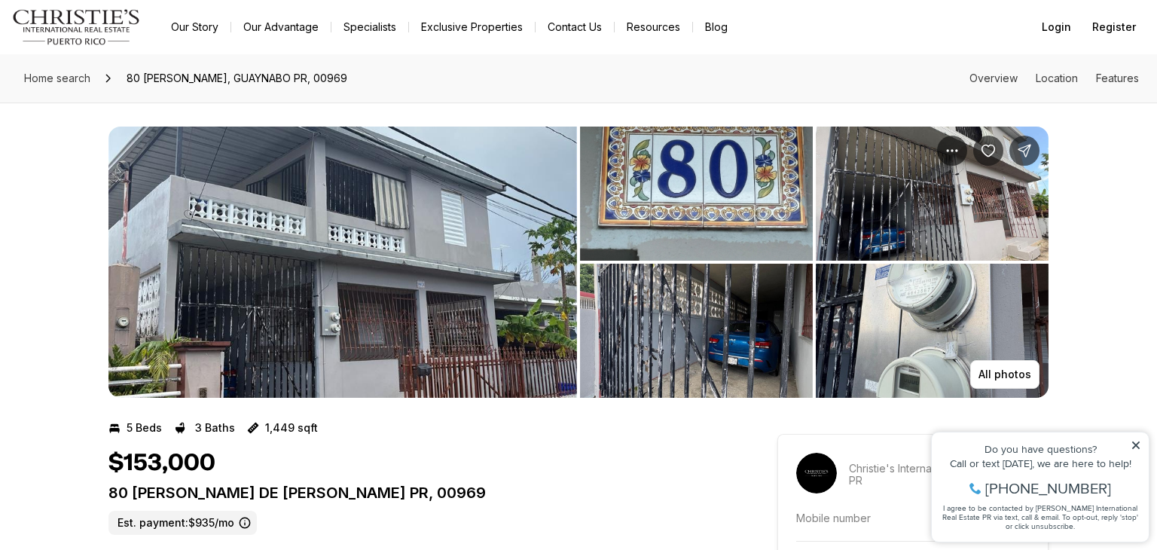
click at [367, 255] on img "View image gallery" at bounding box center [342, 262] width 468 height 271
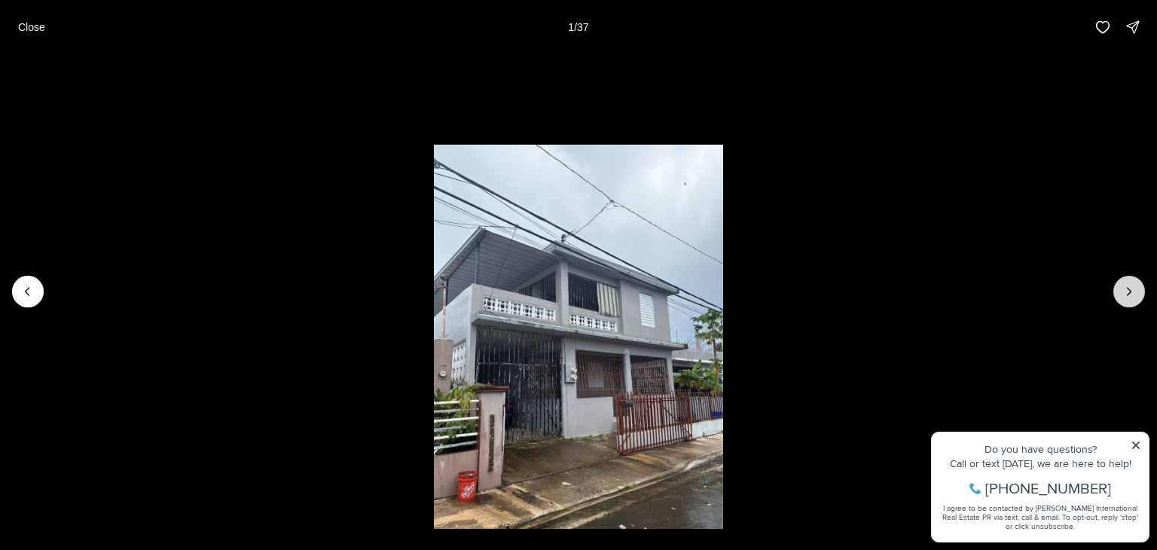
click at [1126, 292] on icon "Next slide" at bounding box center [1128, 291] width 15 height 15
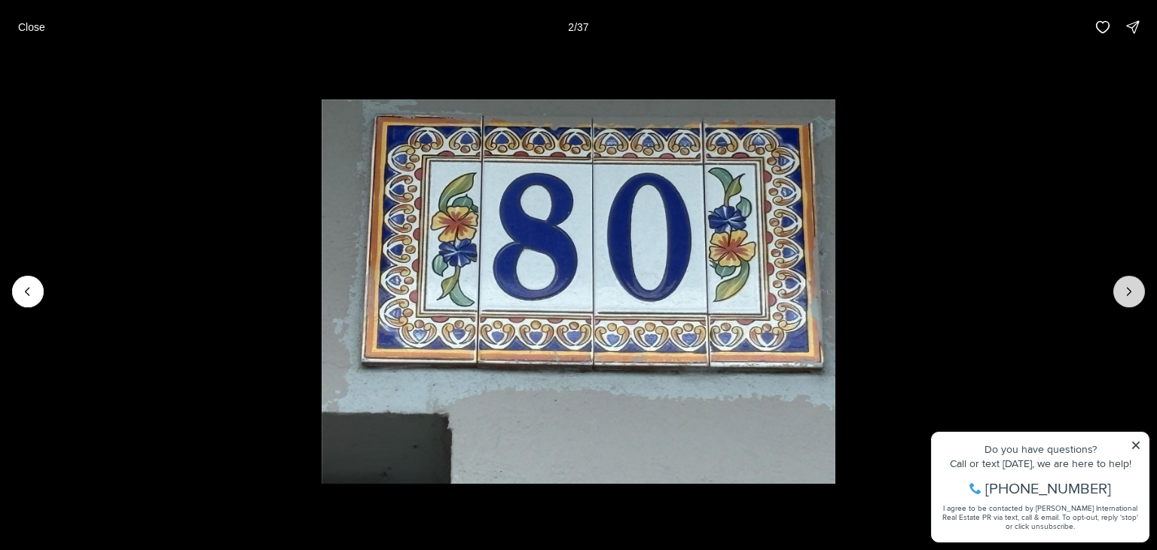
click at [1126, 292] on icon "Next slide" at bounding box center [1128, 291] width 15 height 15
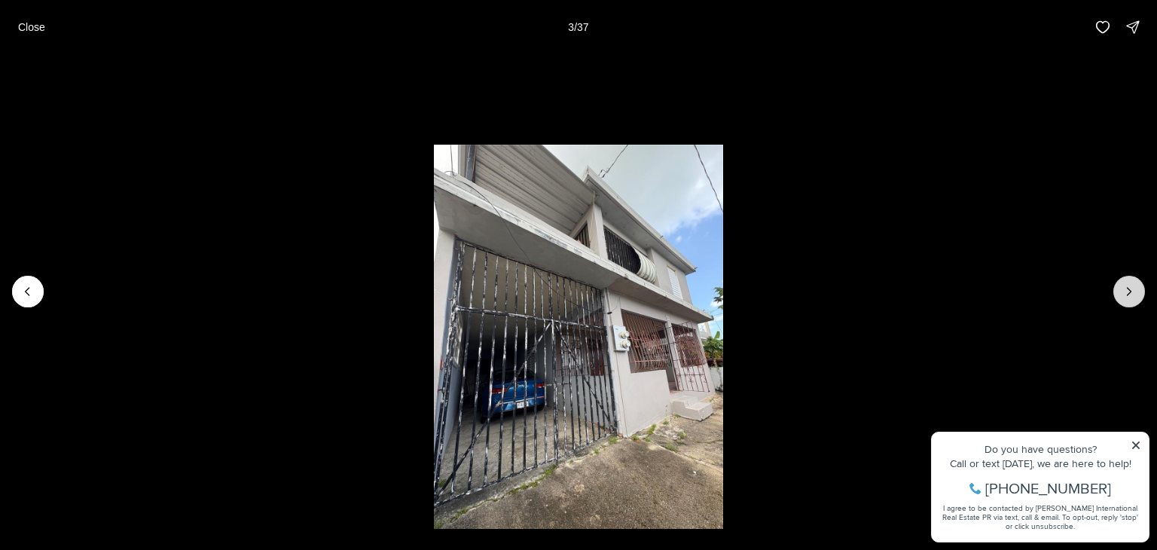
click at [1126, 292] on icon "Next slide" at bounding box center [1128, 291] width 15 height 15
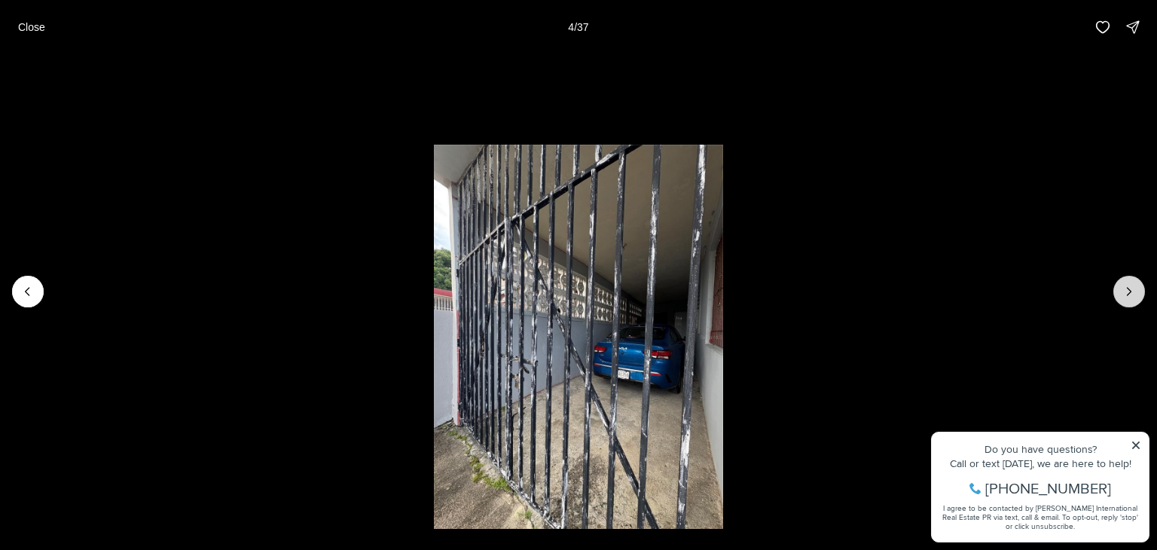
click at [1126, 292] on icon "Next slide" at bounding box center [1128, 291] width 15 height 15
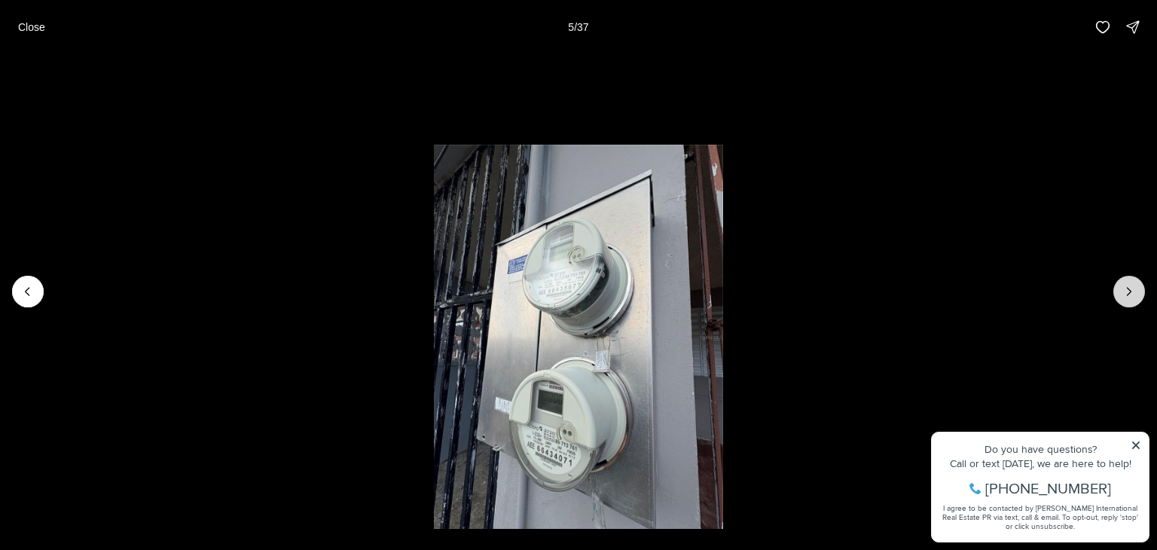
click at [1126, 292] on icon "Next slide" at bounding box center [1128, 291] width 15 height 15
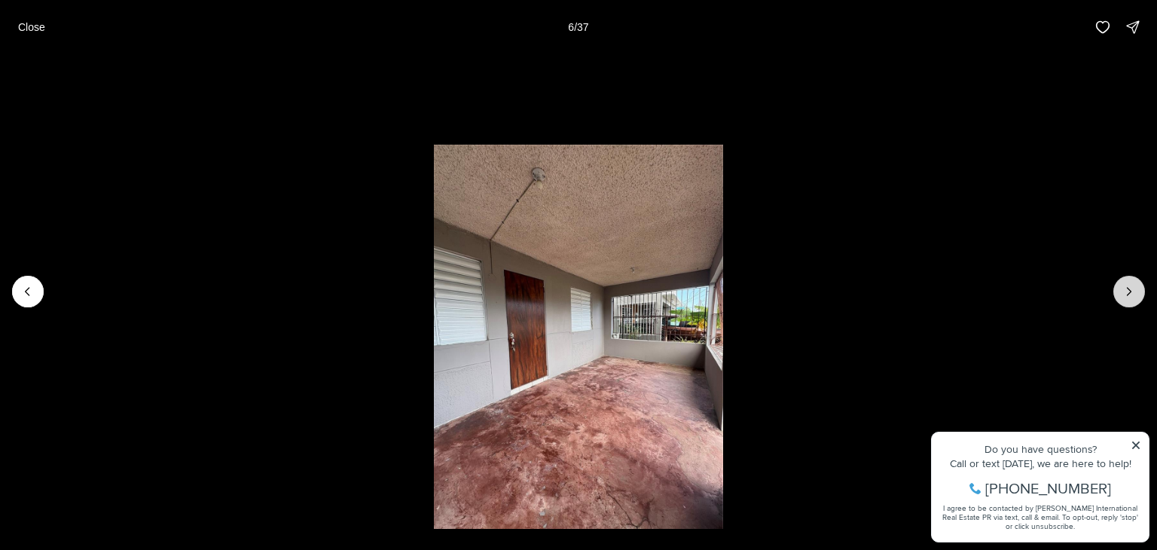
click at [1126, 292] on icon "Next slide" at bounding box center [1128, 291] width 15 height 15
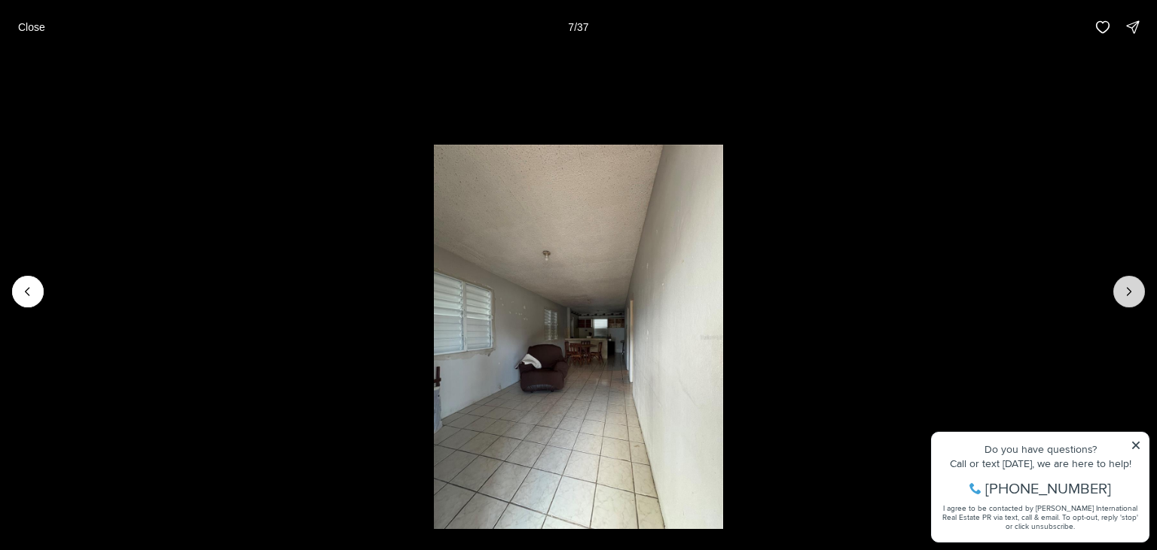
click at [1126, 292] on icon "Next slide" at bounding box center [1128, 291] width 15 height 15
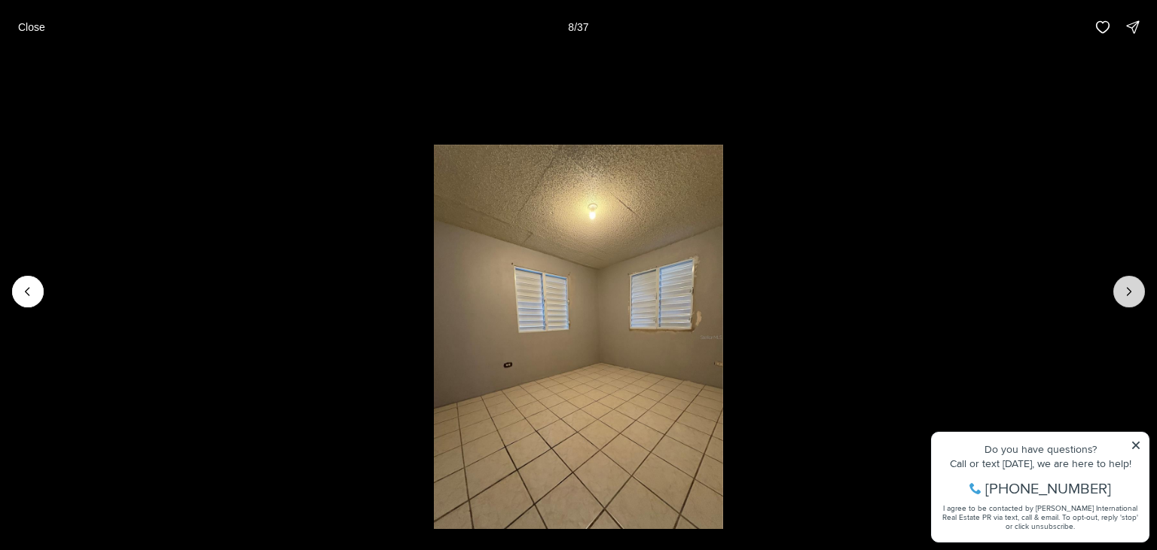
click at [1126, 292] on icon "Next slide" at bounding box center [1128, 291] width 15 height 15
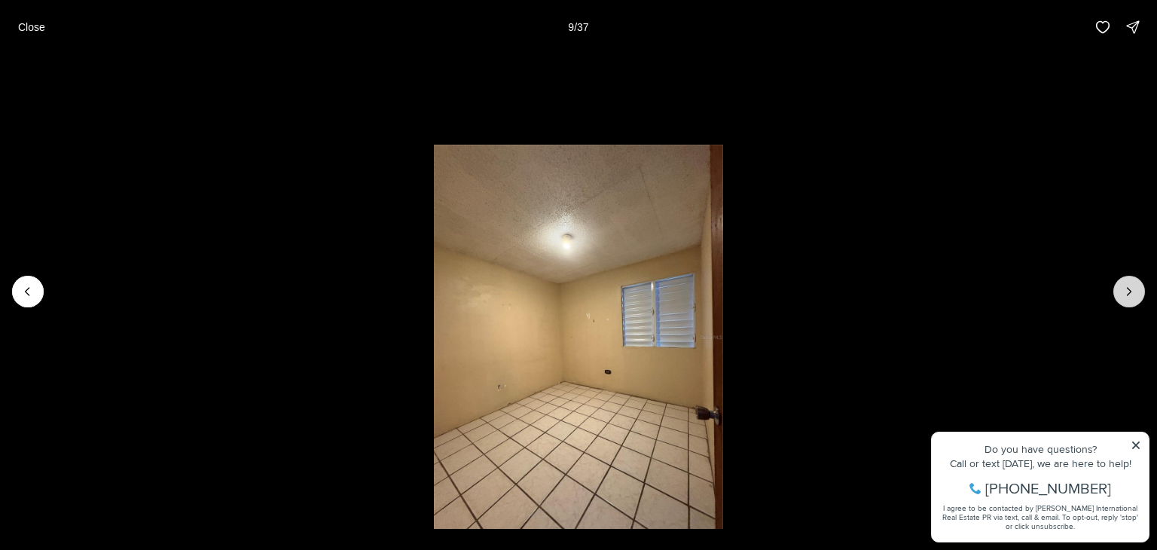
click at [1127, 293] on icon "Next slide" at bounding box center [1128, 291] width 15 height 15
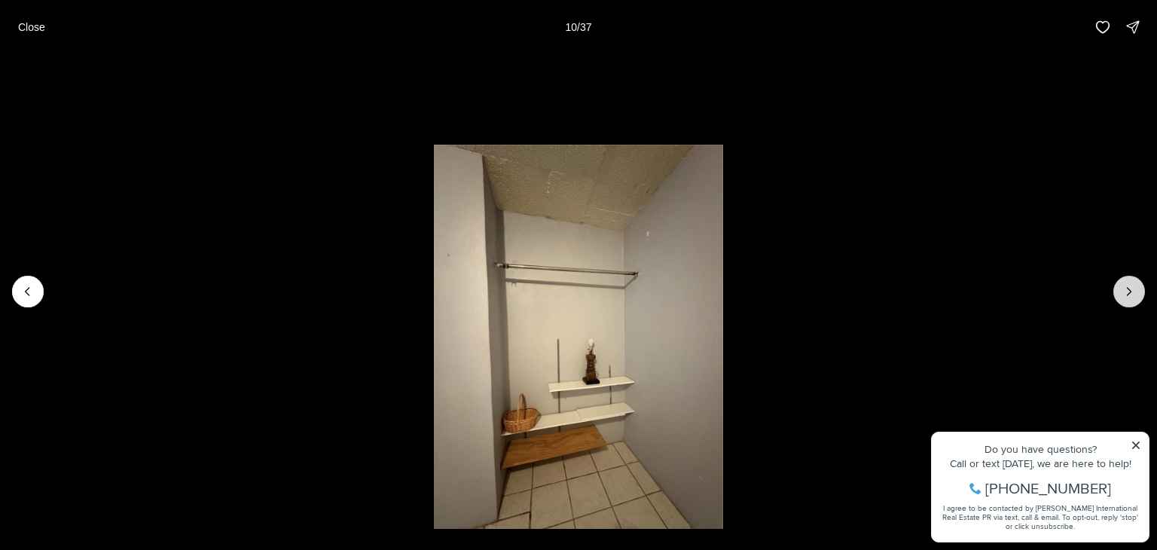
click at [1127, 293] on icon "Next slide" at bounding box center [1128, 291] width 15 height 15
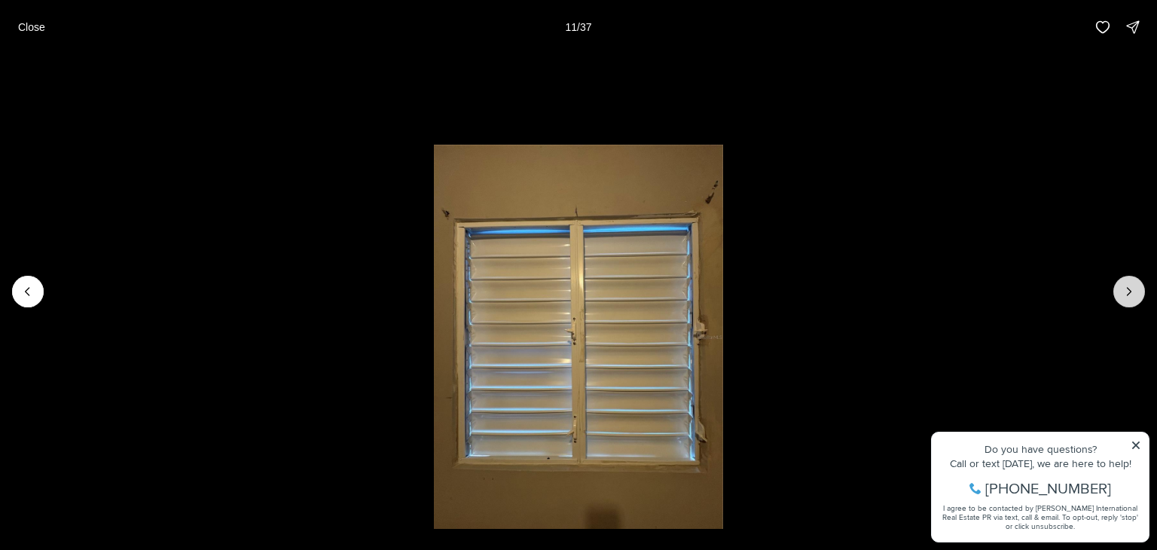
click at [1127, 293] on icon "Next slide" at bounding box center [1128, 291] width 15 height 15
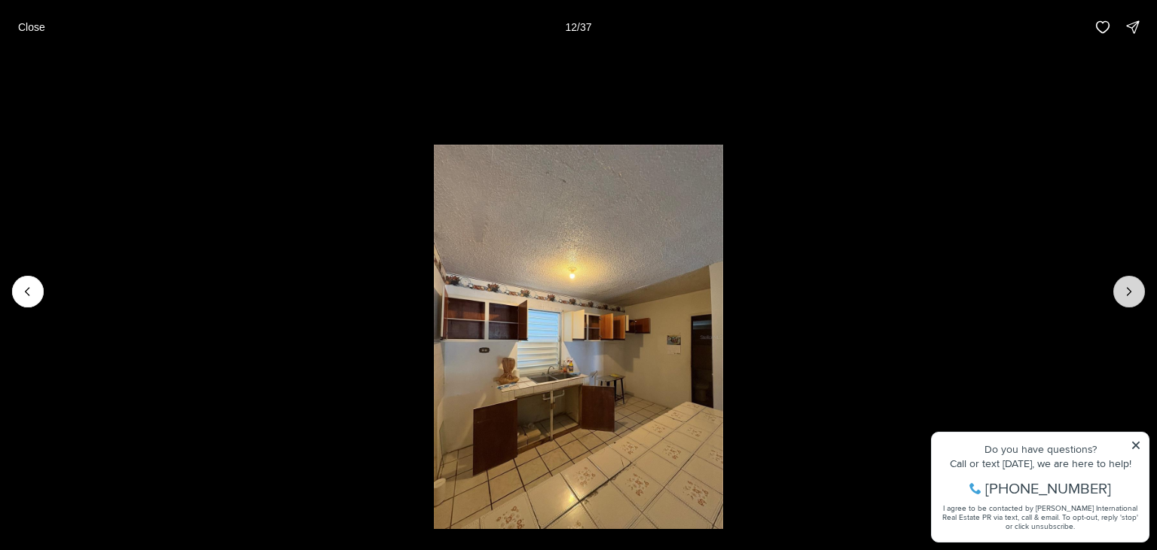
click at [1127, 293] on icon "Next slide" at bounding box center [1128, 291] width 15 height 15
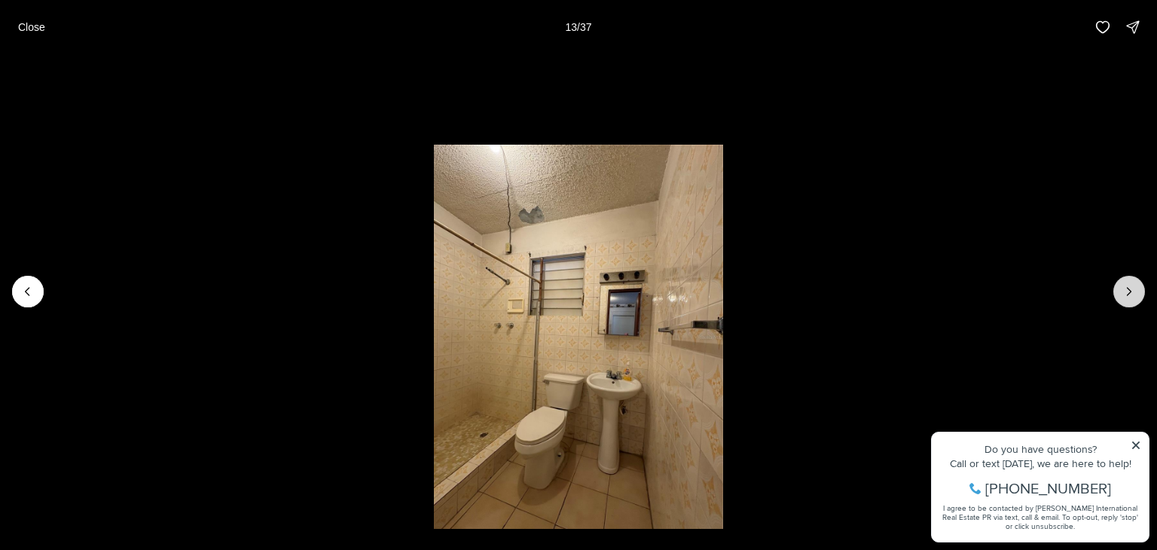
click at [1127, 293] on icon "Next slide" at bounding box center [1128, 291] width 15 height 15
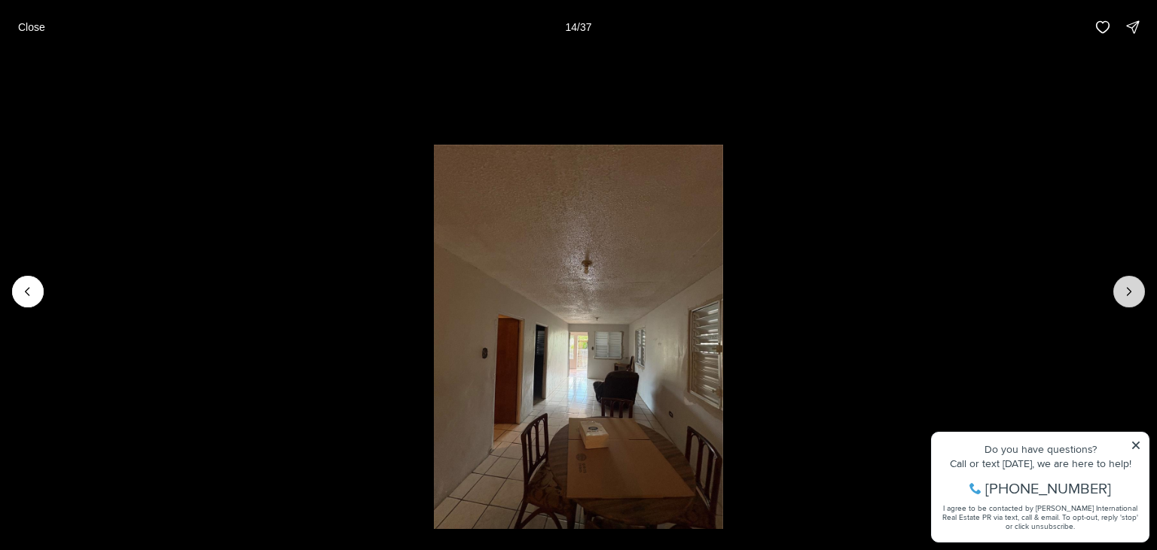
click at [1127, 293] on icon "Next slide" at bounding box center [1128, 291] width 15 height 15
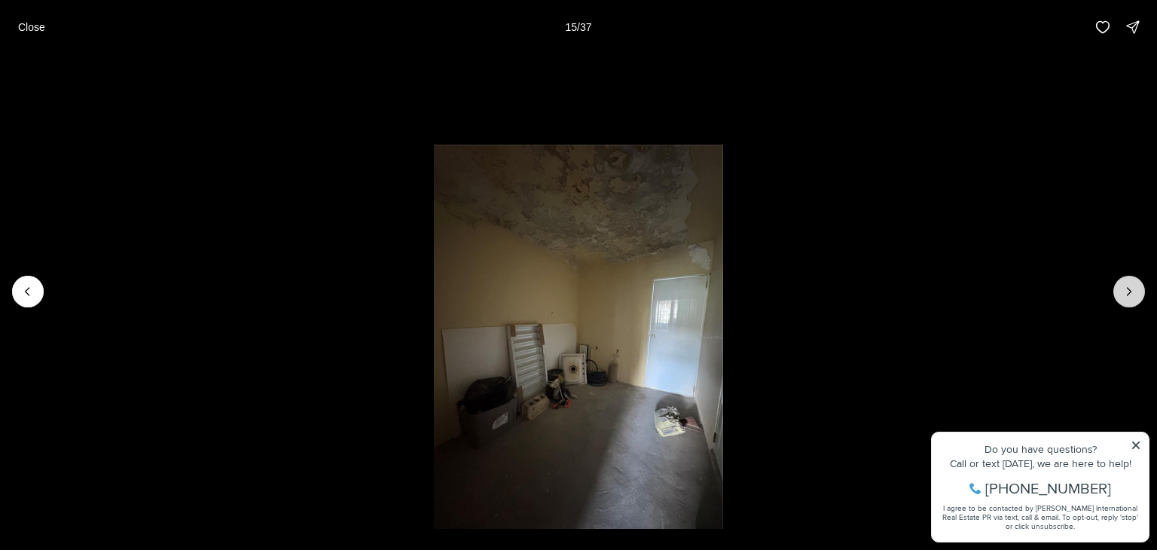
click at [1127, 293] on icon "Next slide" at bounding box center [1128, 291] width 15 height 15
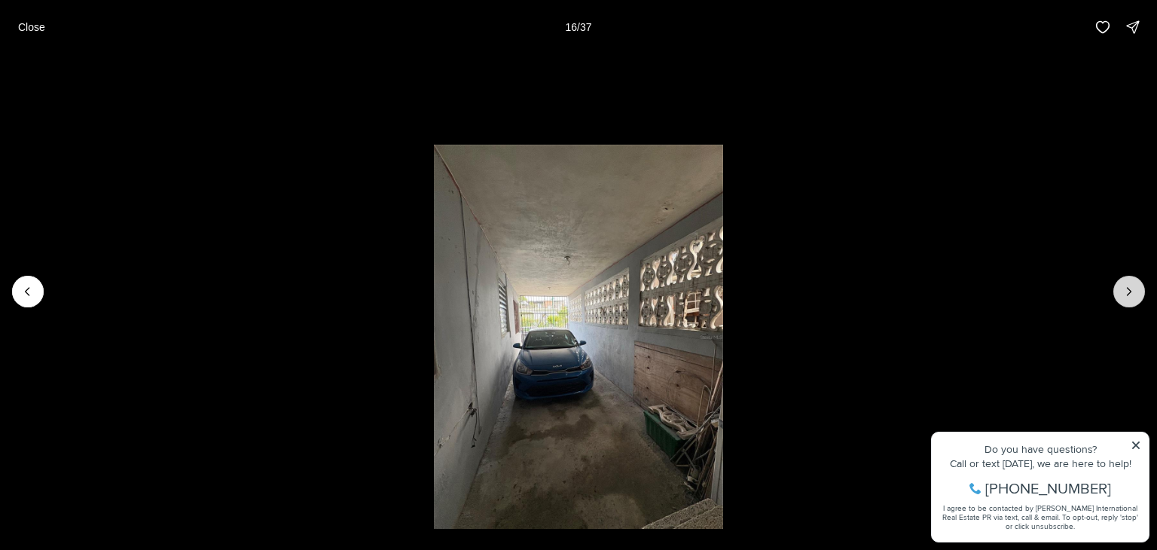
click at [1127, 293] on icon "Next slide" at bounding box center [1128, 291] width 15 height 15
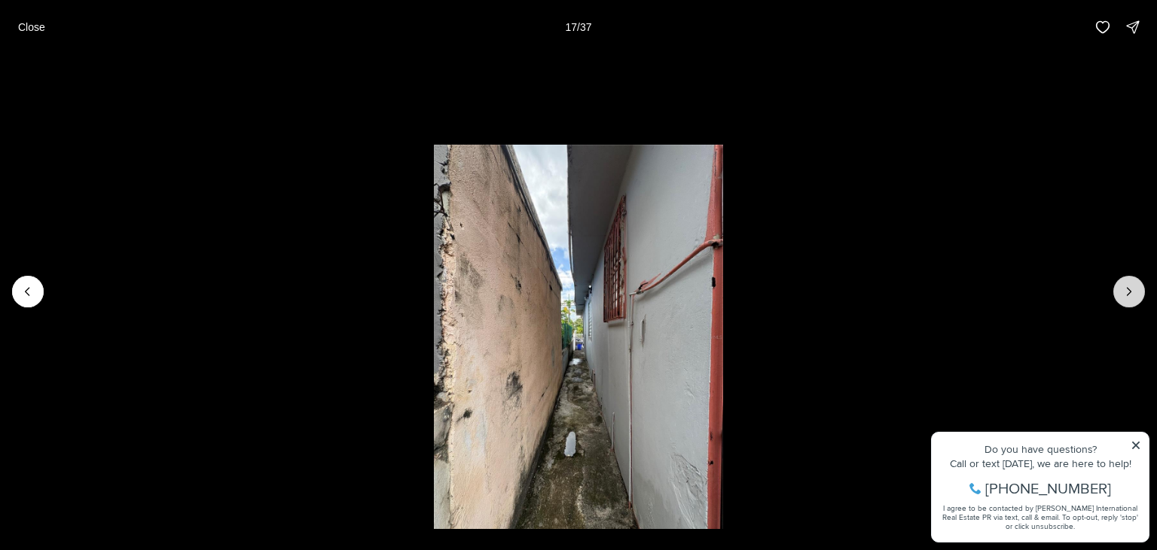
click at [1127, 293] on icon "Next slide" at bounding box center [1128, 291] width 15 height 15
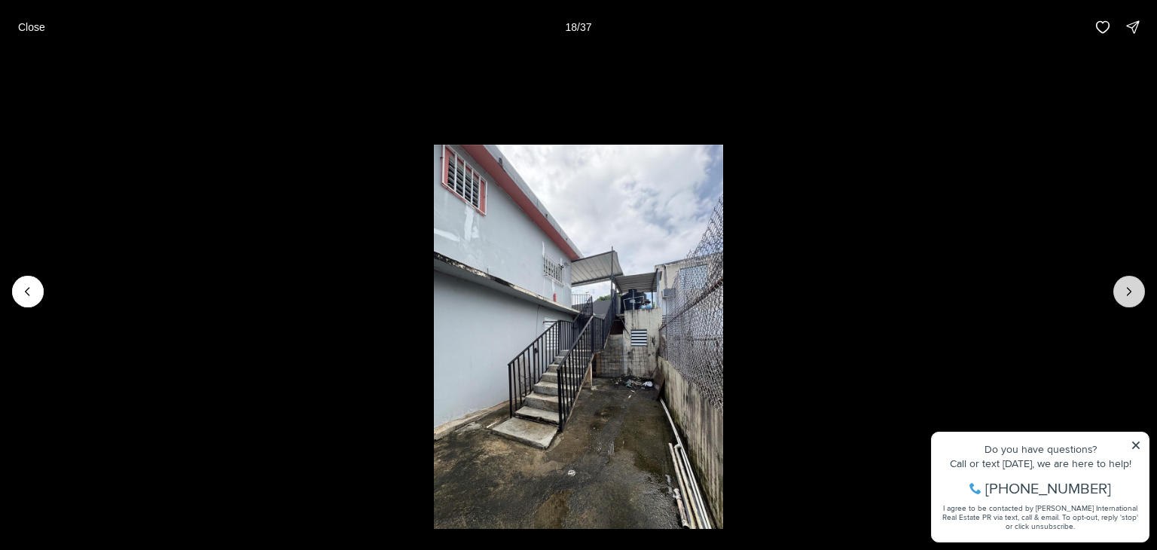
click at [1127, 293] on icon "Next slide" at bounding box center [1128, 291] width 15 height 15
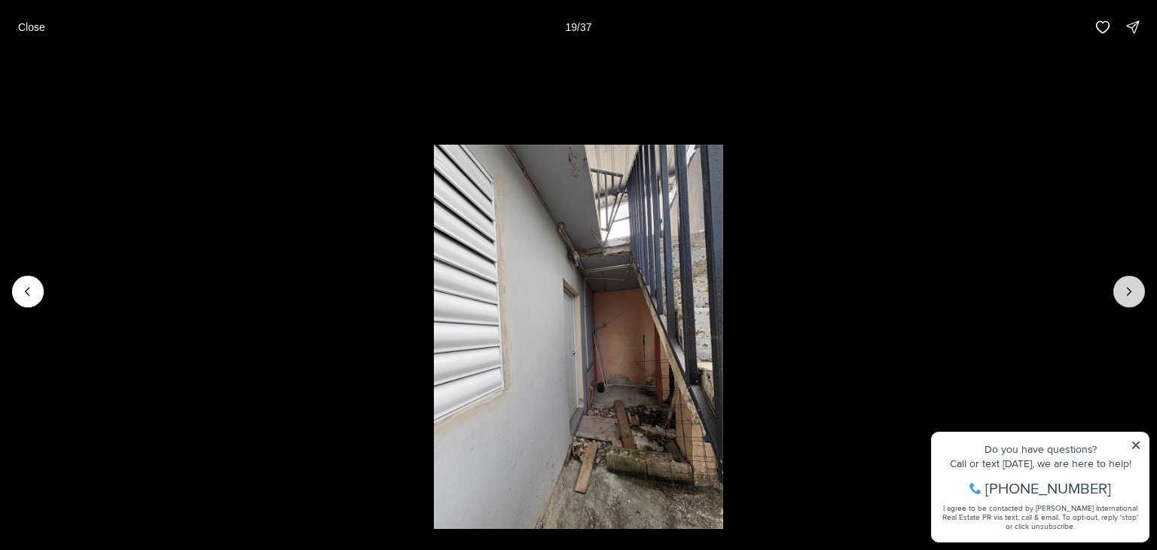
click at [1127, 293] on icon "Next slide" at bounding box center [1128, 291] width 15 height 15
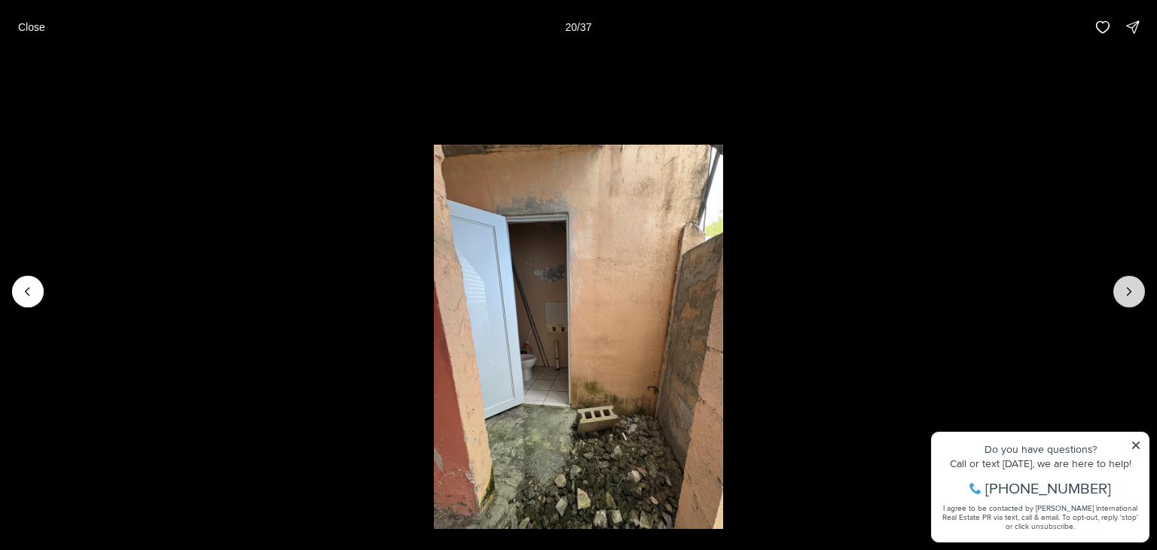
click at [1127, 293] on icon "Next slide" at bounding box center [1128, 291] width 15 height 15
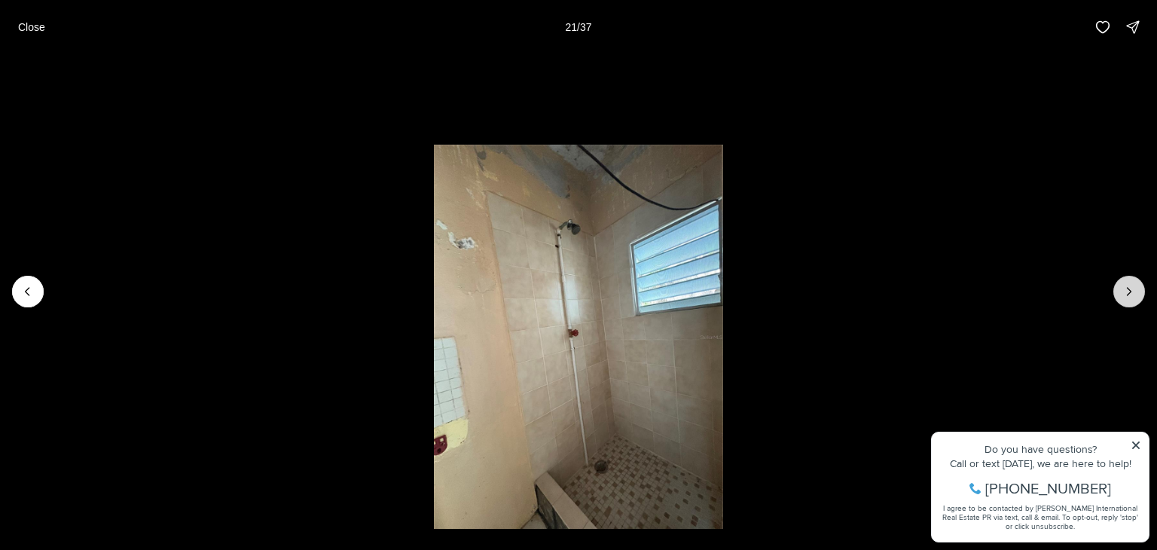
click at [1127, 293] on icon "Next slide" at bounding box center [1128, 291] width 15 height 15
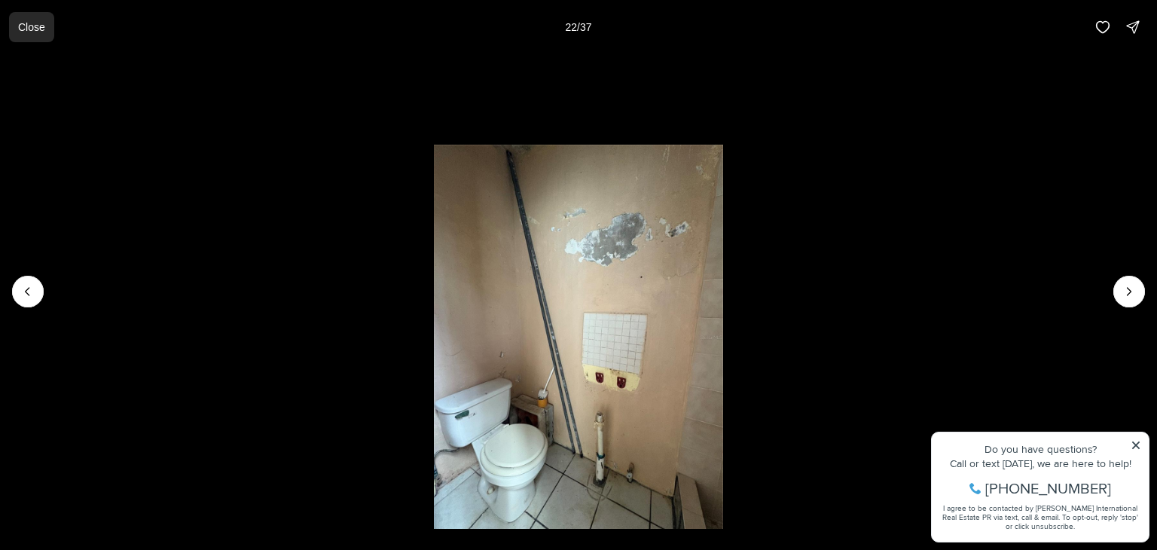
click at [26, 19] on button "Close" at bounding box center [31, 27] width 45 height 30
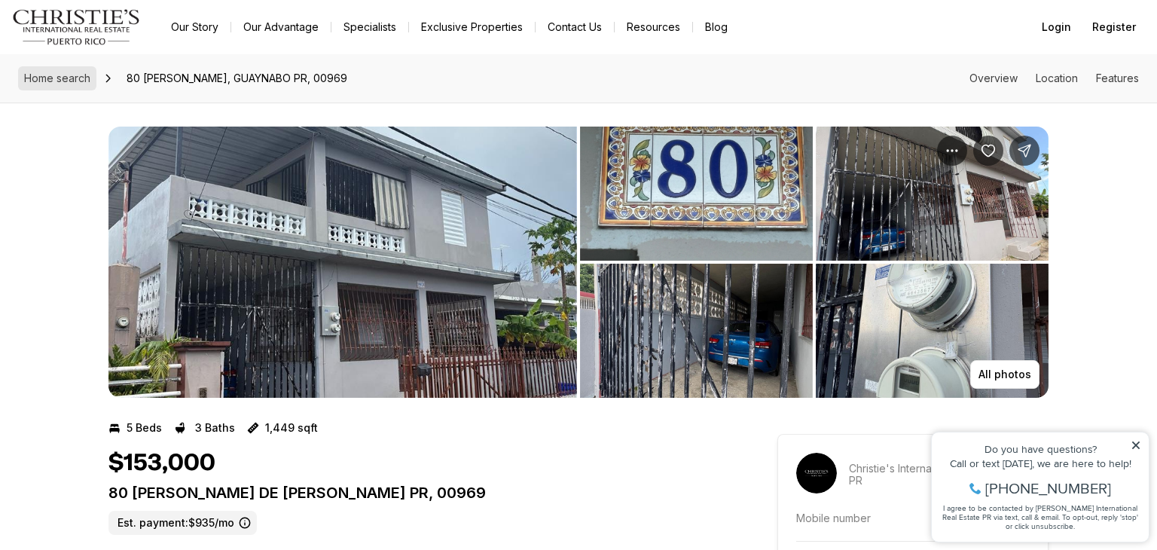
click at [75, 80] on span "Home search" at bounding box center [57, 78] width 66 height 13
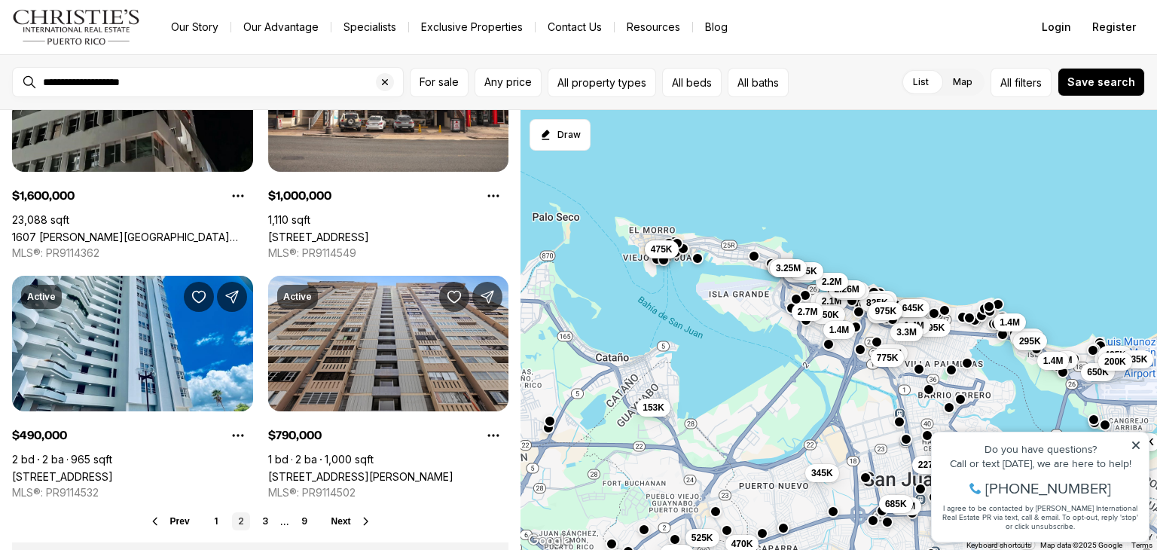
scroll to position [5483, 0]
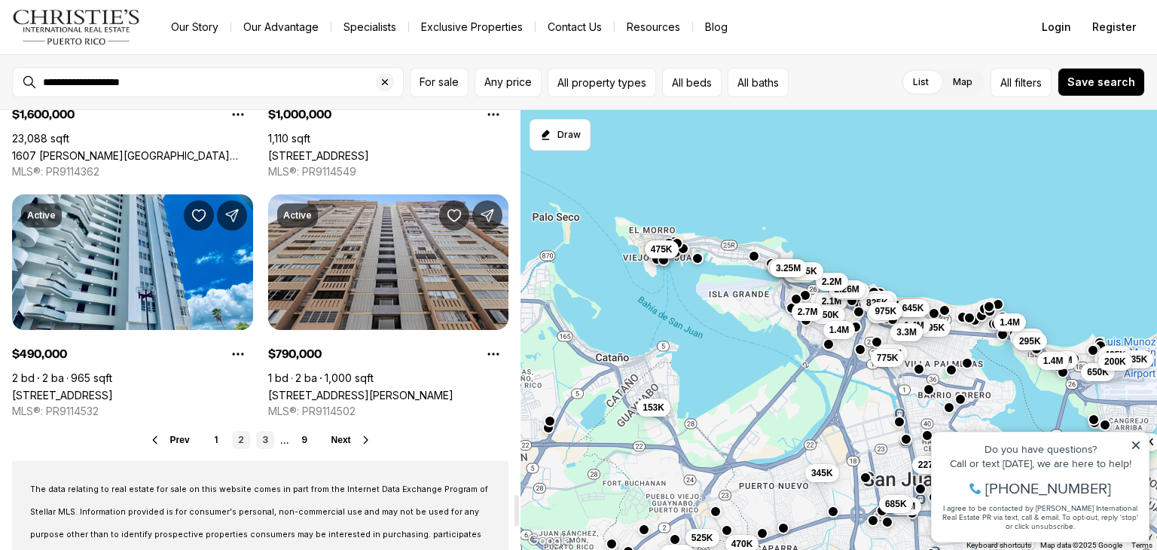
click at [262, 438] on link "3" at bounding box center [265, 440] width 18 height 18
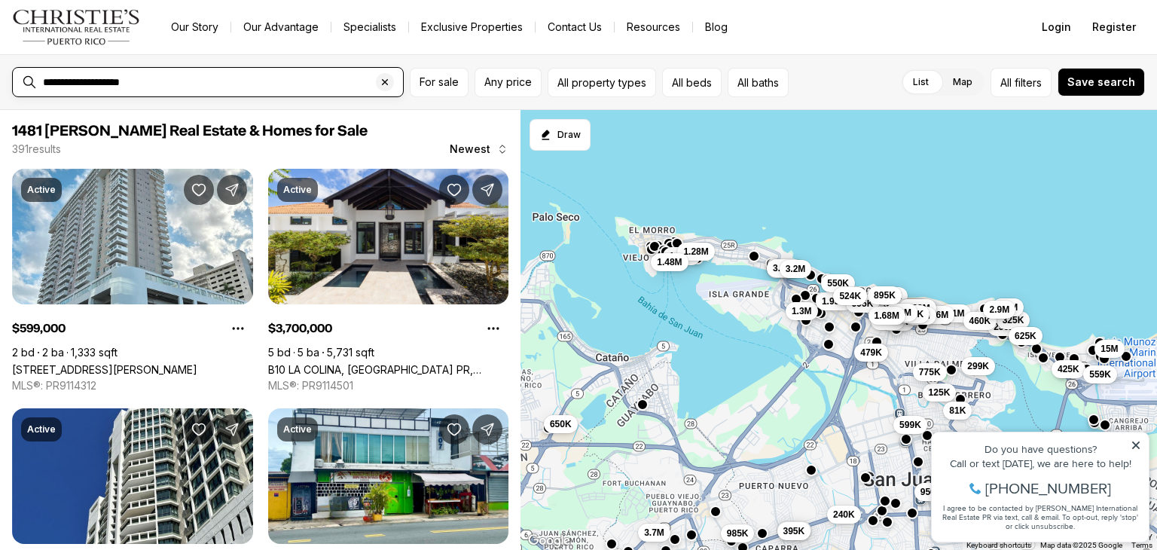
click at [290, 78] on input "**********" at bounding box center [220, 82] width 354 height 14
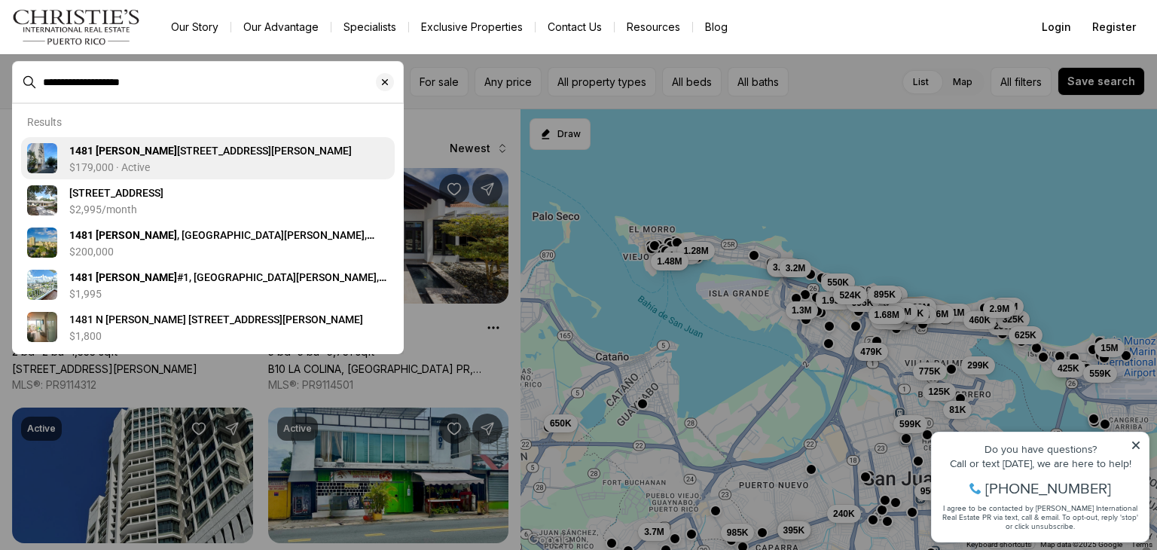
click at [301, 156] on span "1481 MARTIN TRAVIESO ST #8-A, SAN JUAN PR, 00907" at bounding box center [210, 151] width 282 height 12
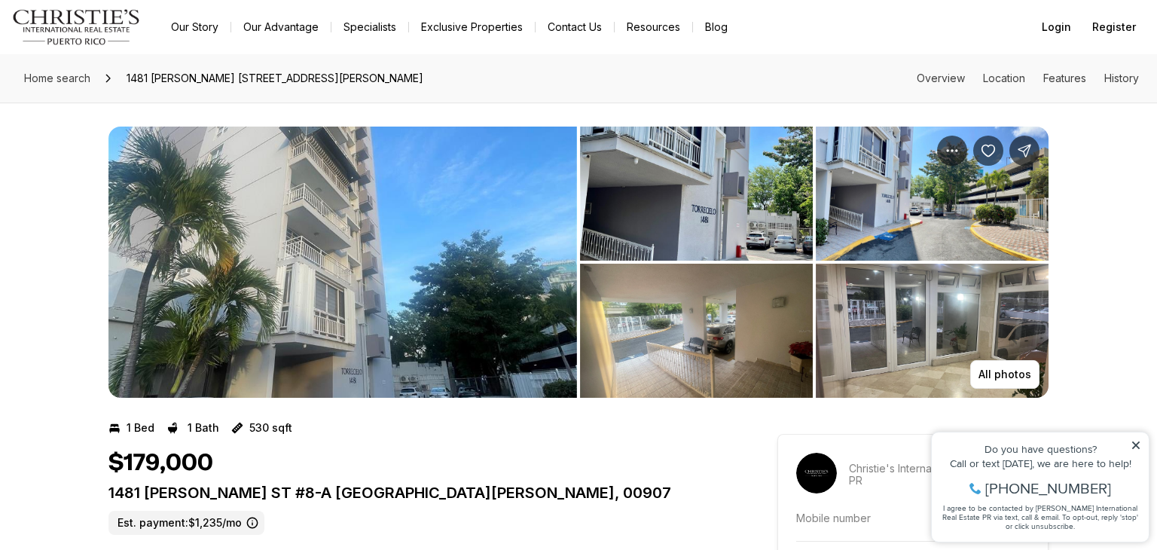
click at [380, 288] on img "View image gallery" at bounding box center [342, 262] width 468 height 271
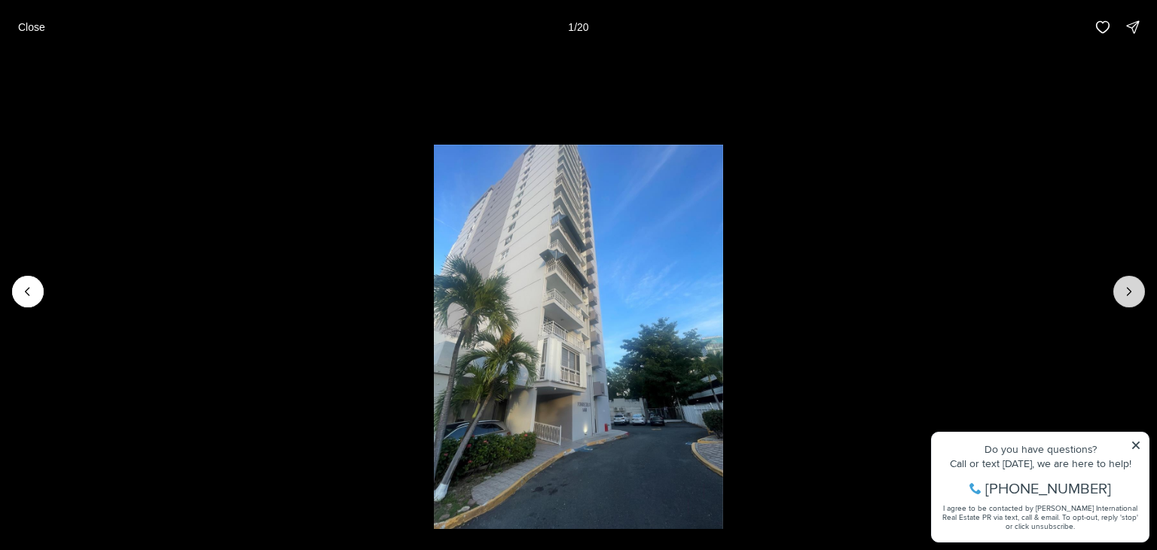
click at [1125, 282] on button "Next slide" at bounding box center [1129, 292] width 32 height 32
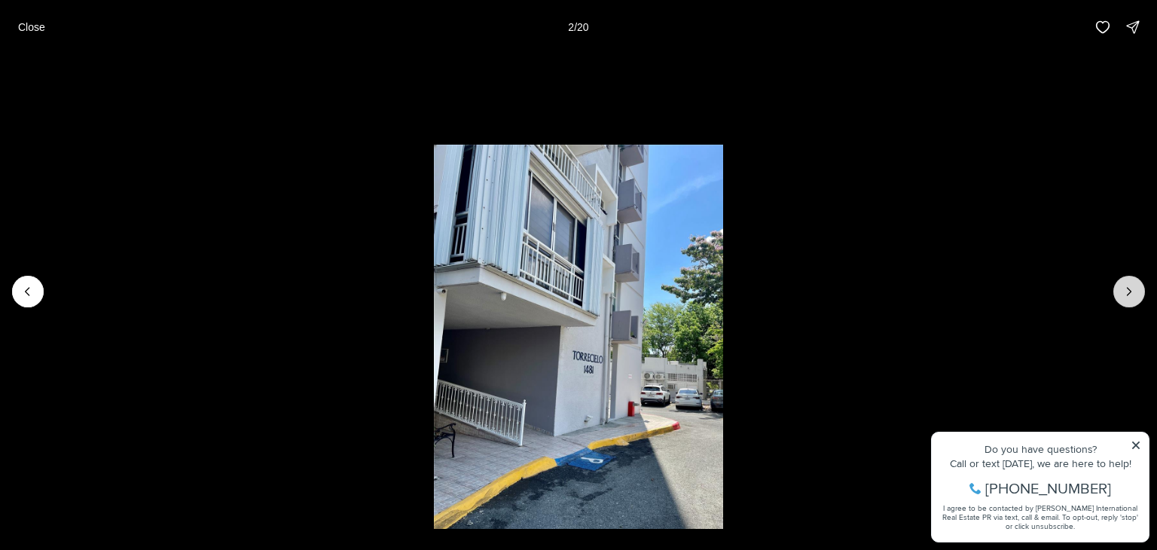
click at [1125, 282] on button "Next slide" at bounding box center [1129, 292] width 32 height 32
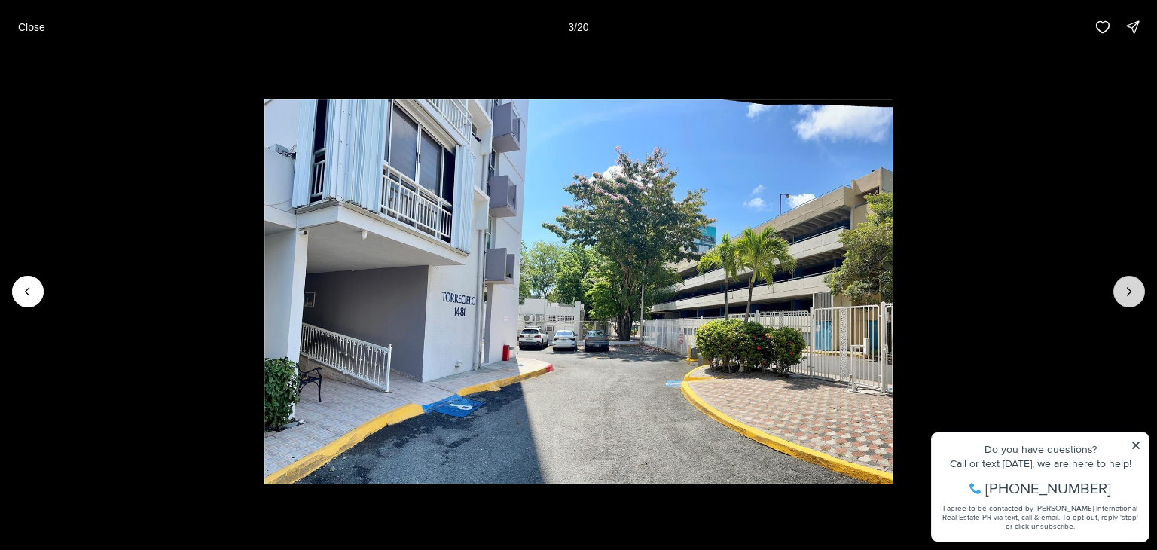
click at [1125, 282] on button "Next slide" at bounding box center [1129, 292] width 32 height 32
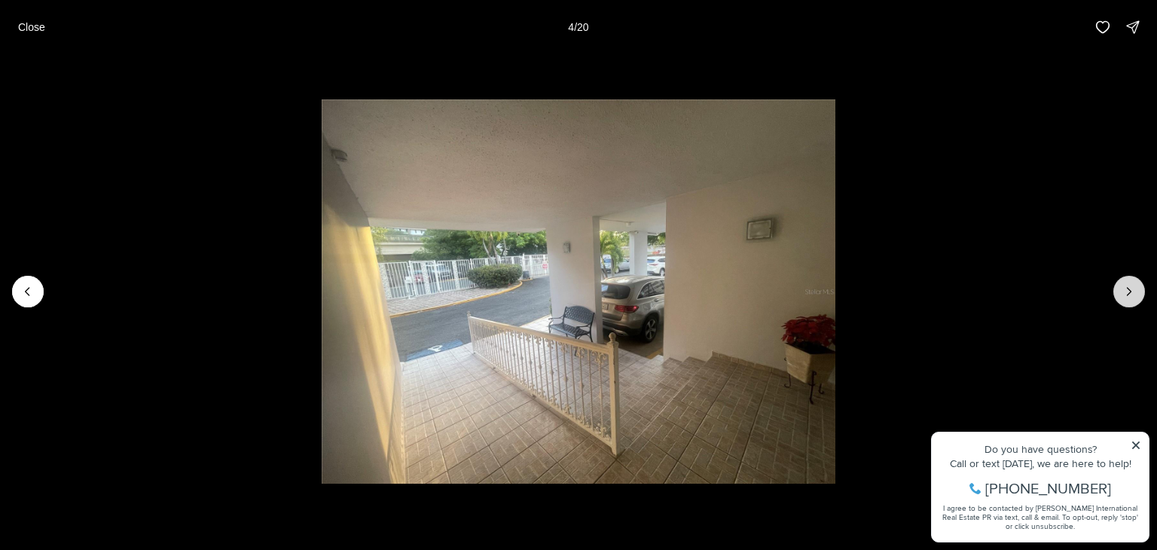
click at [1125, 282] on button "Next slide" at bounding box center [1129, 292] width 32 height 32
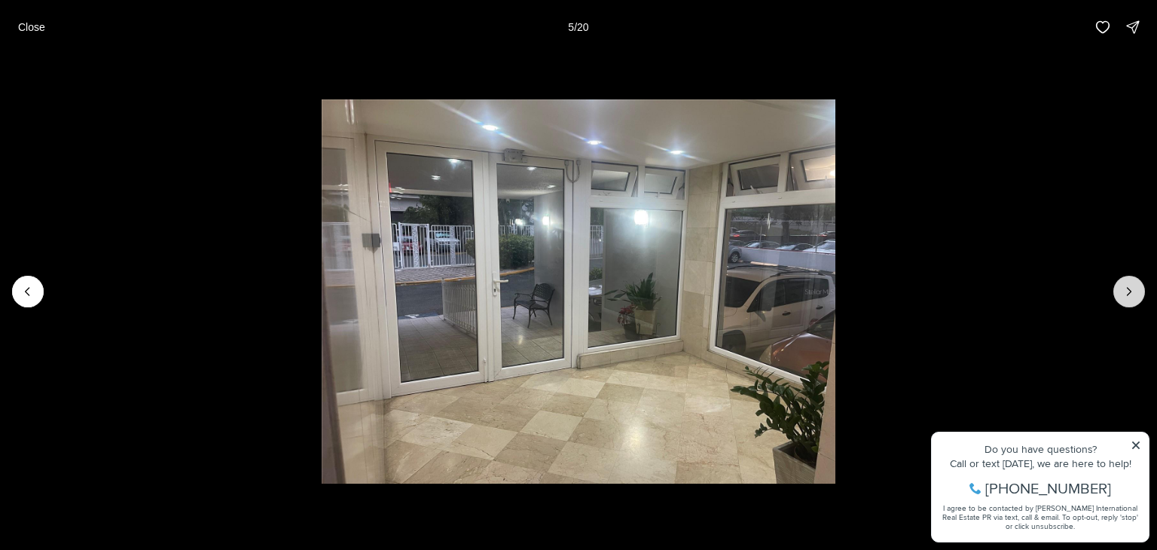
click at [1125, 282] on button "Next slide" at bounding box center [1129, 292] width 32 height 32
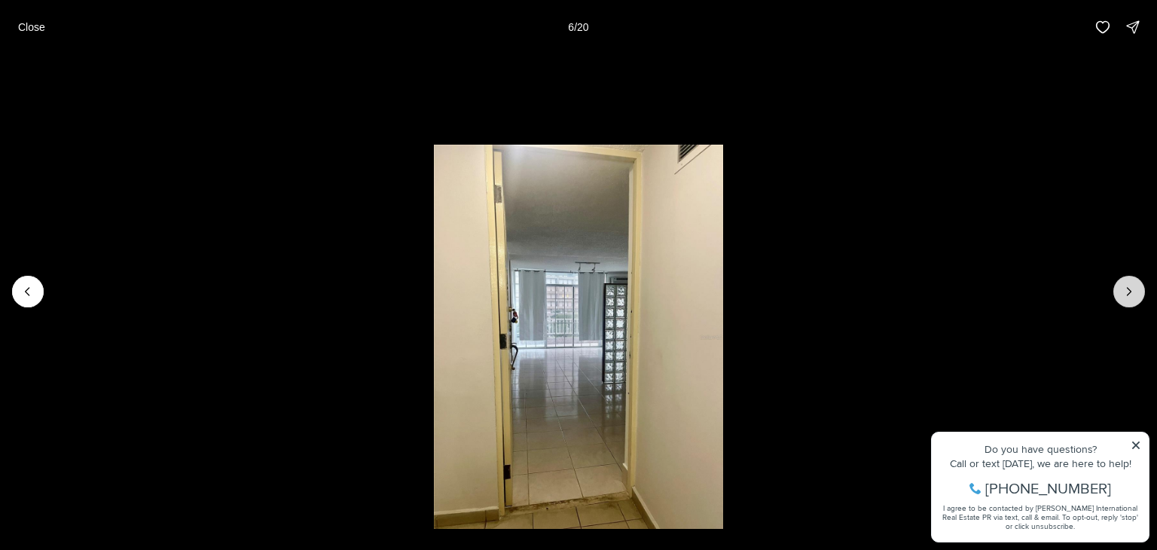
click at [1125, 282] on button "Next slide" at bounding box center [1129, 292] width 32 height 32
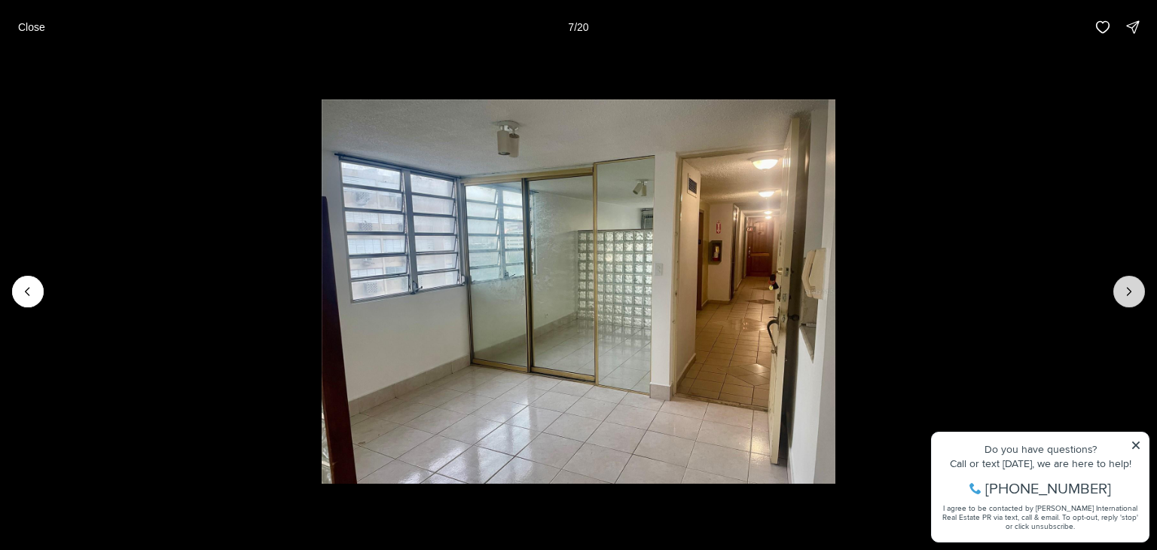
click at [1125, 282] on button "Next slide" at bounding box center [1129, 292] width 32 height 32
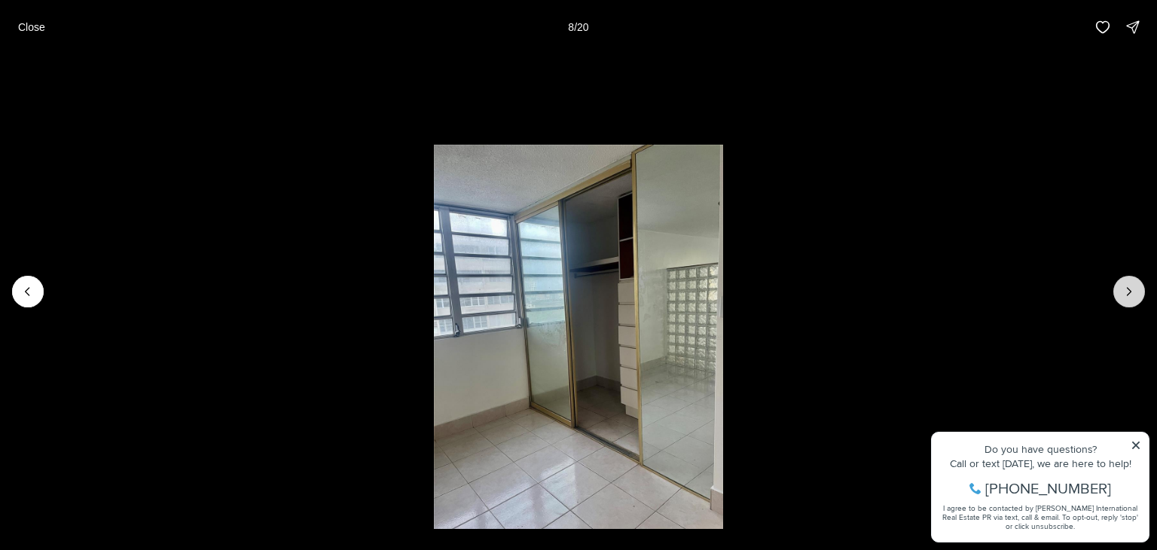
click at [1125, 282] on button "Next slide" at bounding box center [1129, 292] width 32 height 32
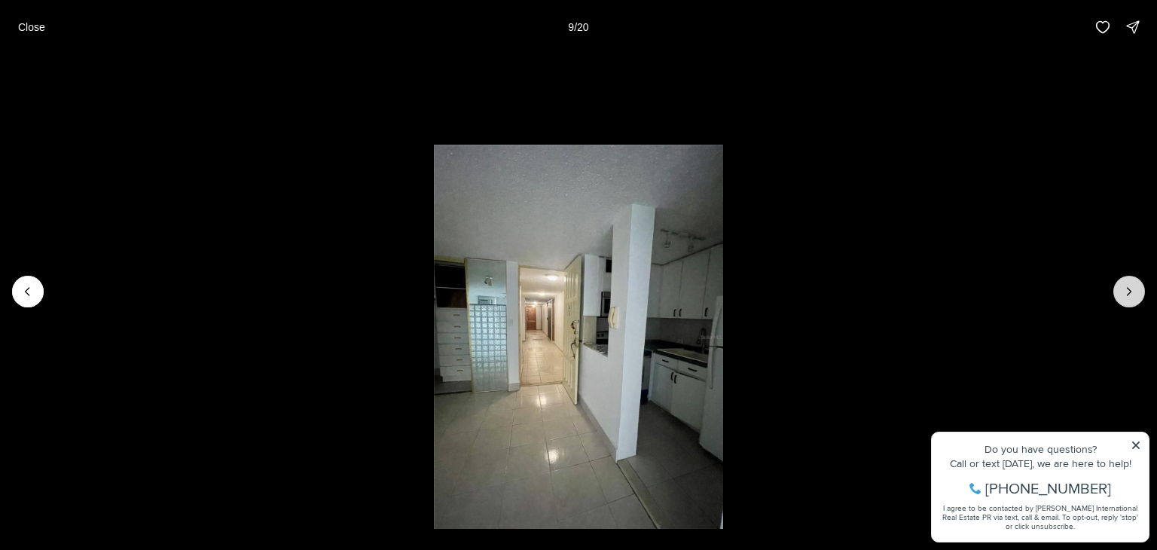
click at [1125, 282] on button "Next slide" at bounding box center [1129, 292] width 32 height 32
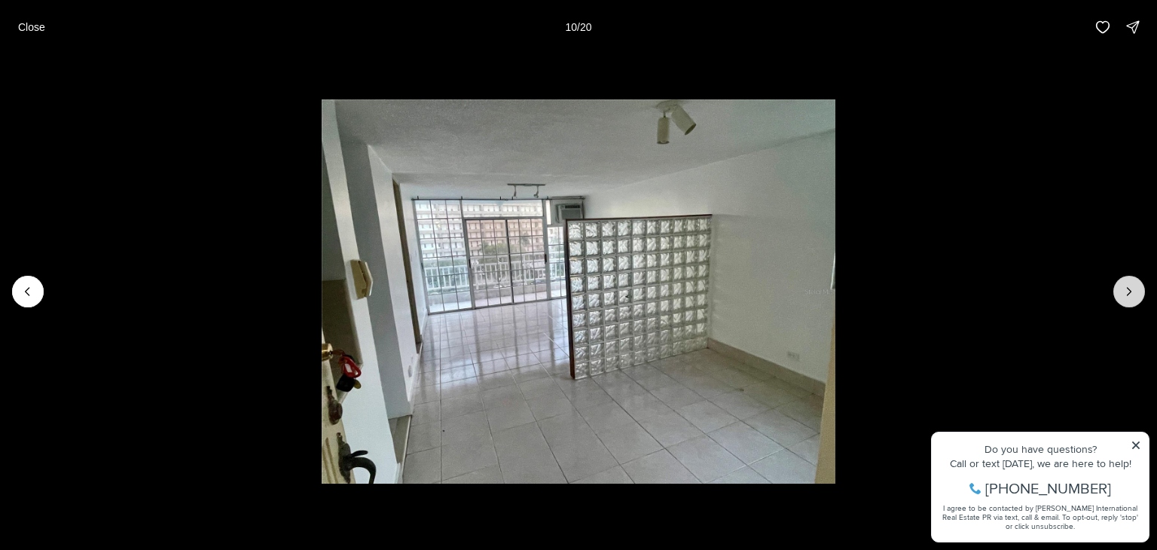
click at [1125, 282] on button "Next slide" at bounding box center [1129, 292] width 32 height 32
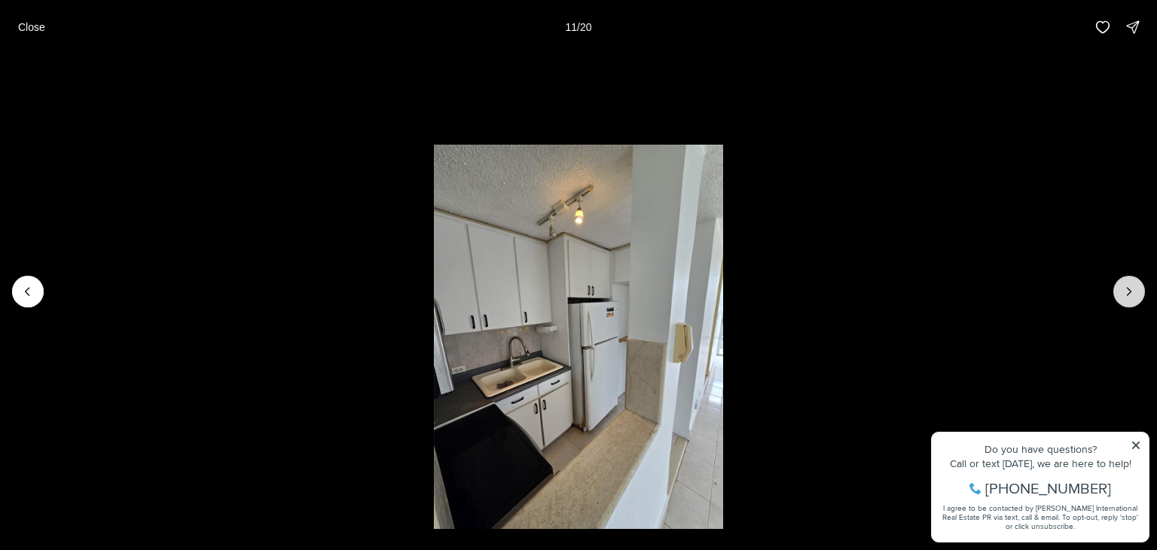
click at [1125, 282] on button "Next slide" at bounding box center [1129, 292] width 32 height 32
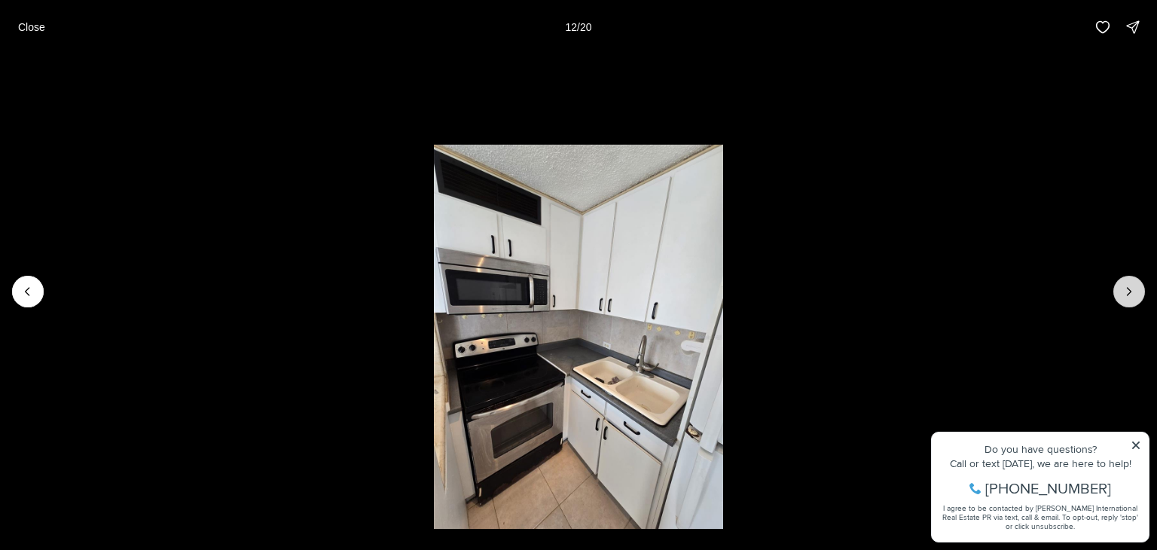
click at [1125, 282] on button "Next slide" at bounding box center [1129, 292] width 32 height 32
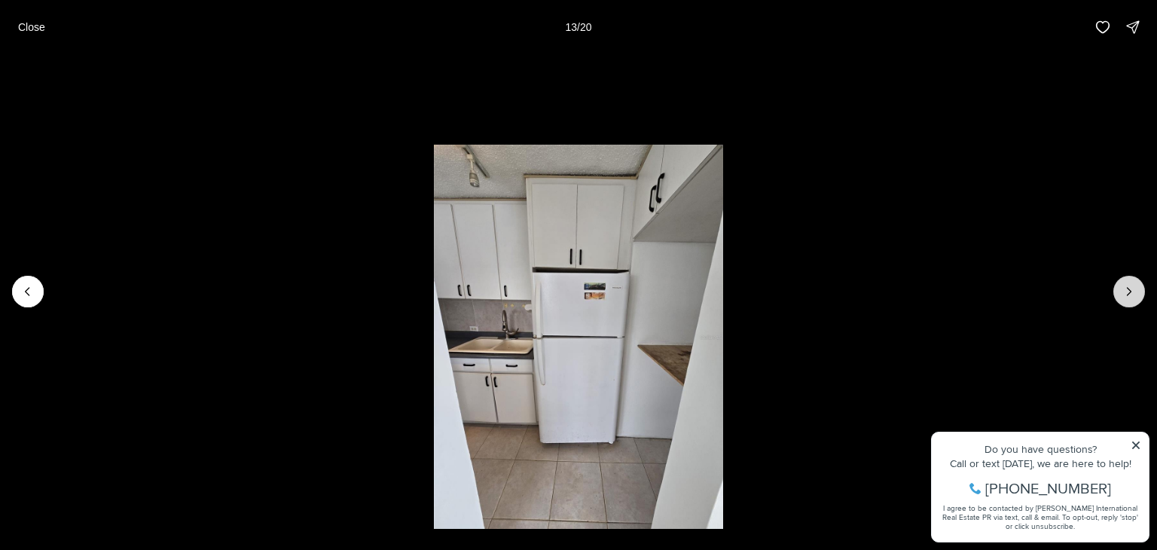
click at [1125, 282] on button "Next slide" at bounding box center [1129, 292] width 32 height 32
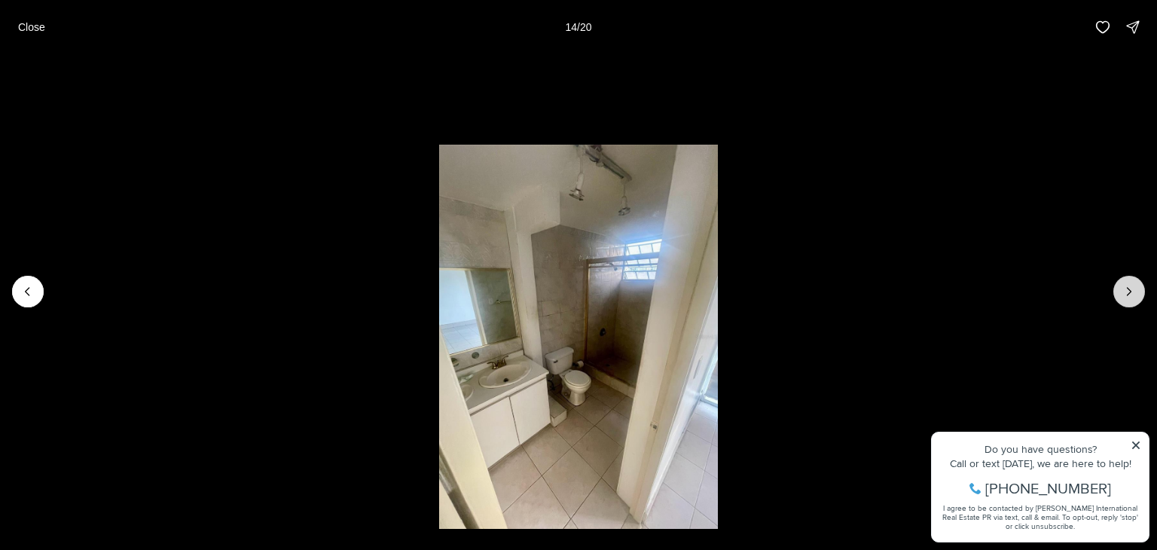
click at [1125, 282] on button "Next slide" at bounding box center [1129, 292] width 32 height 32
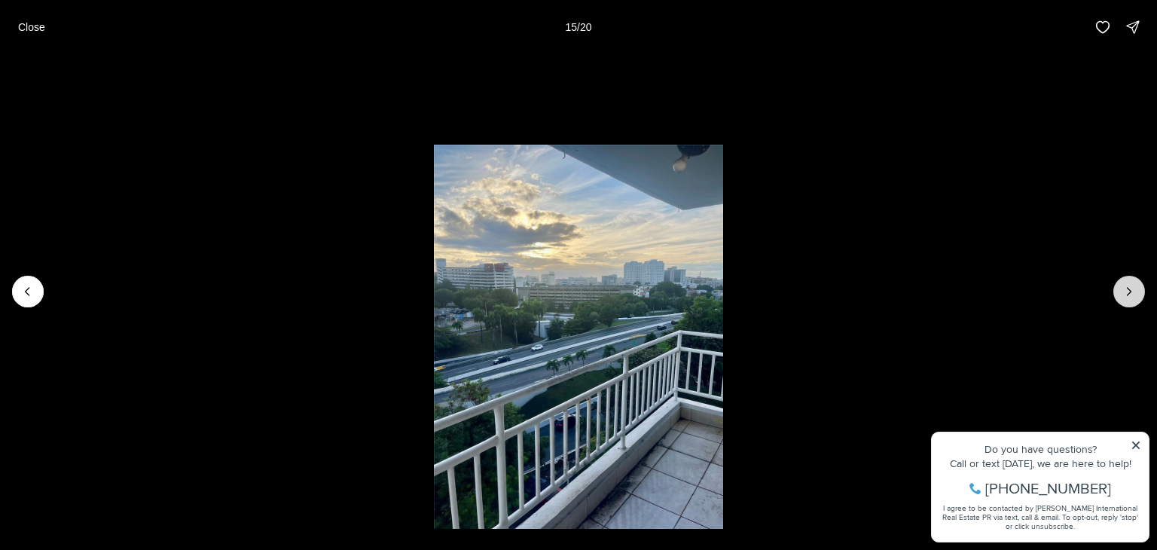
click at [1125, 282] on button "Next slide" at bounding box center [1129, 292] width 32 height 32
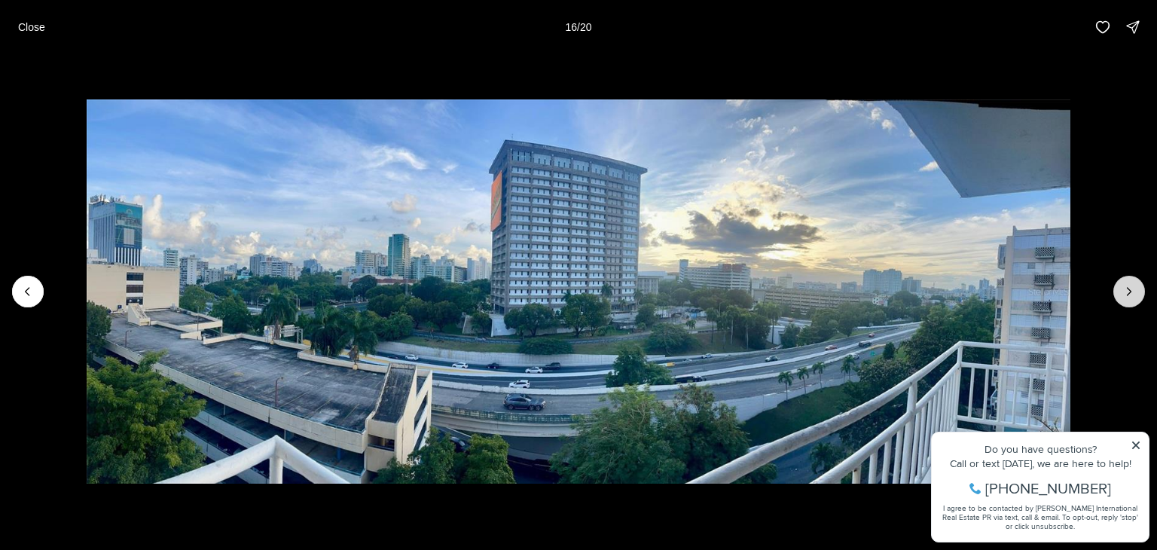
click at [1125, 282] on button "Next slide" at bounding box center [1129, 292] width 32 height 32
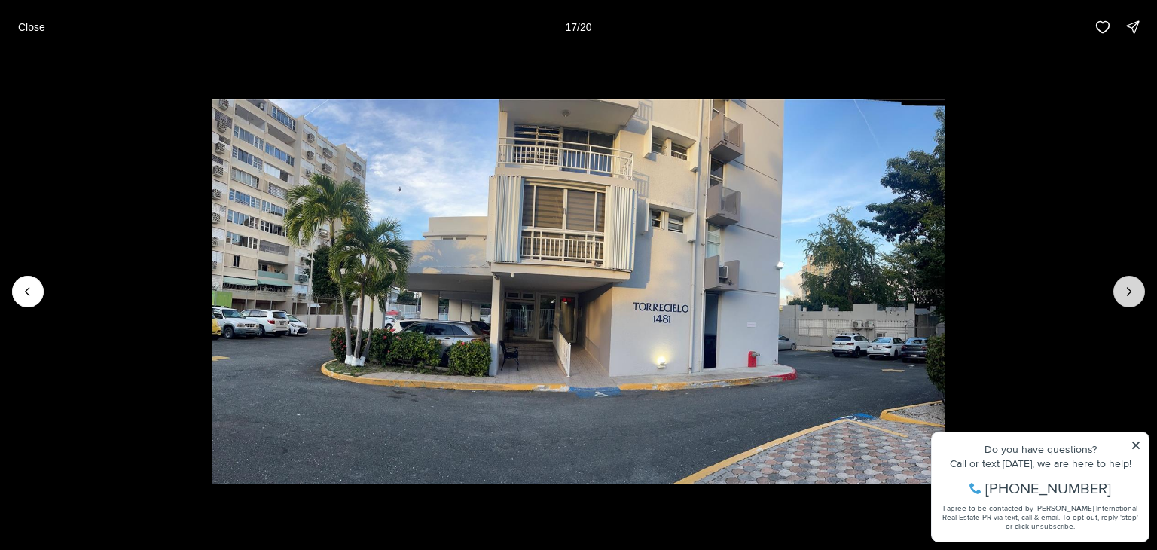
click at [1125, 282] on button "Next slide" at bounding box center [1129, 292] width 32 height 32
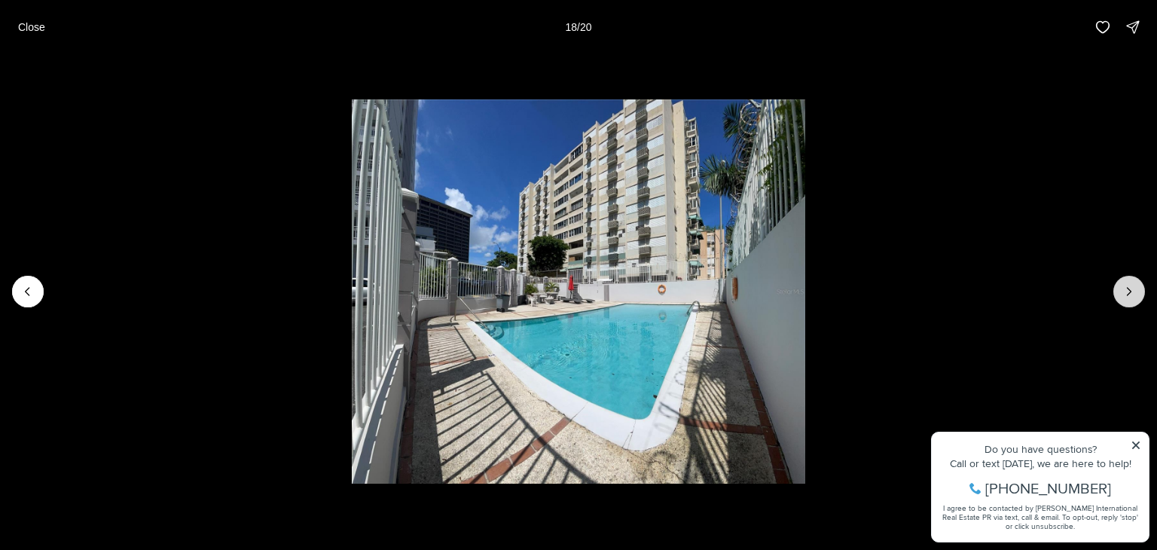
click at [1125, 282] on button "Next slide" at bounding box center [1129, 292] width 32 height 32
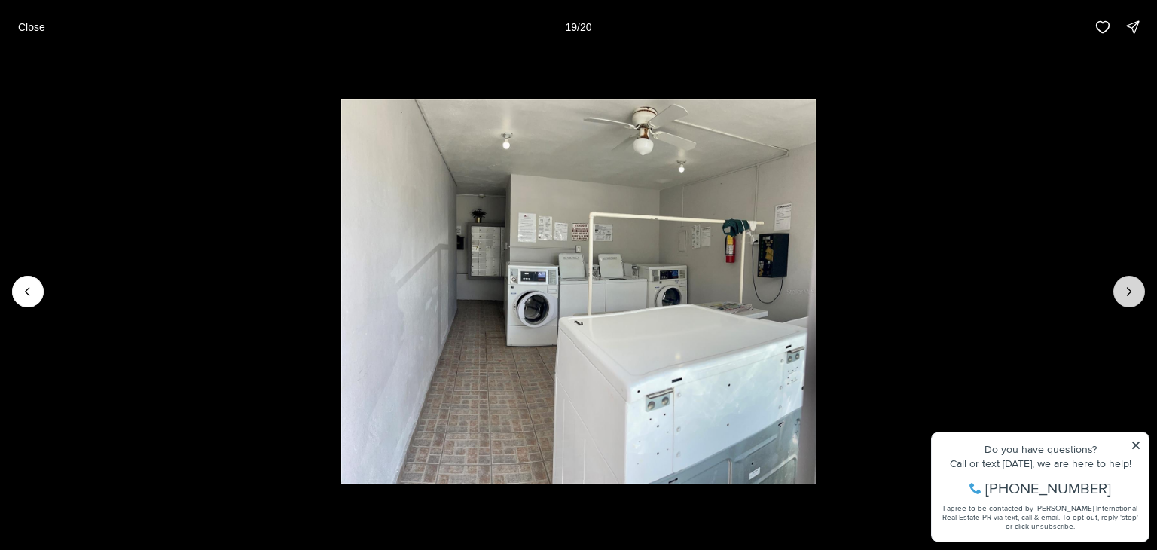
click at [1125, 282] on button "Next slide" at bounding box center [1129, 292] width 32 height 32
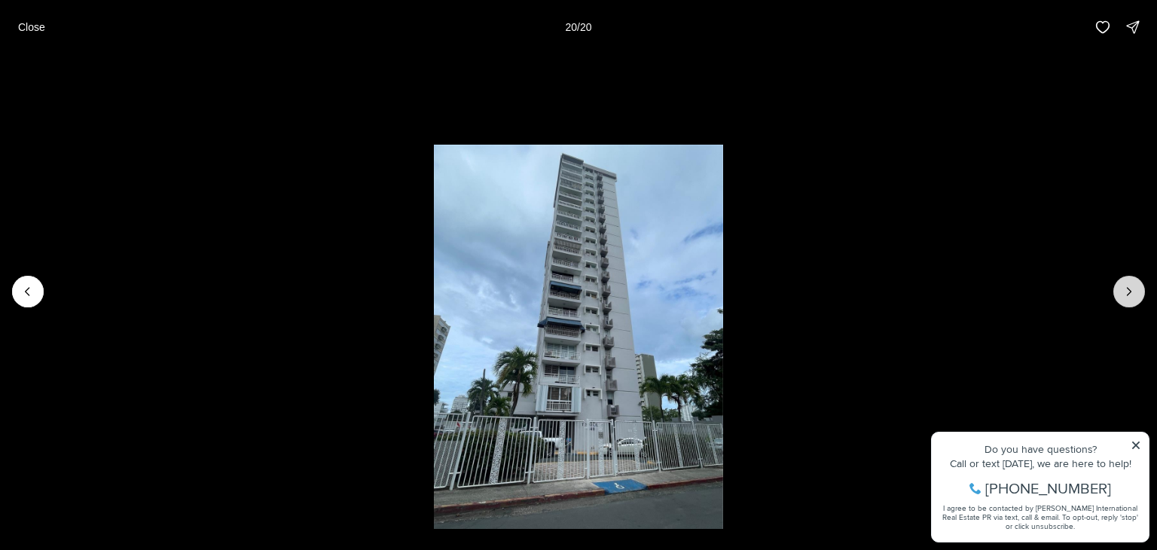
click at [1125, 282] on div at bounding box center [1129, 292] width 32 height 32
click at [28, 29] on p "Close" at bounding box center [31, 27] width 27 height 12
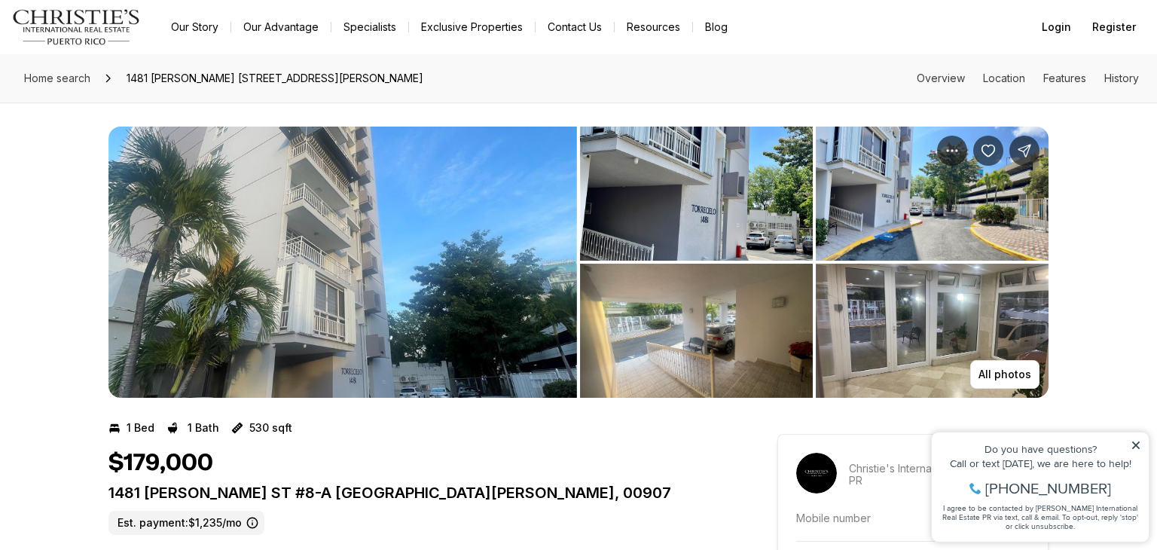
click at [441, 286] on img "View image gallery" at bounding box center [342, 262] width 468 height 271
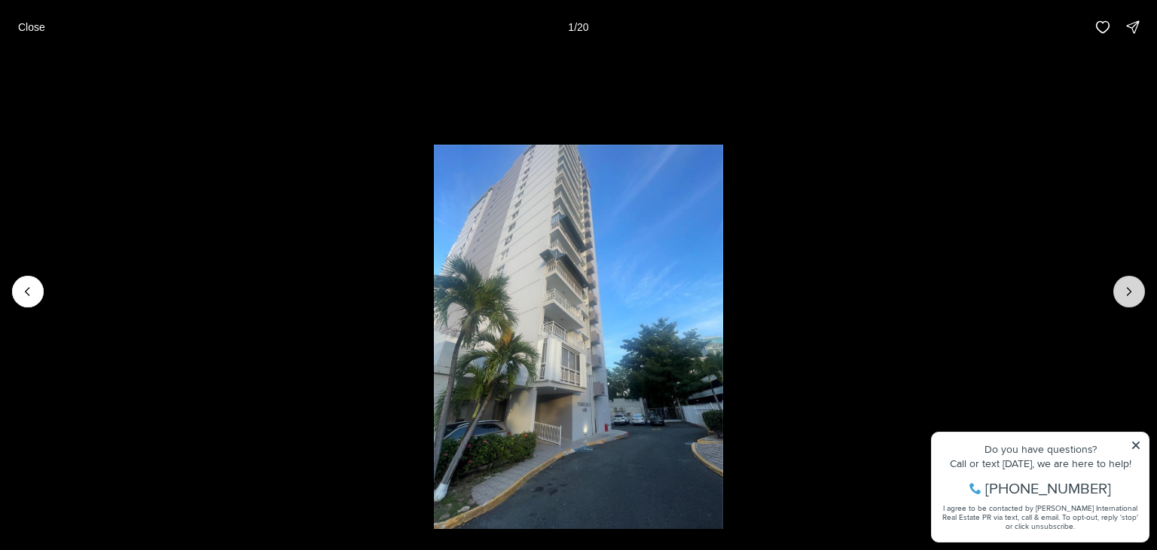
click at [1114, 288] on button "Next slide" at bounding box center [1129, 292] width 32 height 32
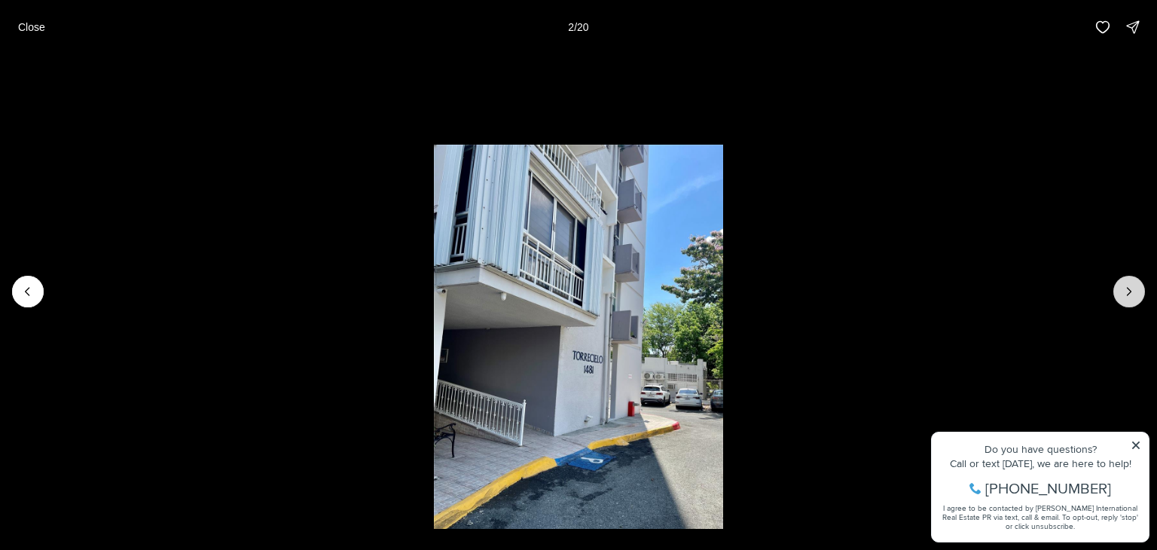
click at [1118, 292] on button "Next slide" at bounding box center [1129, 292] width 32 height 32
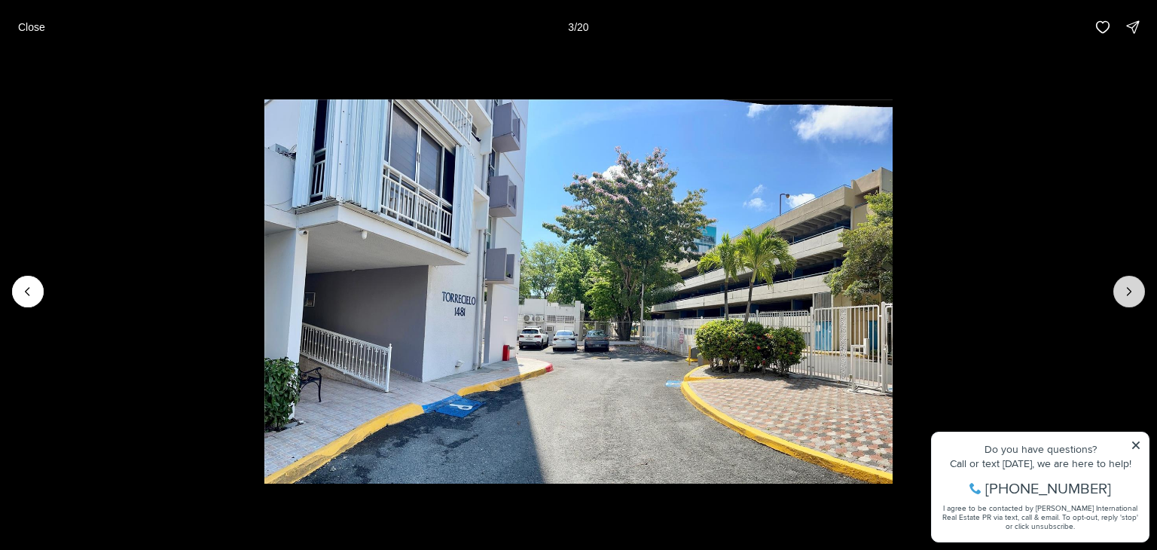
click at [1118, 292] on button "Next slide" at bounding box center [1129, 292] width 32 height 32
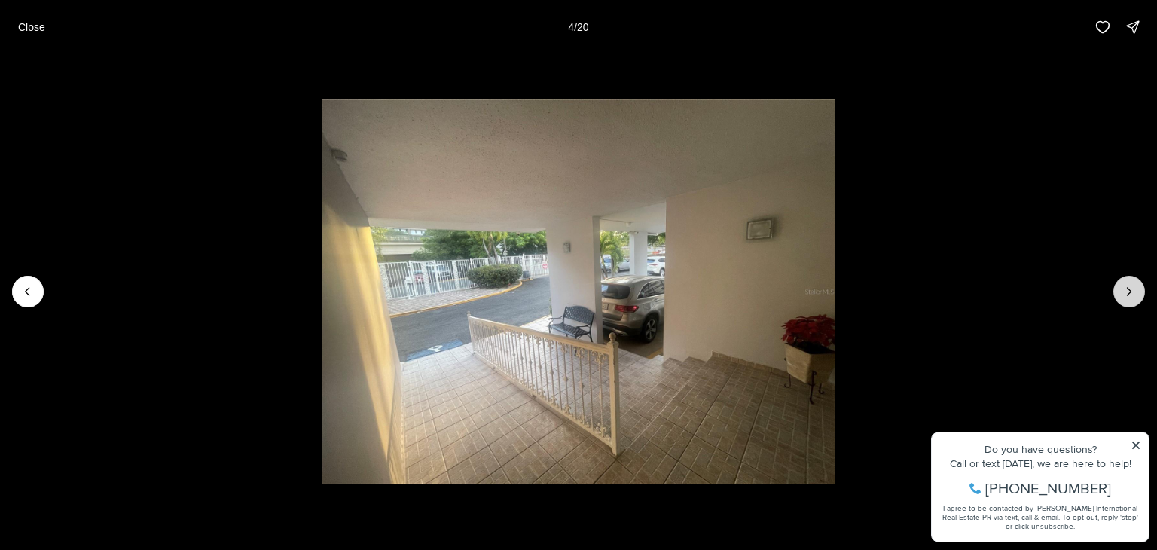
click at [1118, 292] on button "Next slide" at bounding box center [1129, 292] width 32 height 32
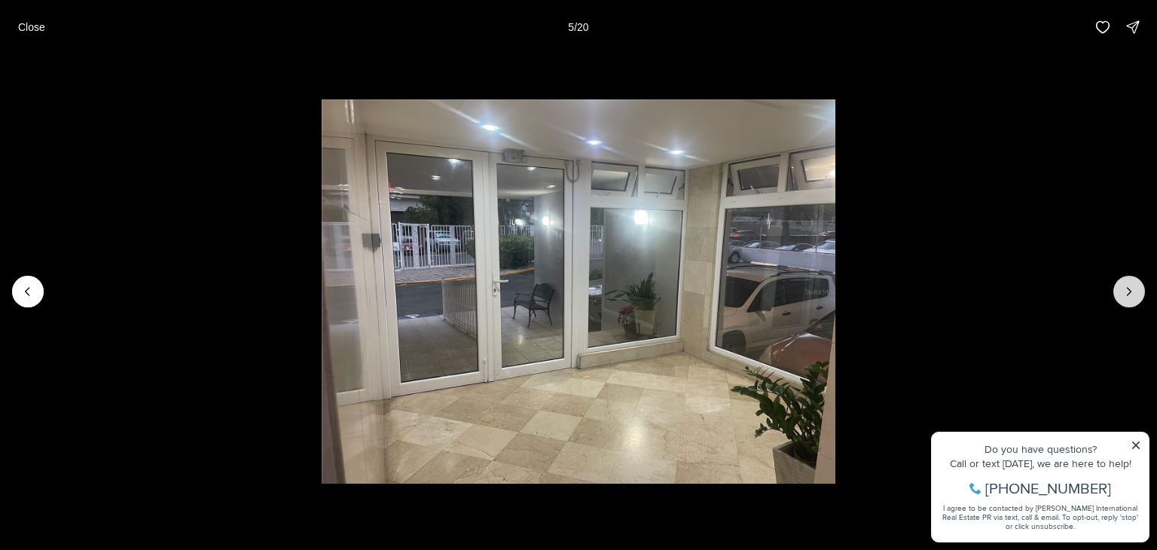
click at [1118, 292] on button "Next slide" at bounding box center [1129, 292] width 32 height 32
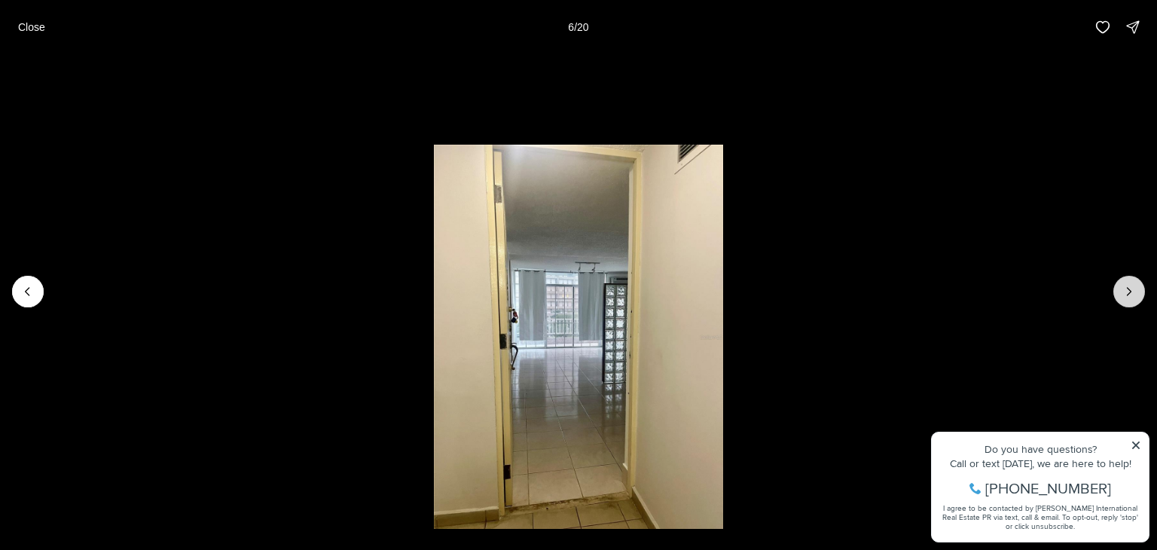
click at [1118, 292] on button "Next slide" at bounding box center [1129, 292] width 32 height 32
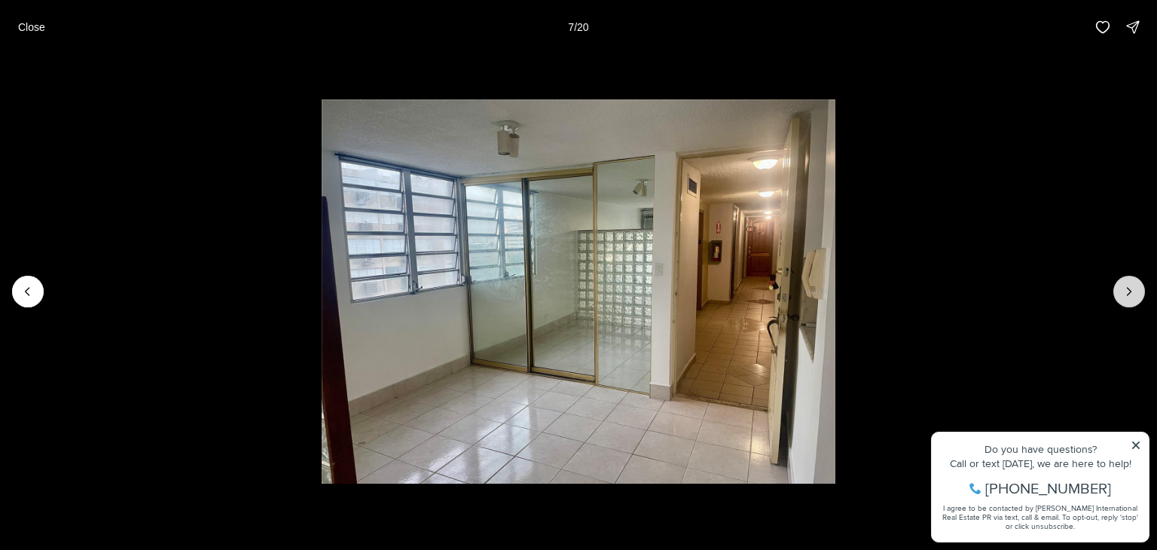
click at [1118, 292] on button "Next slide" at bounding box center [1129, 292] width 32 height 32
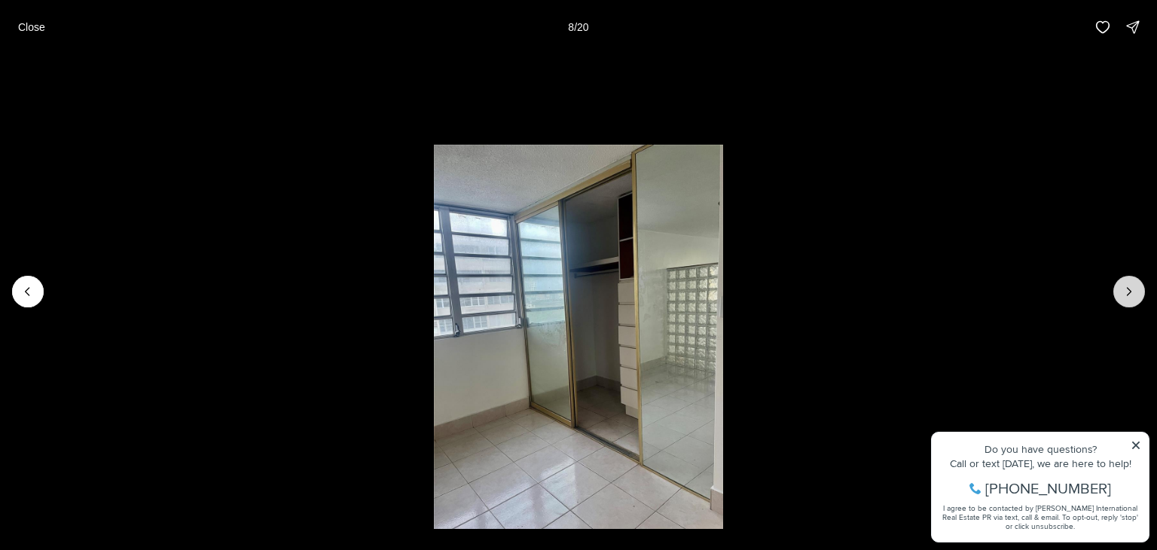
click at [1118, 292] on button "Next slide" at bounding box center [1129, 292] width 32 height 32
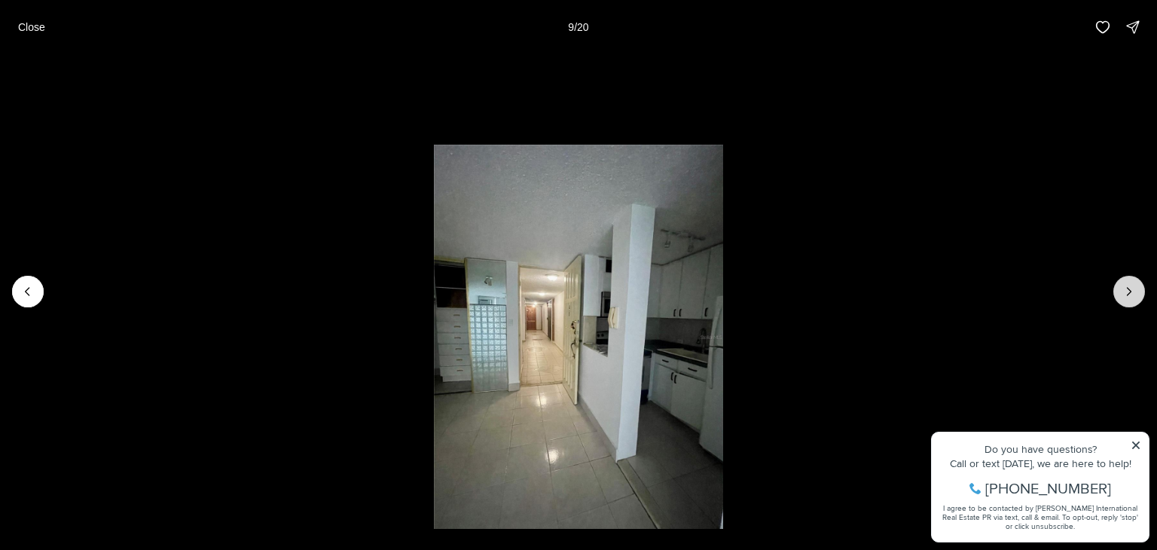
click at [1118, 292] on button "Next slide" at bounding box center [1129, 292] width 32 height 32
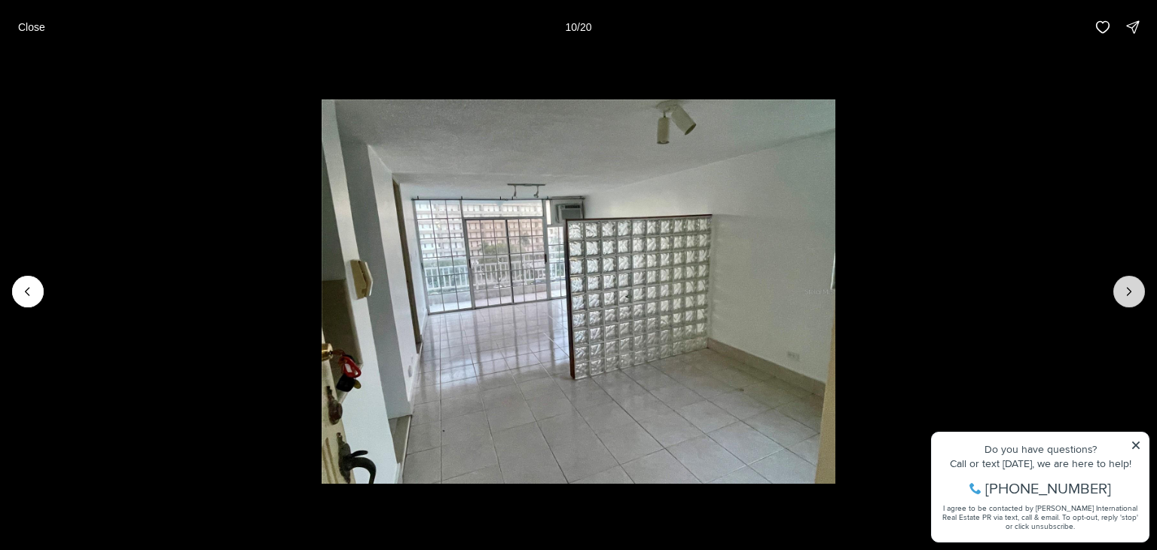
click at [1118, 292] on button "Next slide" at bounding box center [1129, 292] width 32 height 32
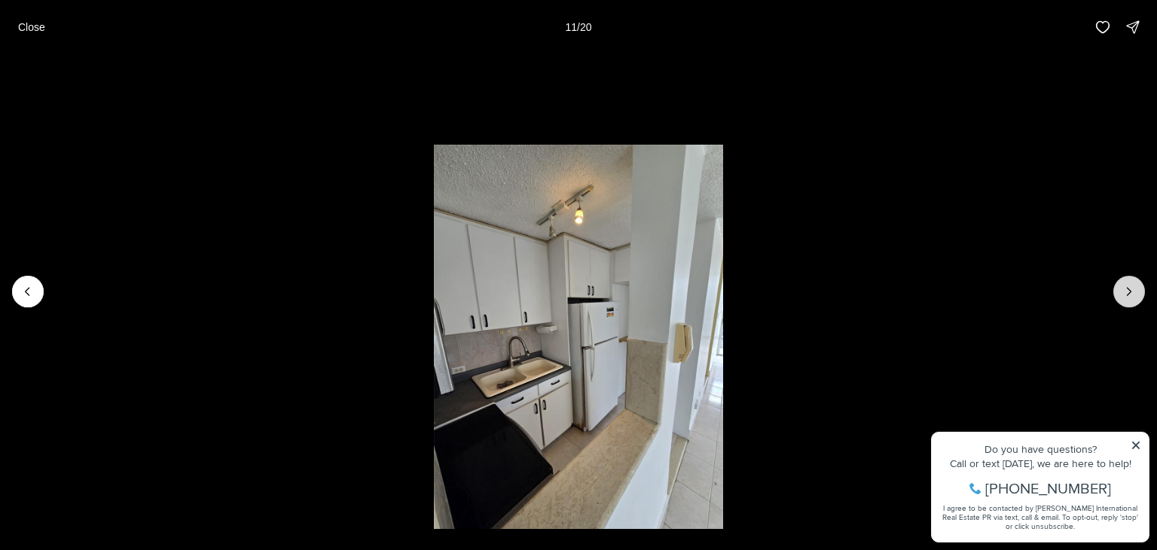
click at [1118, 292] on button "Next slide" at bounding box center [1129, 292] width 32 height 32
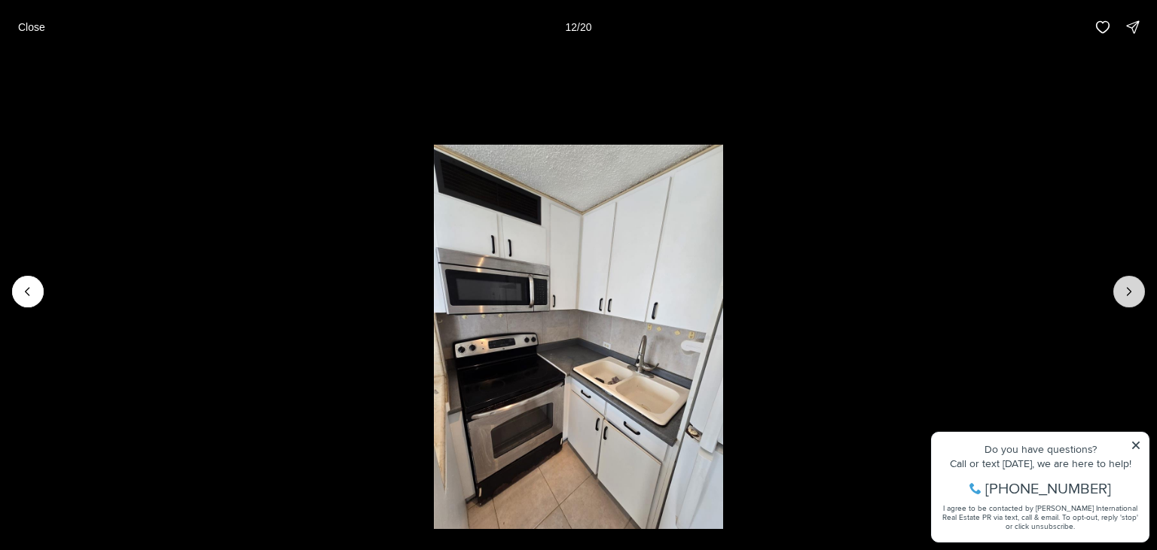
click at [1118, 292] on button "Next slide" at bounding box center [1129, 292] width 32 height 32
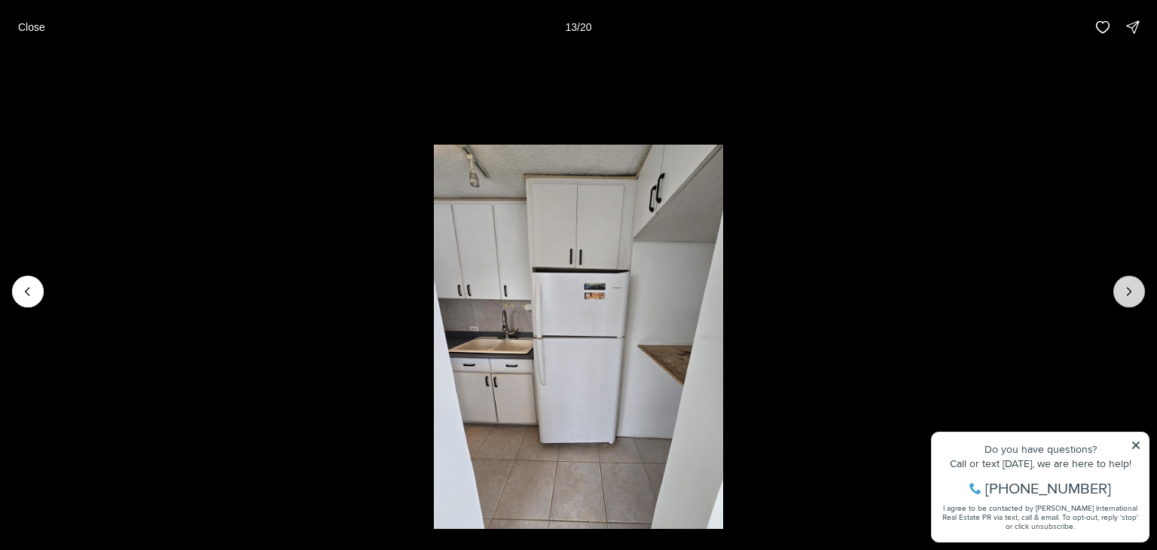
click at [1118, 292] on button "Next slide" at bounding box center [1129, 292] width 32 height 32
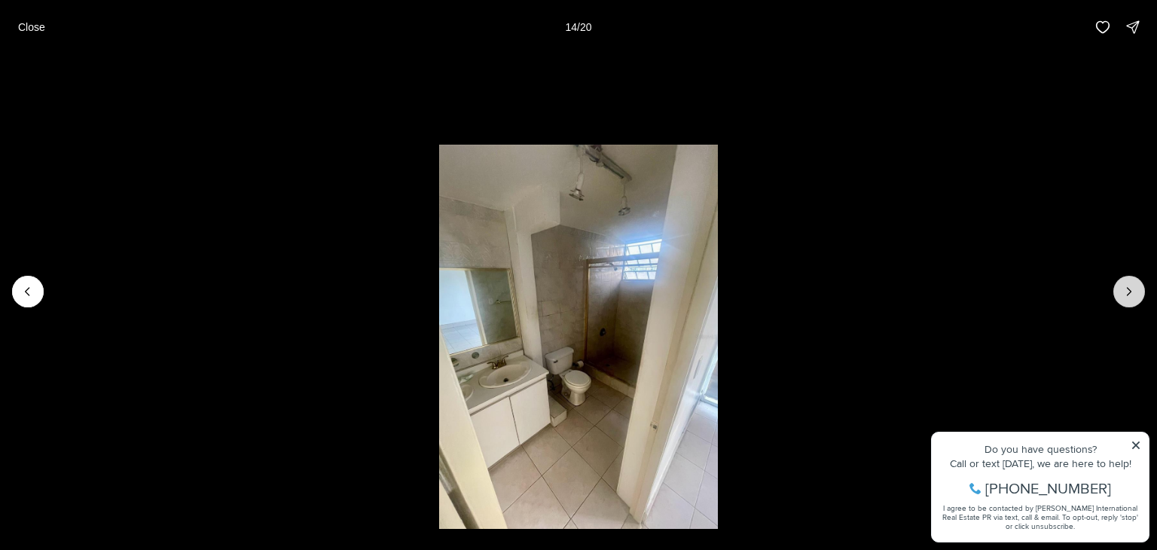
click at [1118, 292] on button "Next slide" at bounding box center [1129, 292] width 32 height 32
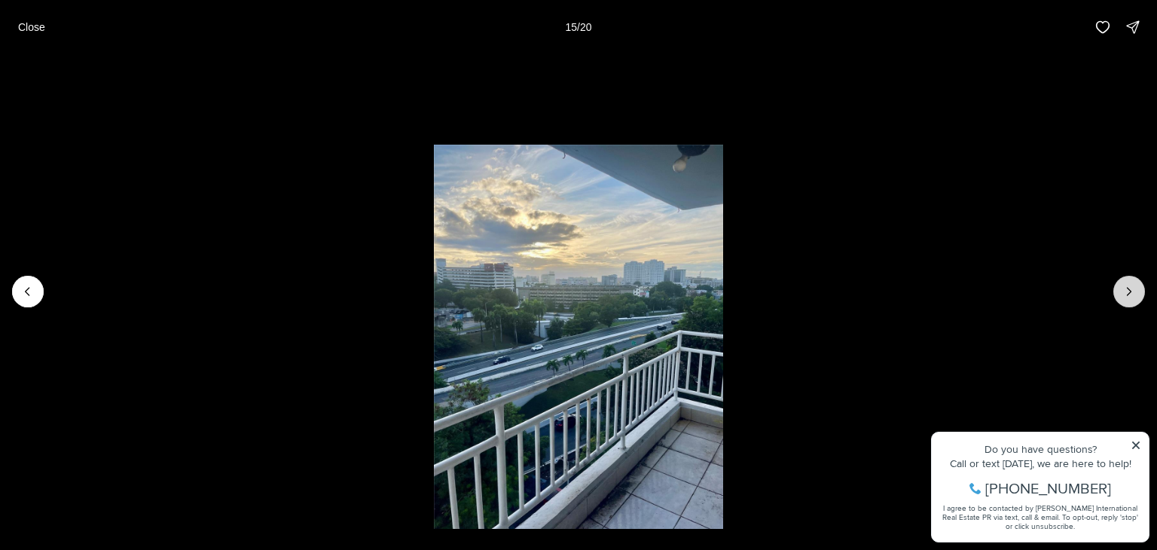
click at [1118, 292] on button "Next slide" at bounding box center [1129, 292] width 32 height 32
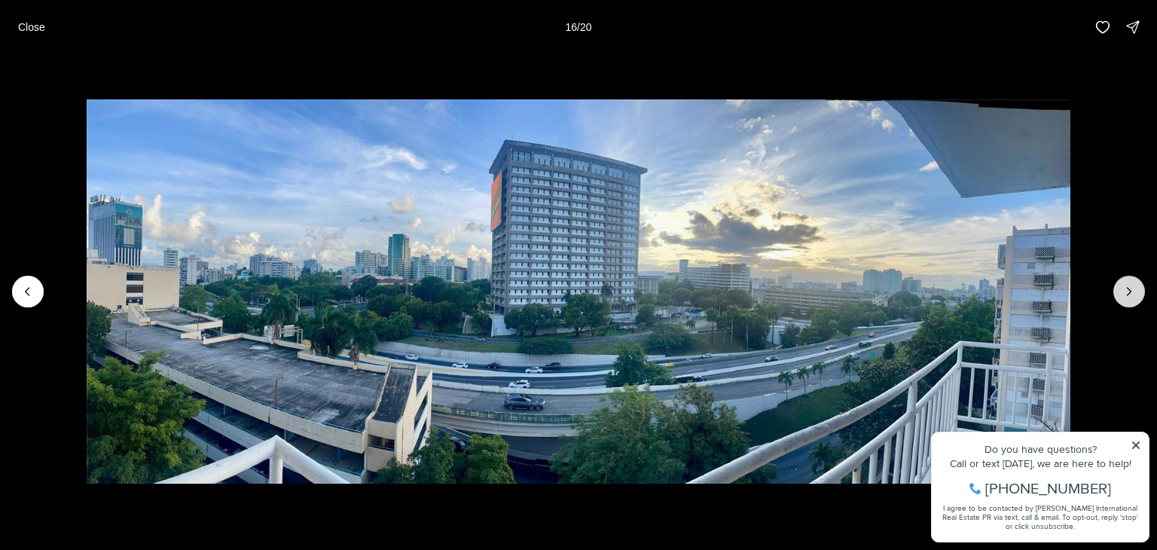
click at [1118, 292] on button "Next slide" at bounding box center [1129, 292] width 32 height 32
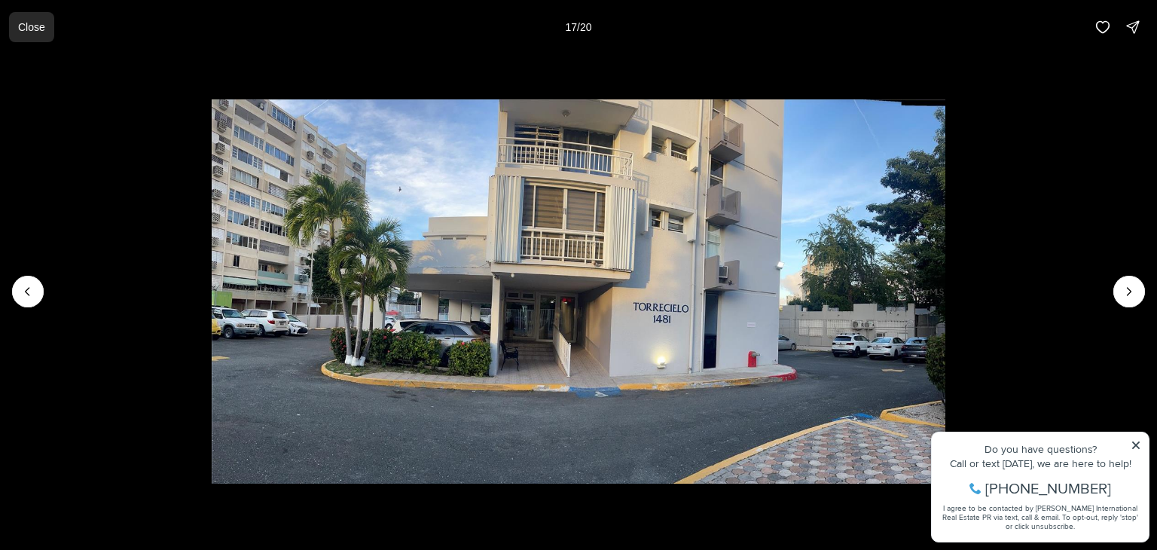
click at [32, 26] on p "Close" at bounding box center [31, 27] width 27 height 12
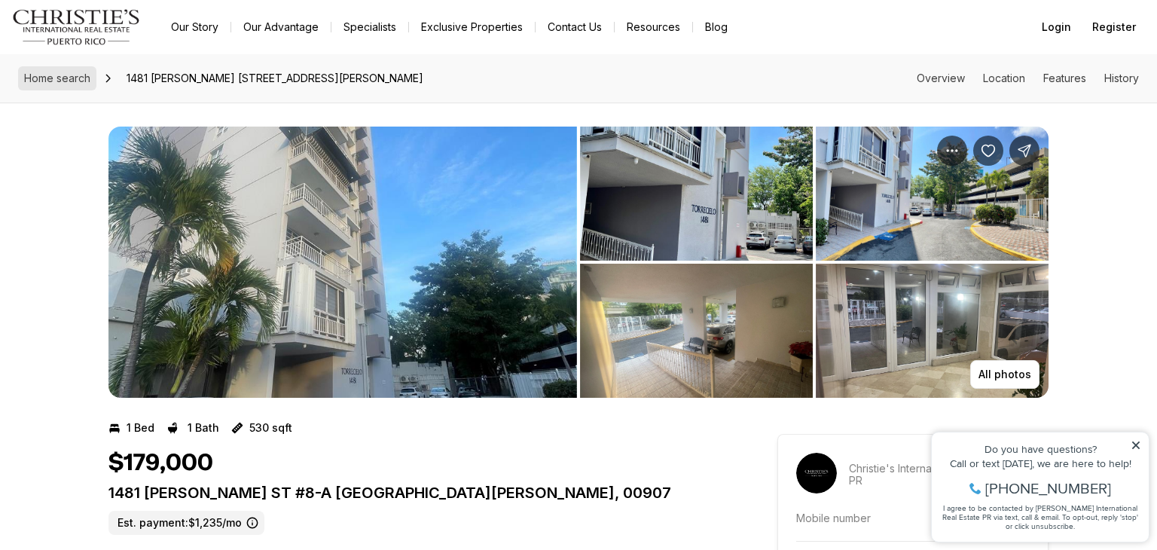
click at [63, 78] on span "Home search" at bounding box center [57, 78] width 66 height 13
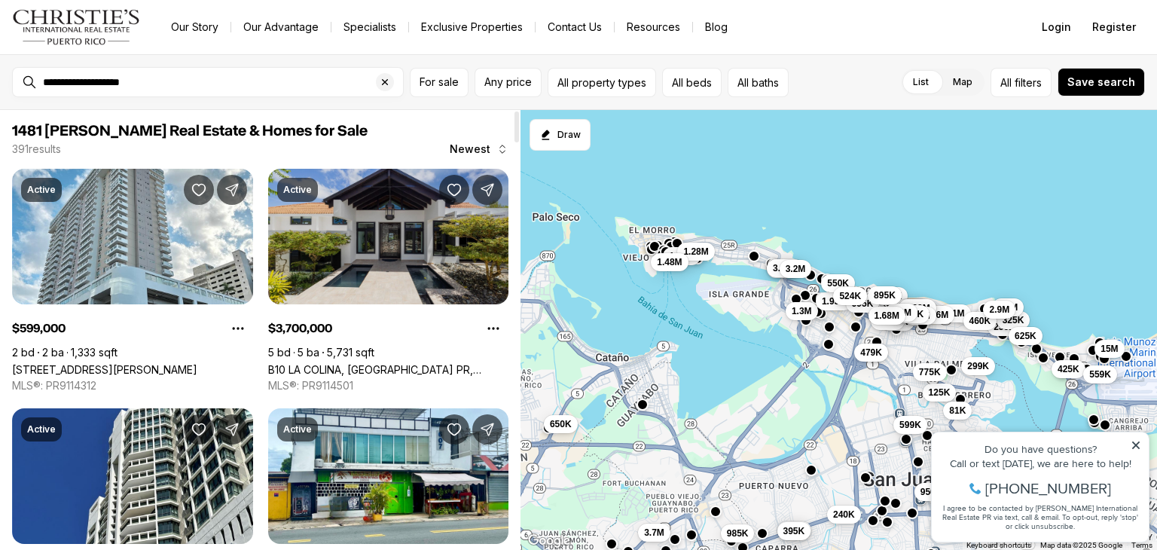
click at [409, 363] on link "B10 LA COLINA, [GEOGRAPHIC_DATA] PR, 00966" at bounding box center [388, 369] width 241 height 13
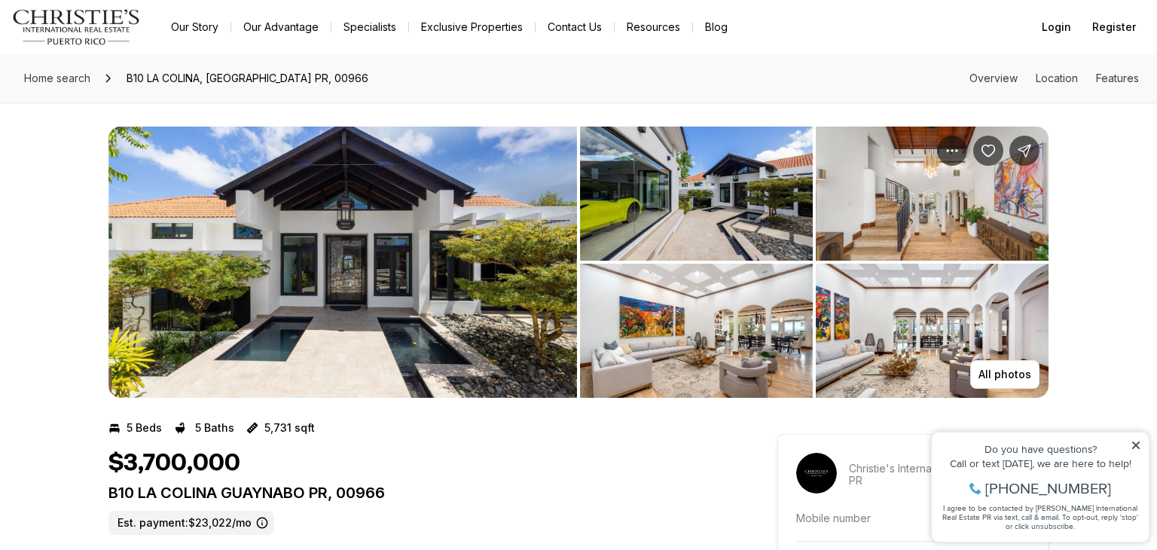
click at [578, 383] on ul "Listing Photos" at bounding box center [578, 262] width 940 height 271
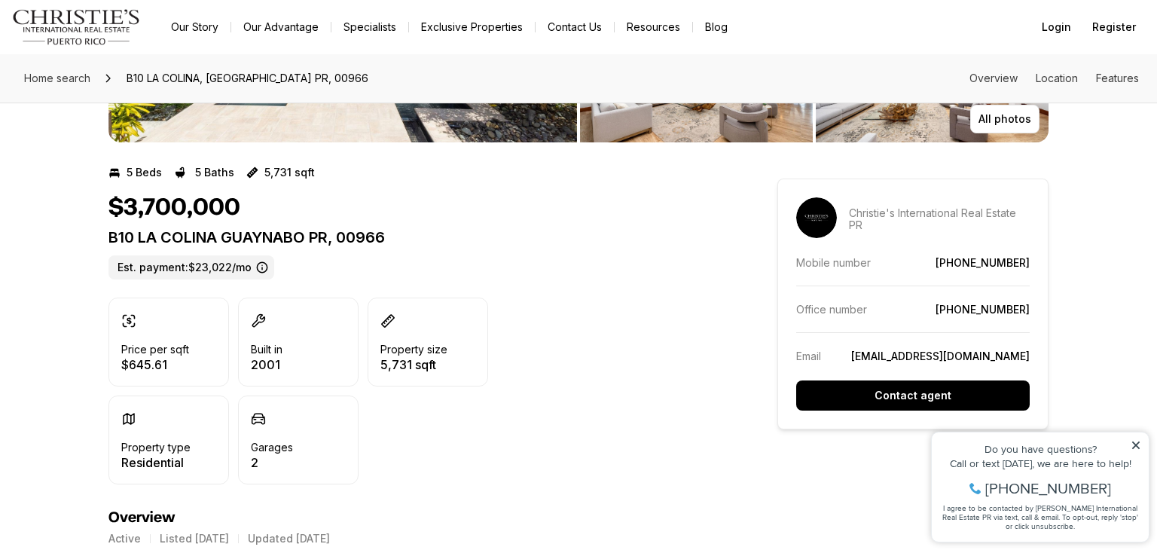
scroll to position [392, 0]
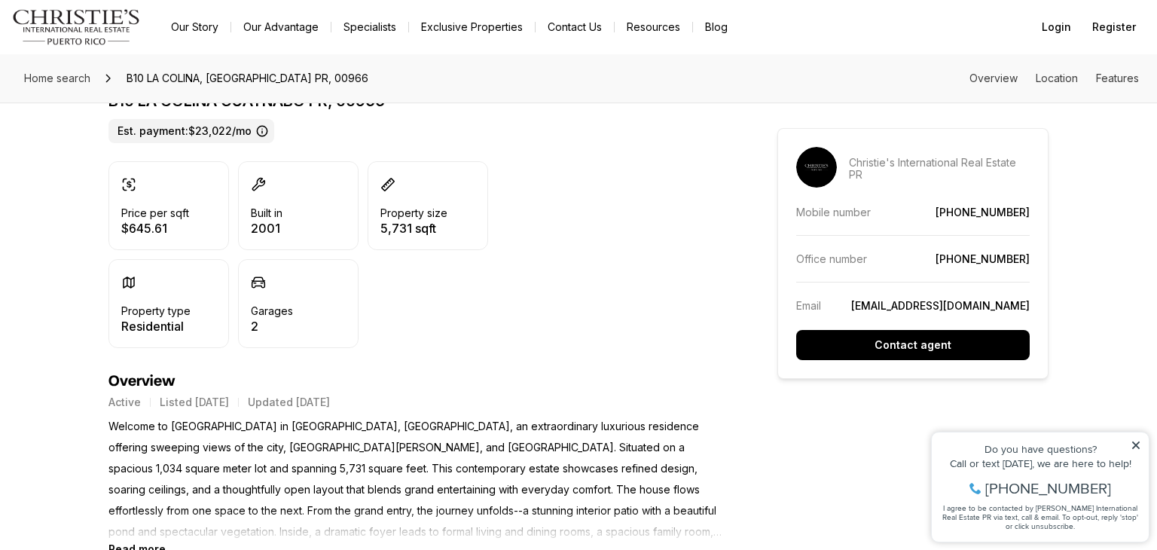
click at [691, 380] on h4 "Overview" at bounding box center [415, 381] width 615 height 18
click at [690, 375] on h4 "Overview" at bounding box center [415, 381] width 615 height 18
click at [654, 510] on p "Welcome to [GEOGRAPHIC_DATA] in [GEOGRAPHIC_DATA], [GEOGRAPHIC_DATA], an extrao…" at bounding box center [415, 479] width 615 height 127
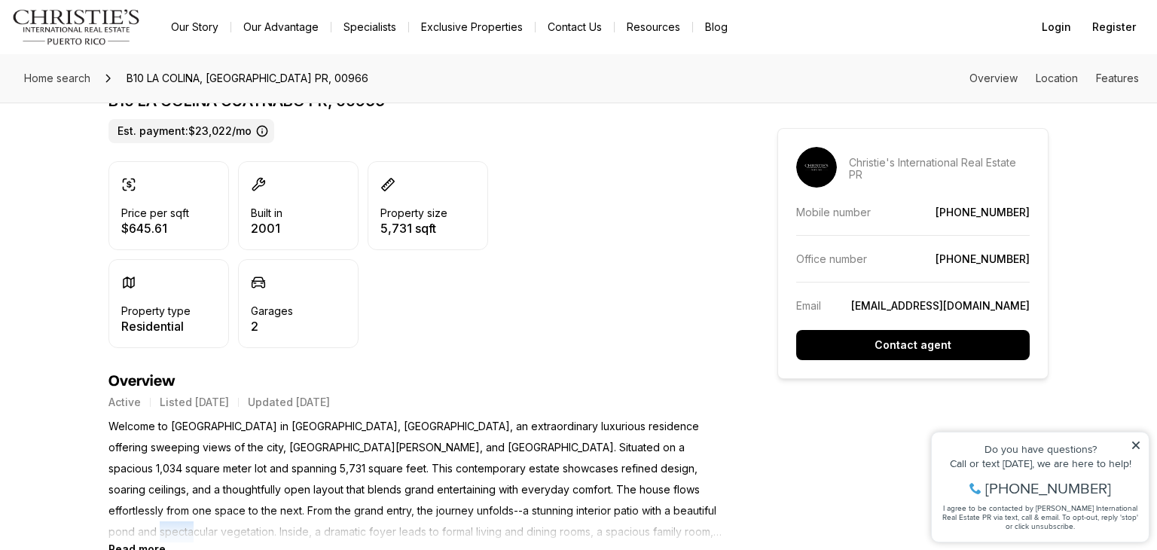
click at [654, 510] on p "Welcome to [GEOGRAPHIC_DATA] in [GEOGRAPHIC_DATA], [GEOGRAPHIC_DATA], an extrao…" at bounding box center [415, 479] width 615 height 127
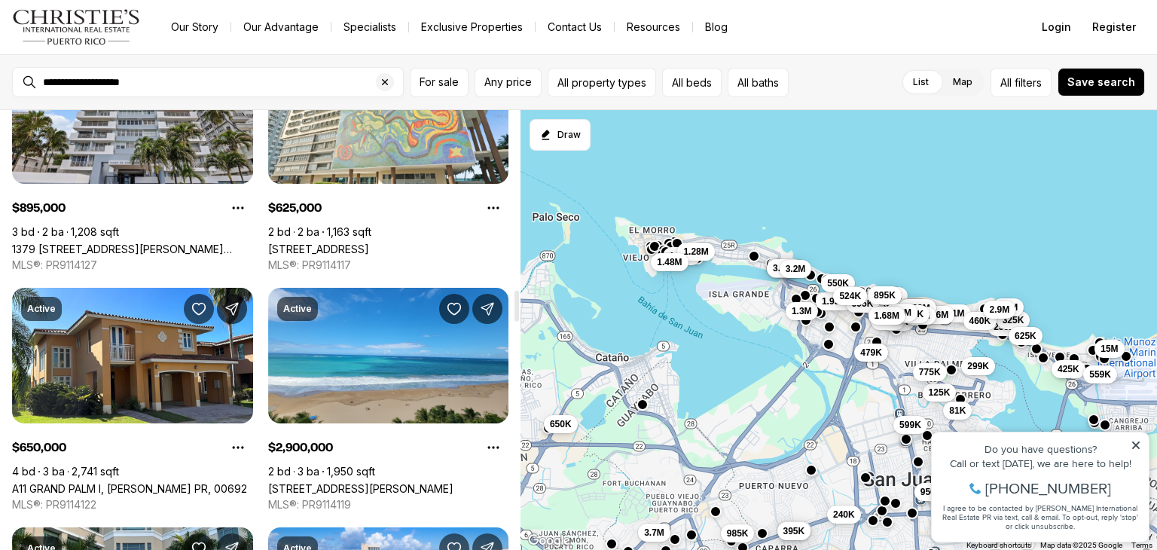
scroll to position [2561, 0]
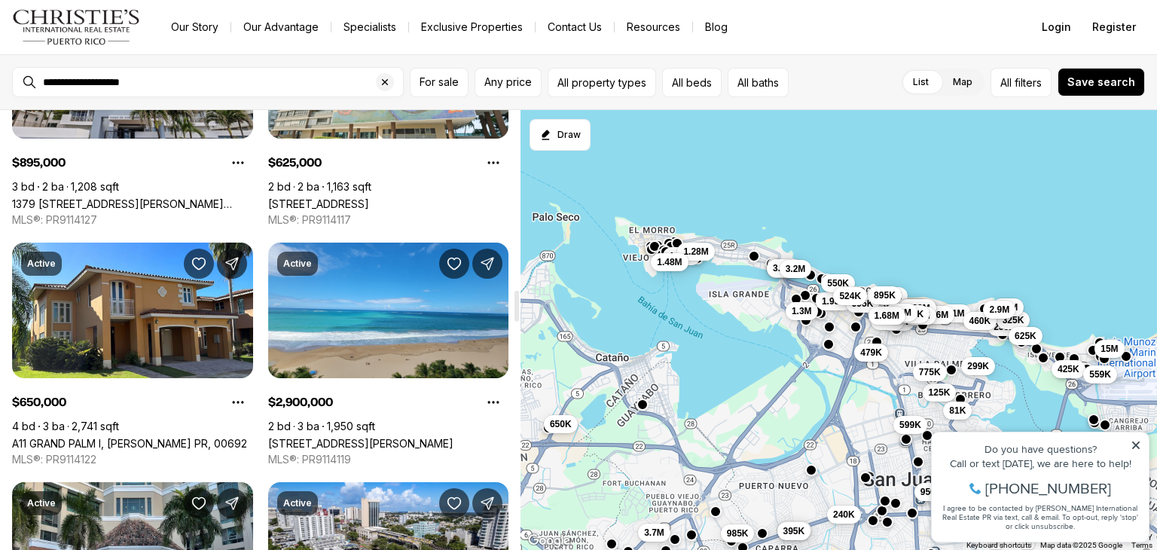
click at [260, 316] on div "Active $599,000 2 bd 2 ba 1,333 sqft [STREET_ADDRESS][PERSON_NAME] MLS®: PR9114…" at bounding box center [260, 474] width 496 height 5733
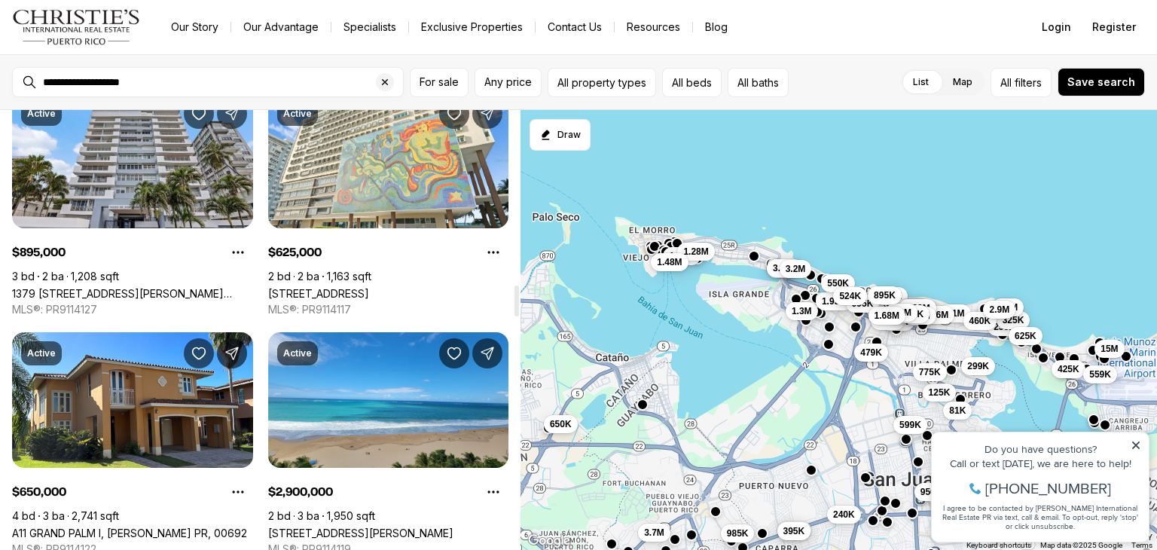
scroll to position [2470, 0]
